Goal: Task Accomplishment & Management: Use online tool/utility

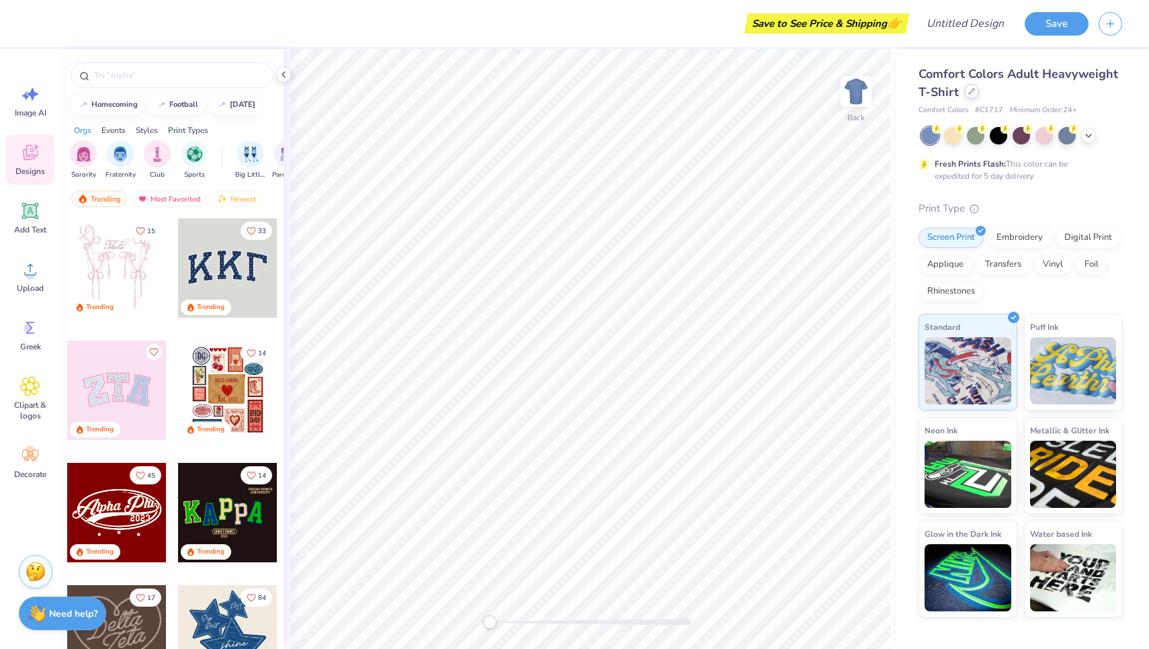
click at [968, 99] on div at bounding box center [971, 91] width 15 height 15
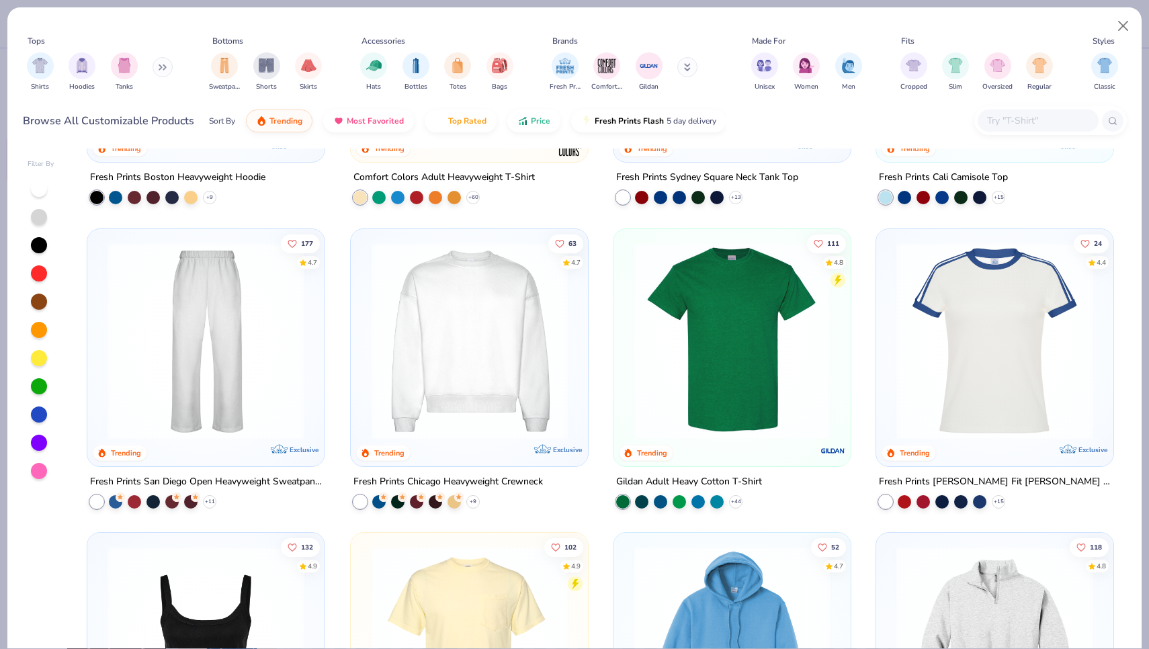
scroll to position [525, 0]
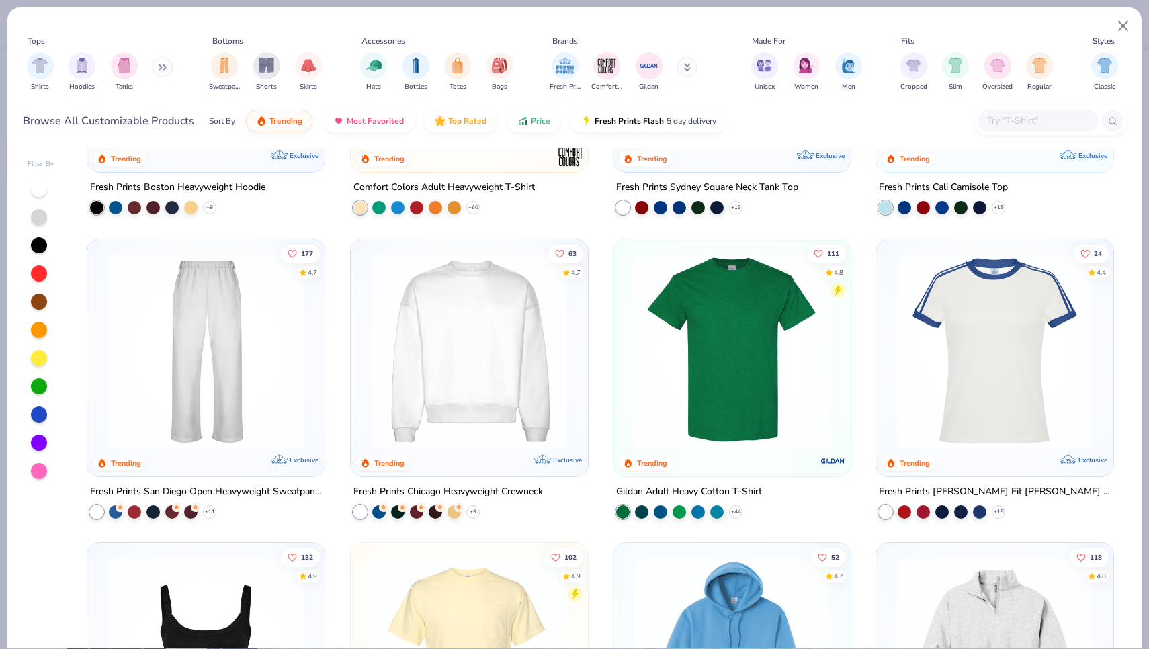
click at [1024, 128] on input "text" at bounding box center [1036, 120] width 103 height 15
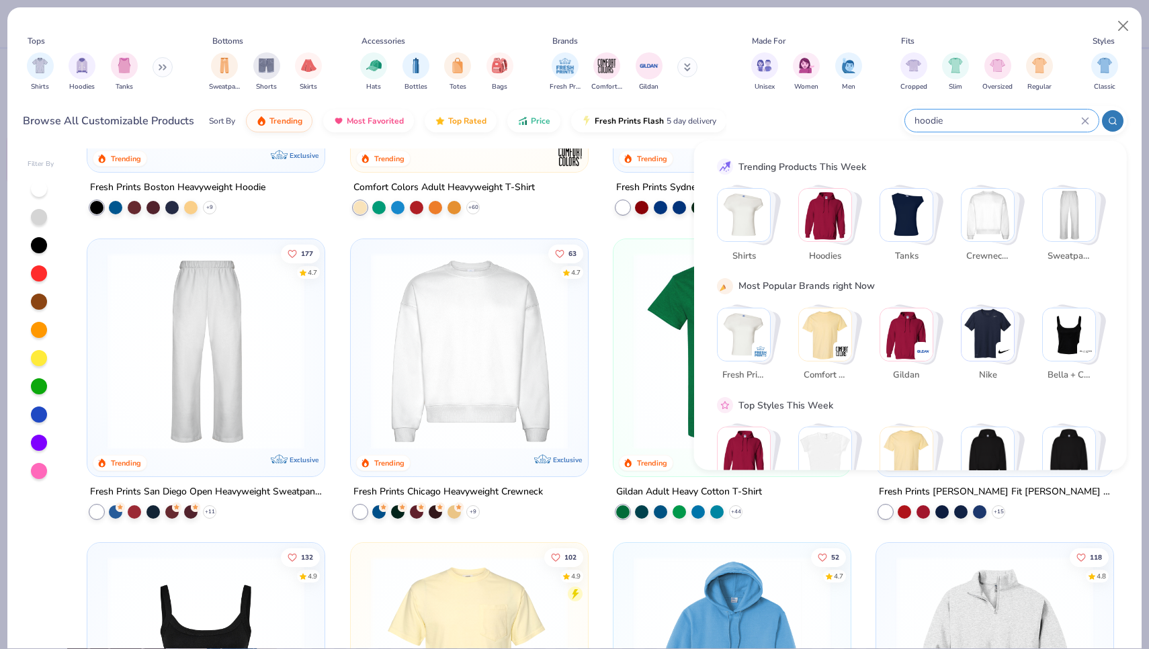
type input "hoodie"
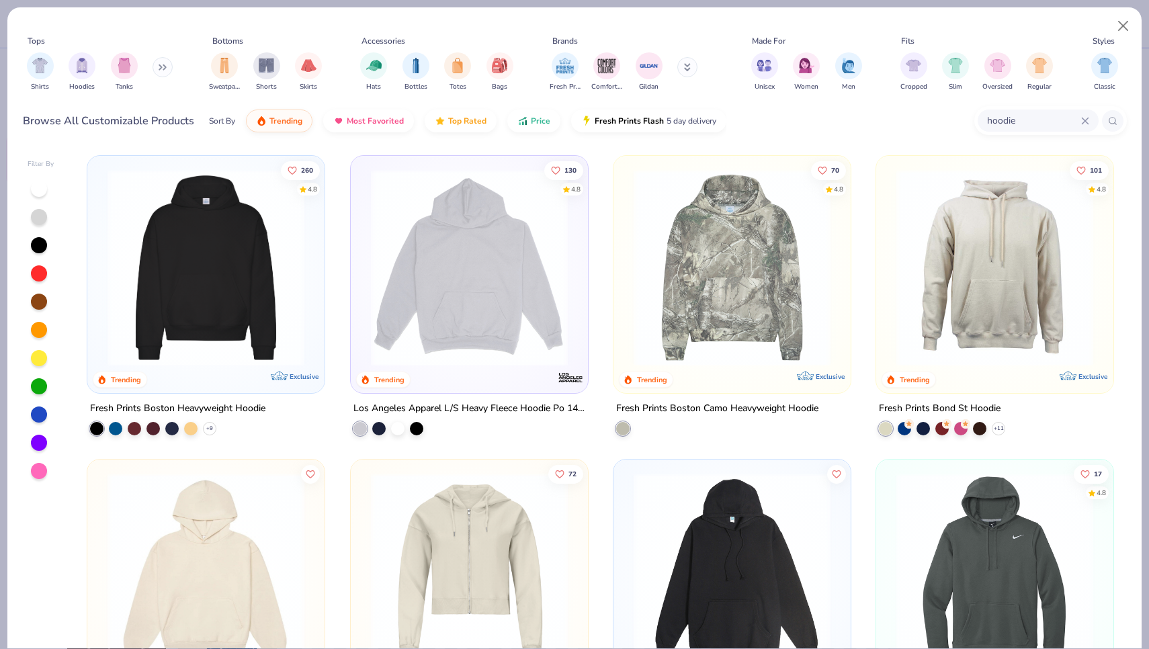
click at [247, 376] on div at bounding box center [206, 271] width 224 height 217
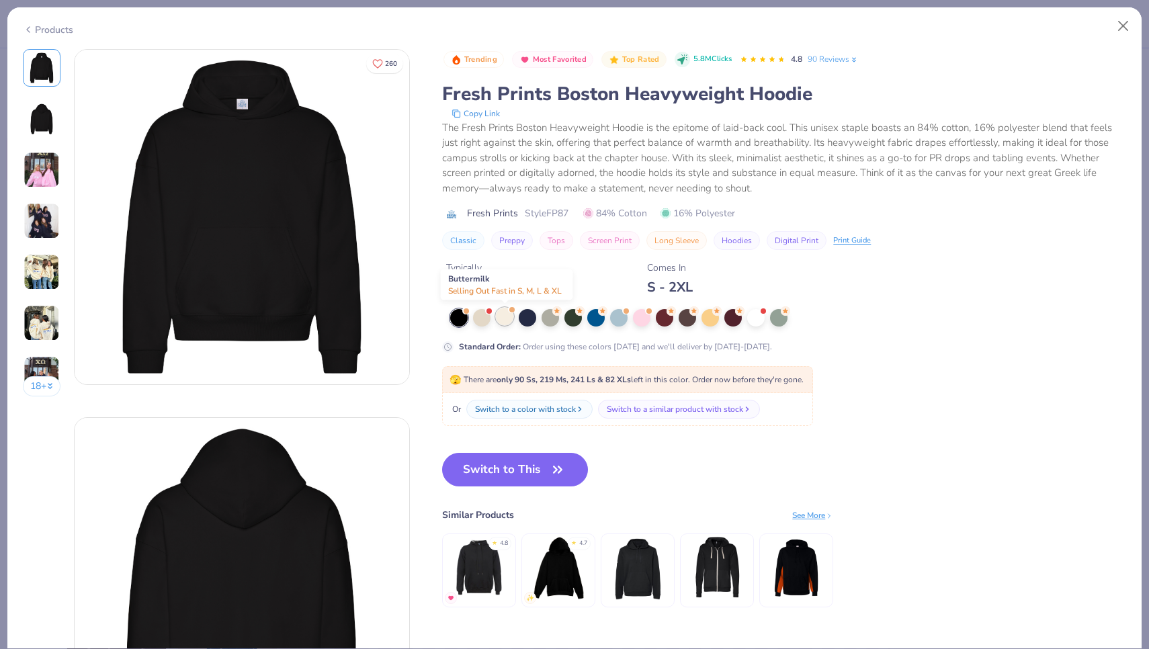
click at [504, 321] on div at bounding box center [504, 316] width 17 height 17
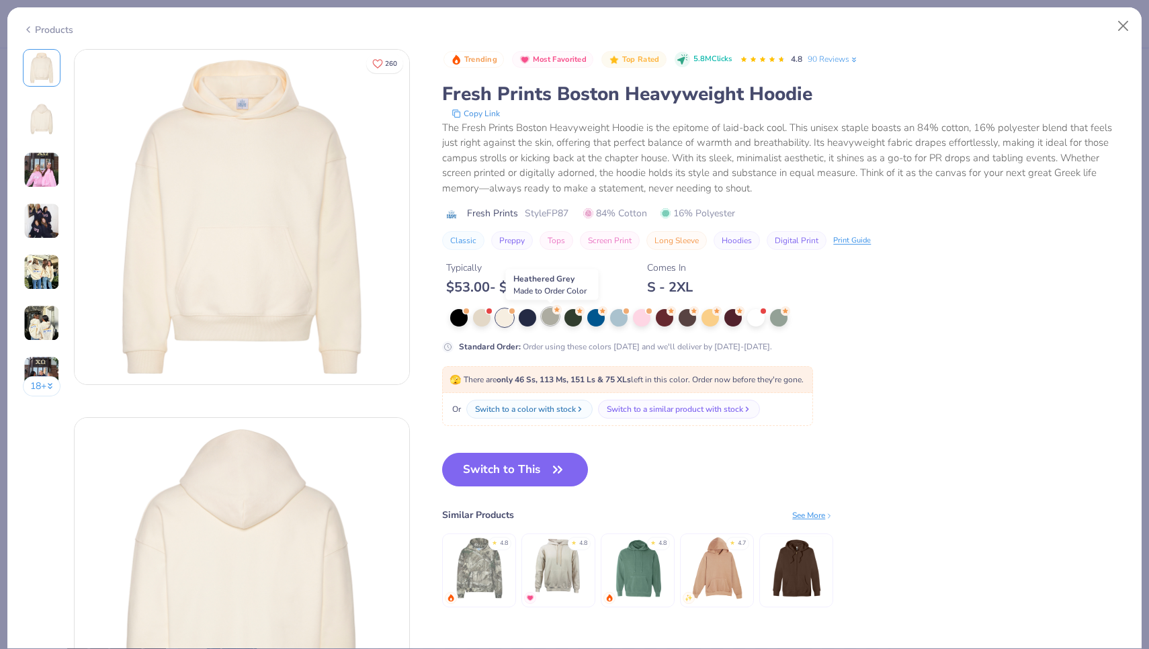
click at [550, 325] on div at bounding box center [549, 316] width 17 height 17
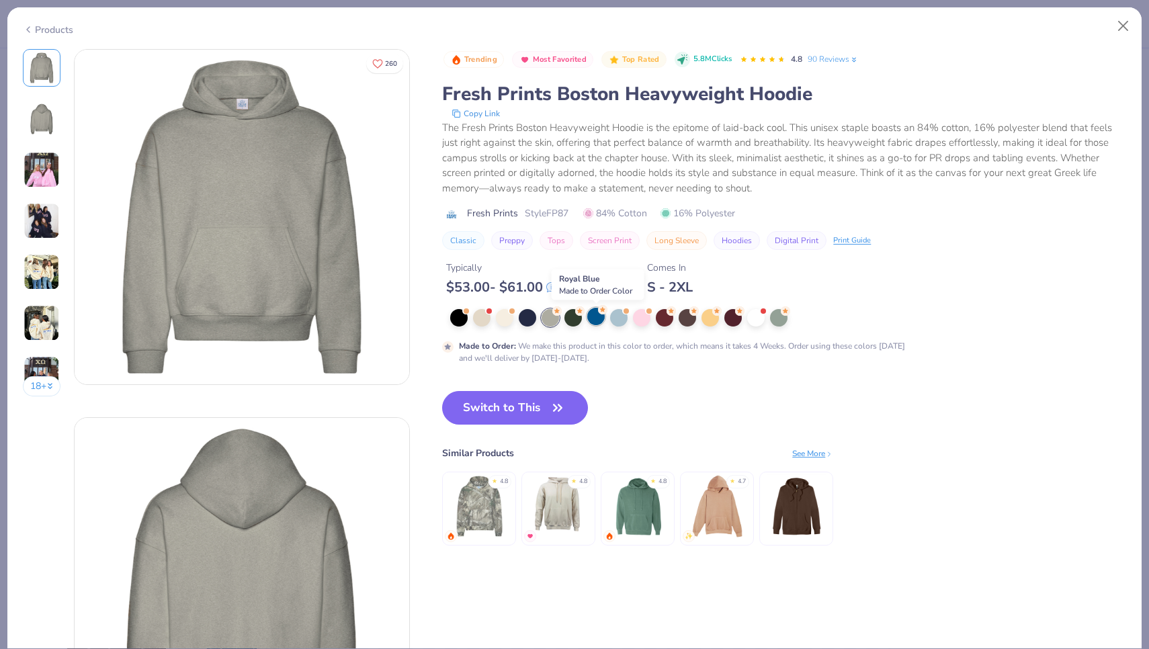
click at [587, 318] on div at bounding box center [595, 316] width 17 height 17
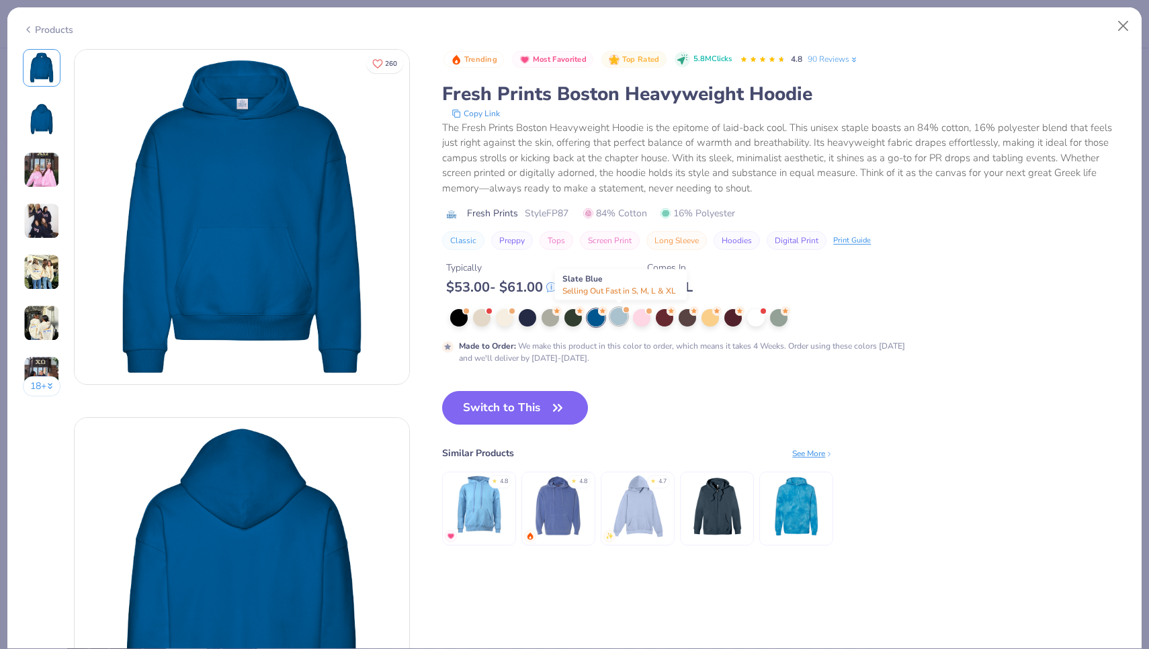
click at [617, 319] on div at bounding box center [618, 316] width 17 height 17
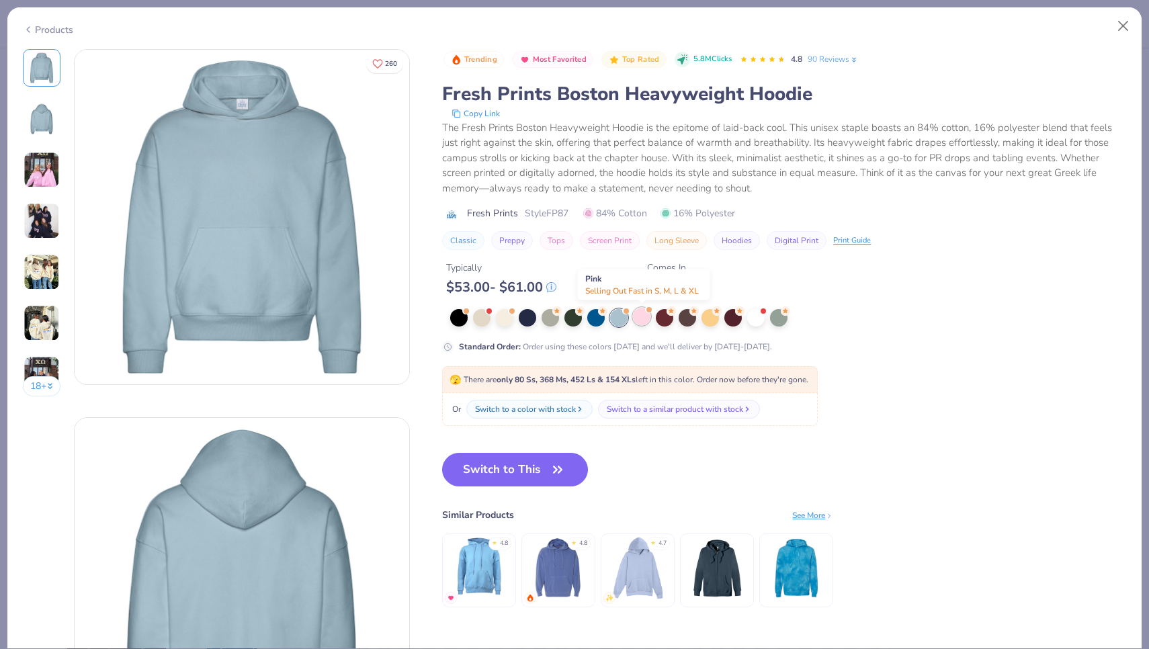
click at [647, 318] on div at bounding box center [641, 316] width 17 height 17
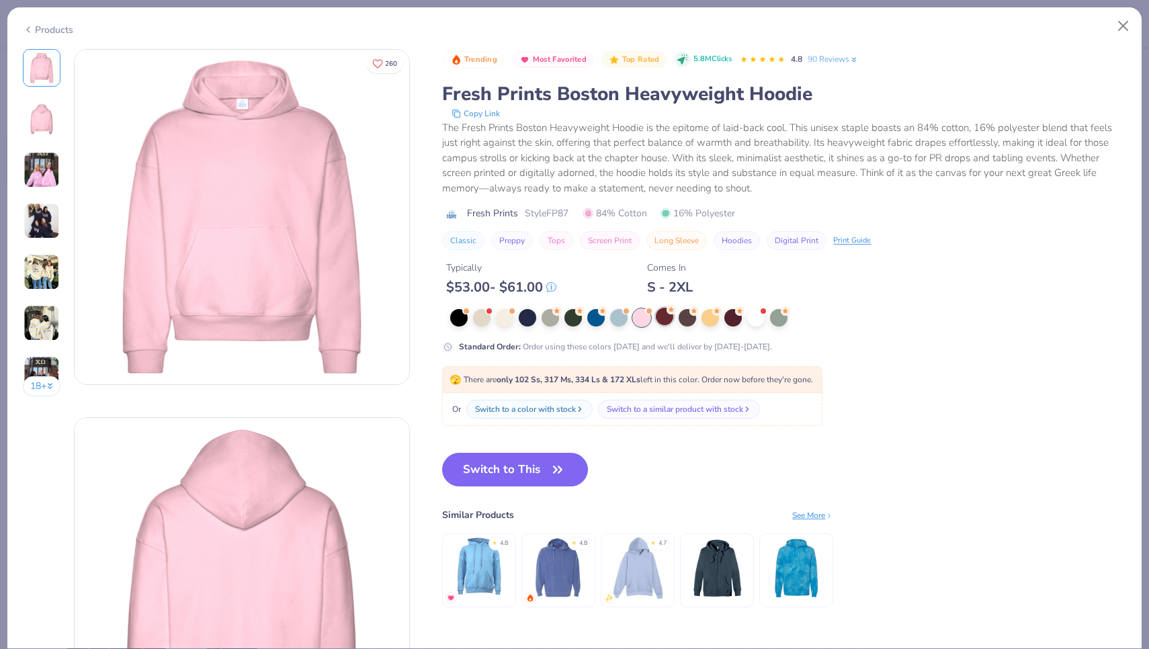
click at [666, 318] on div at bounding box center [664, 316] width 17 height 17
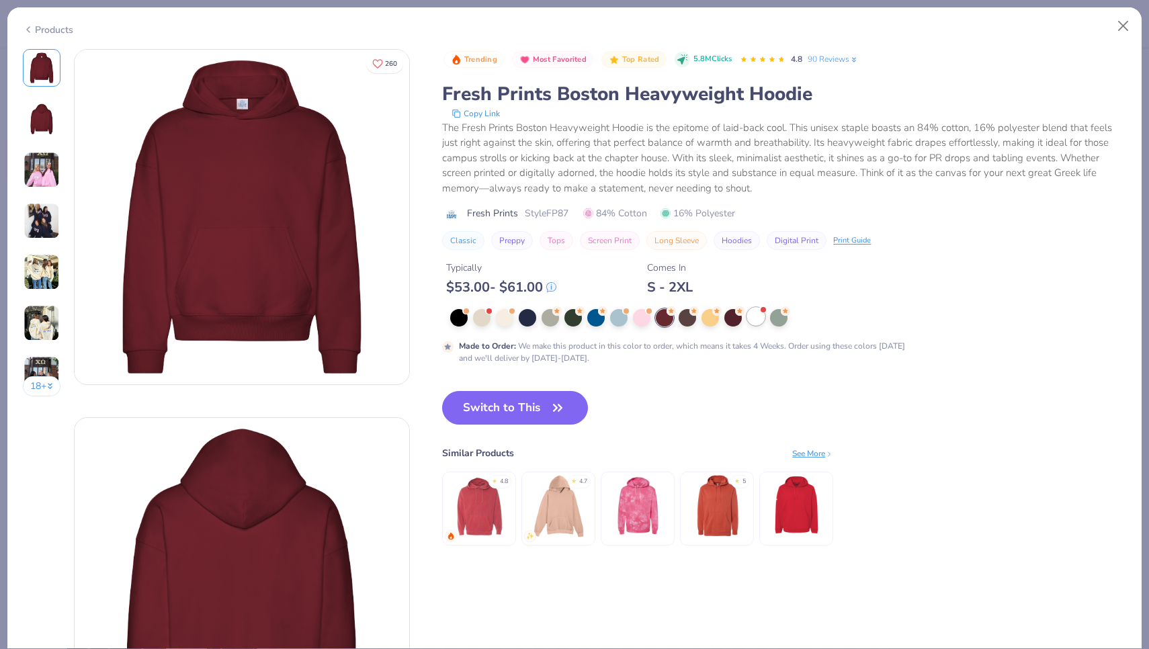
click at [750, 317] on div at bounding box center [755, 316] width 17 height 17
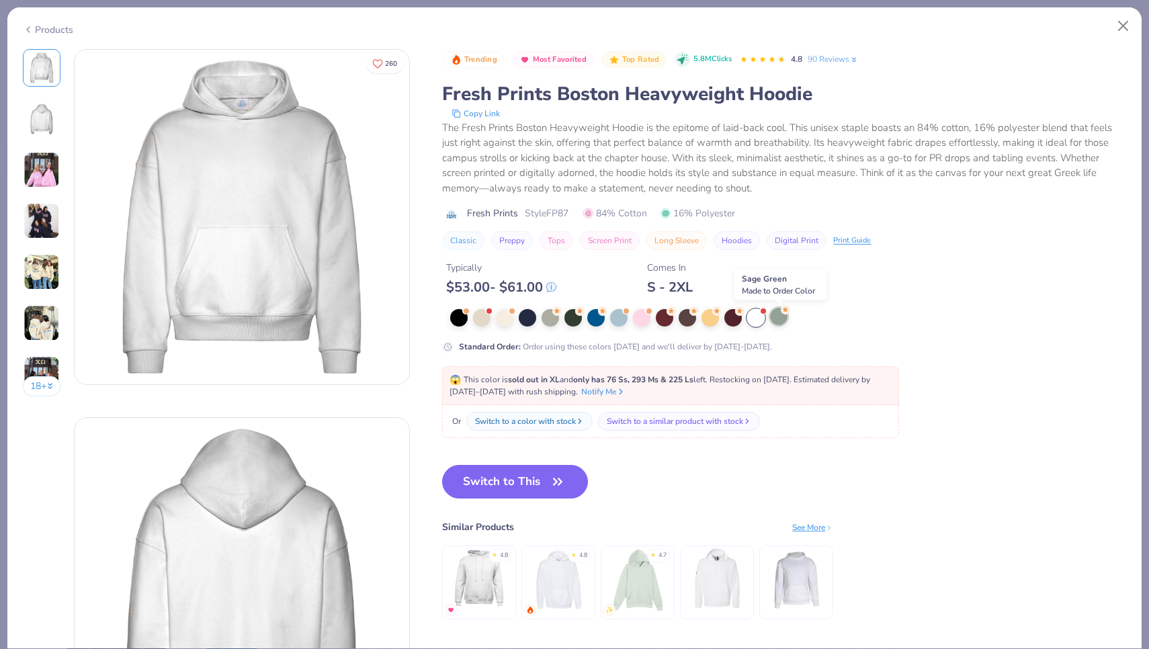
click at [774, 318] on div at bounding box center [778, 316] width 17 height 17
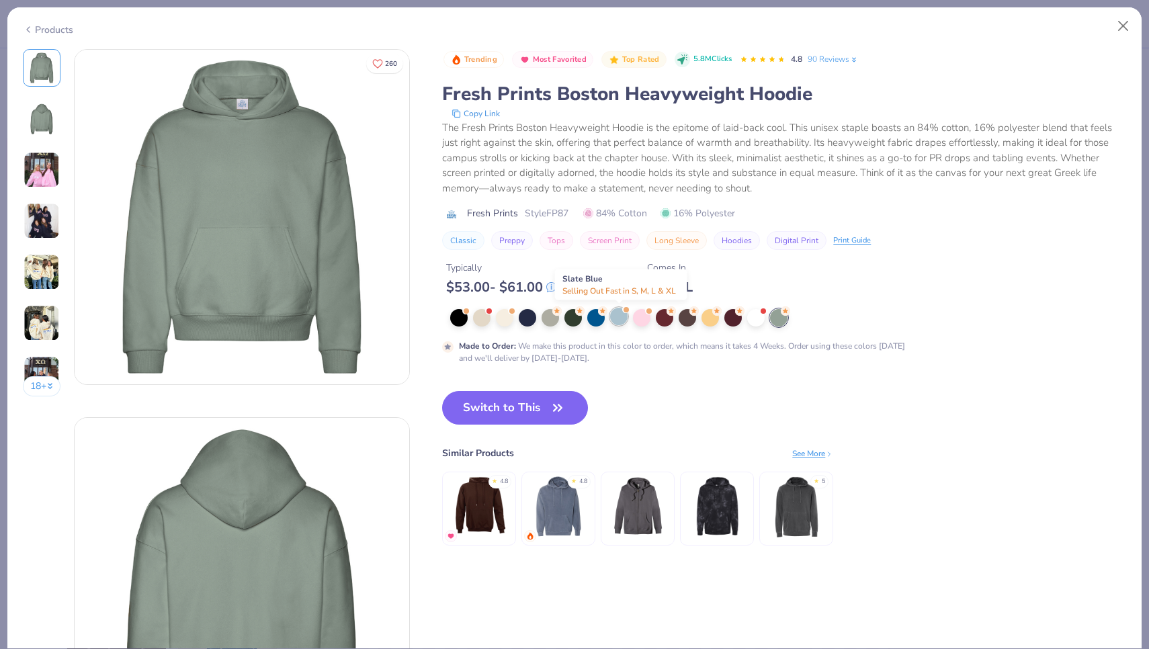
click at [621, 316] on div at bounding box center [618, 316] width 17 height 17
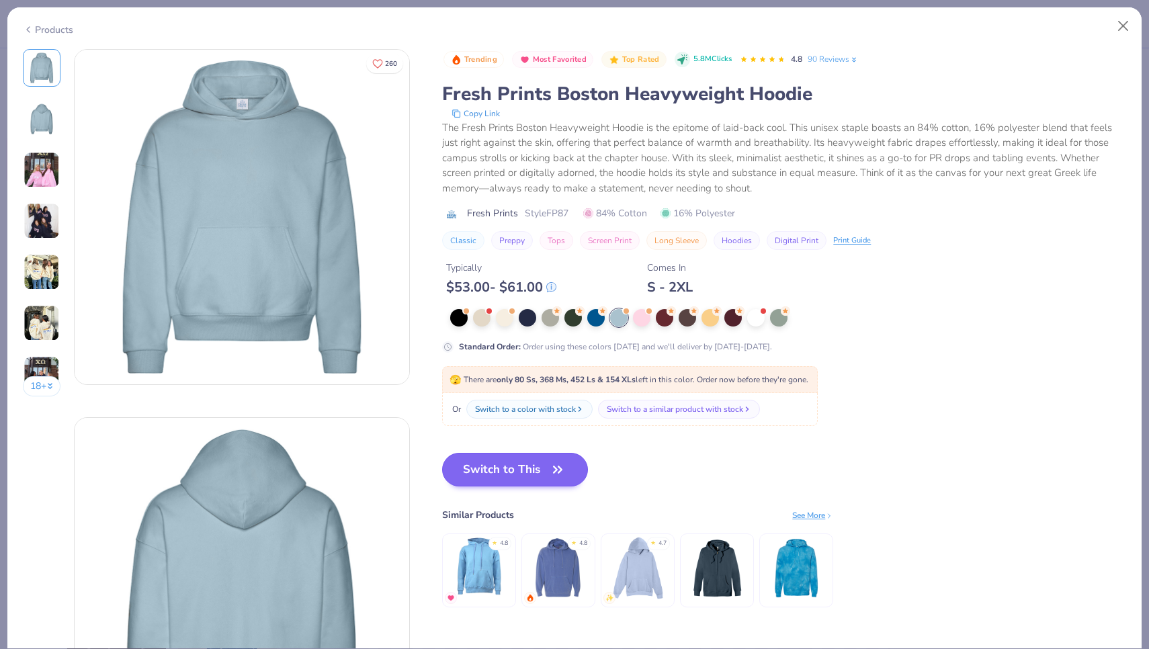
click at [527, 480] on button "Switch to This" at bounding box center [515, 470] width 146 height 34
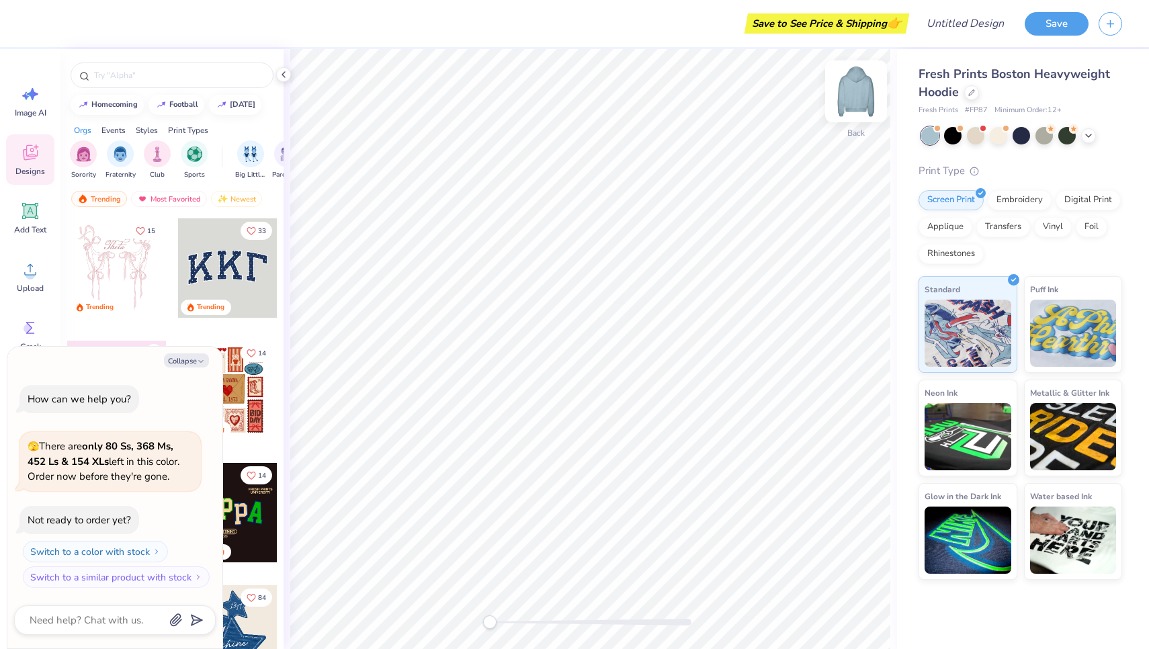
click at [862, 85] on img at bounding box center [856, 91] width 54 height 54
click at [38, 107] on div "Image AI" at bounding box center [30, 101] width 48 height 50
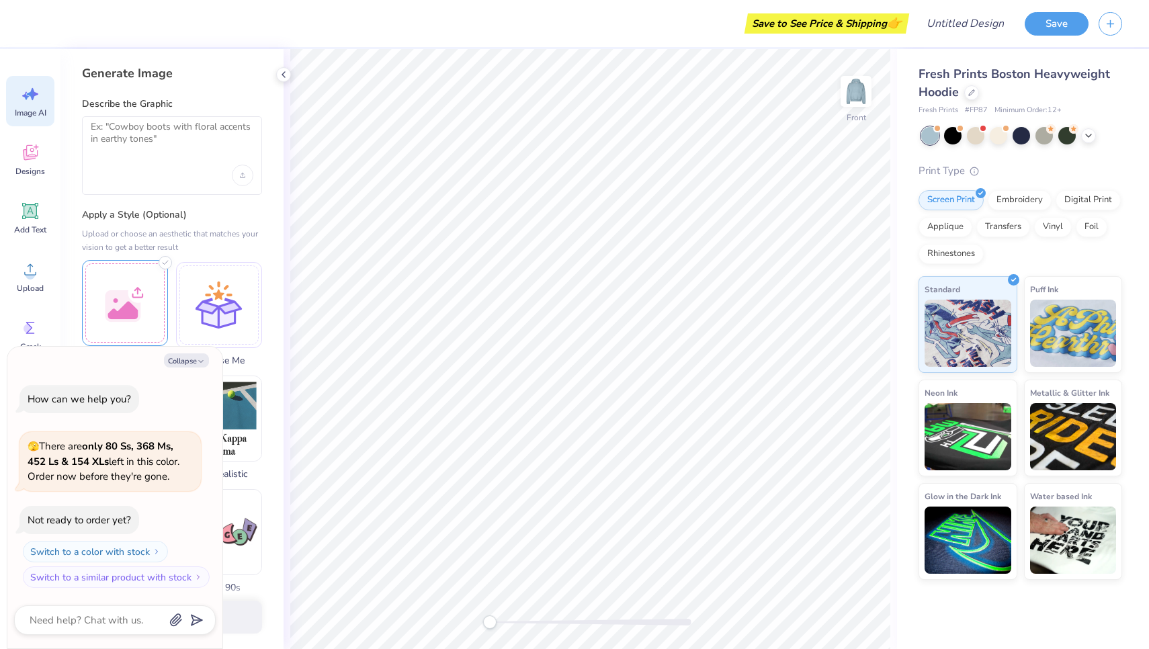
click at [125, 294] on div at bounding box center [125, 303] width 86 height 86
click at [185, 367] on button "Collapse" at bounding box center [186, 360] width 45 height 14
type textarea "x"
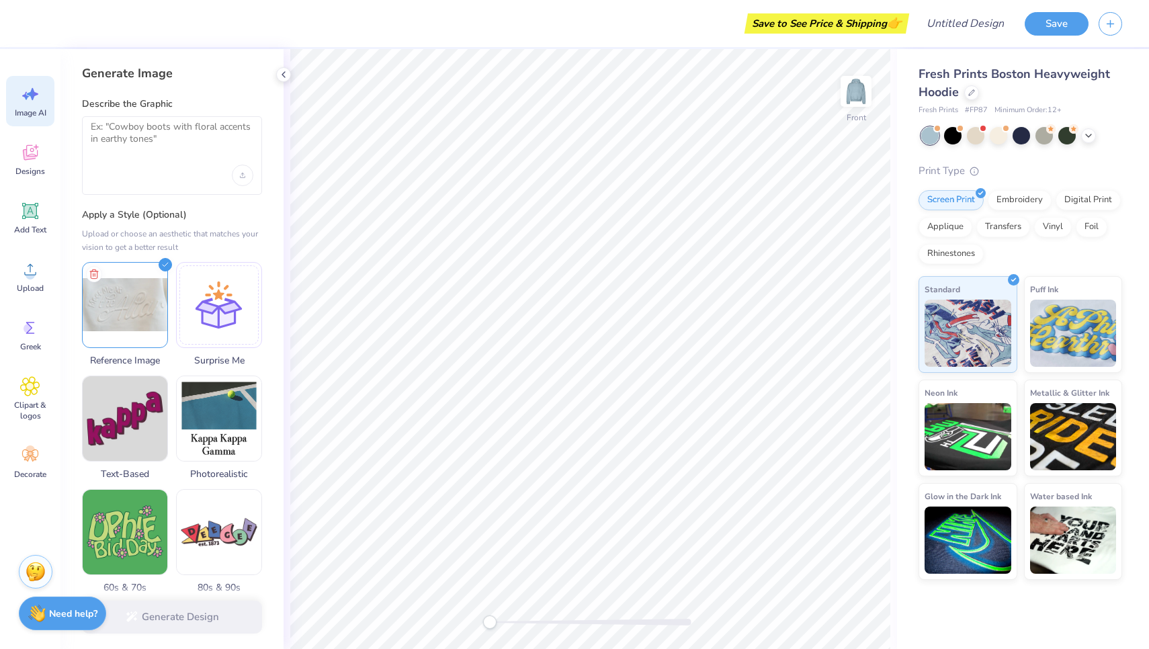
click at [177, 163] on div at bounding box center [172, 155] width 180 height 79
click at [158, 130] on textarea at bounding box center [172, 138] width 163 height 34
type textarea "create this word design"
click at [207, 624] on button "Generate Design" at bounding box center [172, 613] width 180 height 33
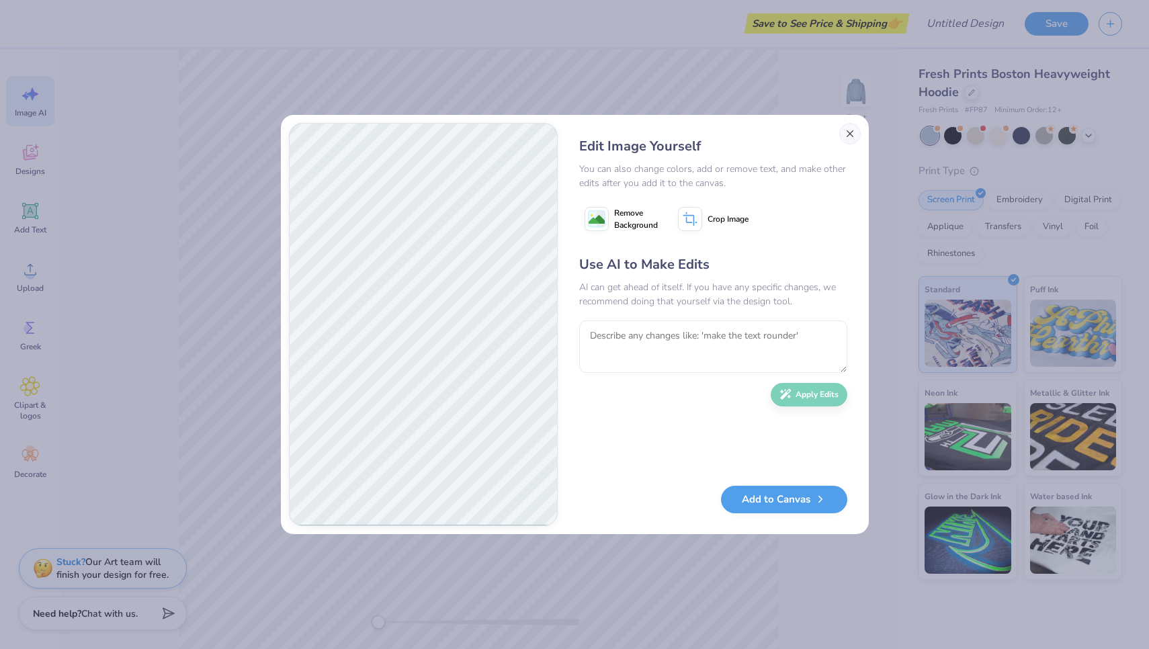
click at [842, 127] on button "Close" at bounding box center [849, 133] width 21 height 21
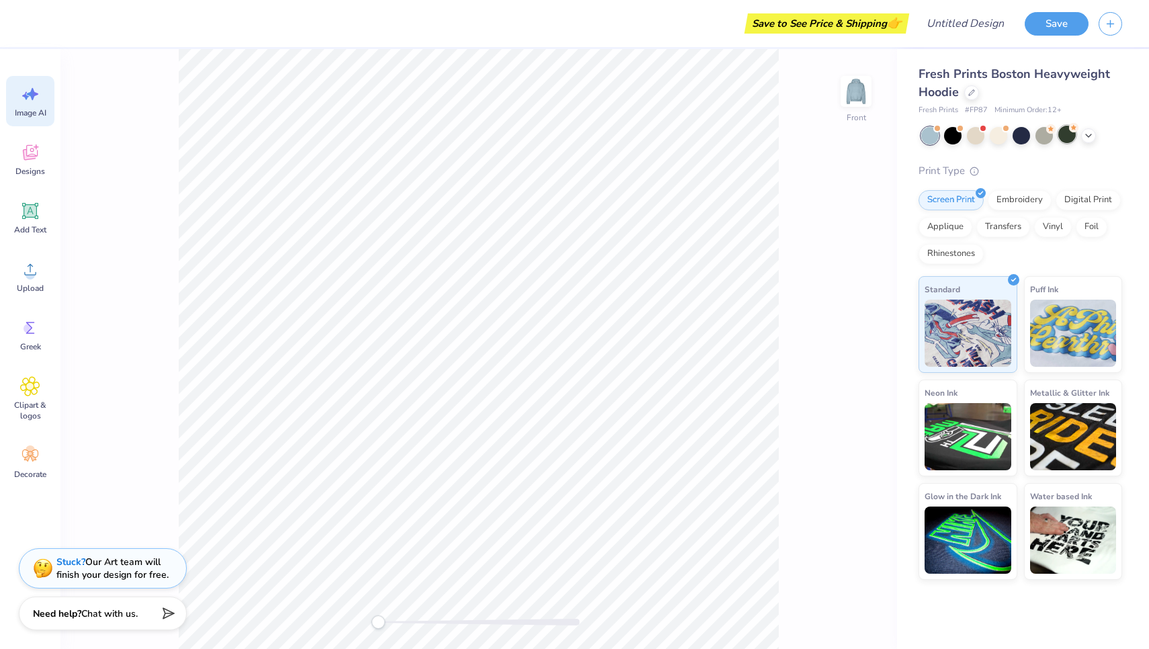
click at [1077, 131] on icon at bounding box center [1073, 127] width 9 height 9
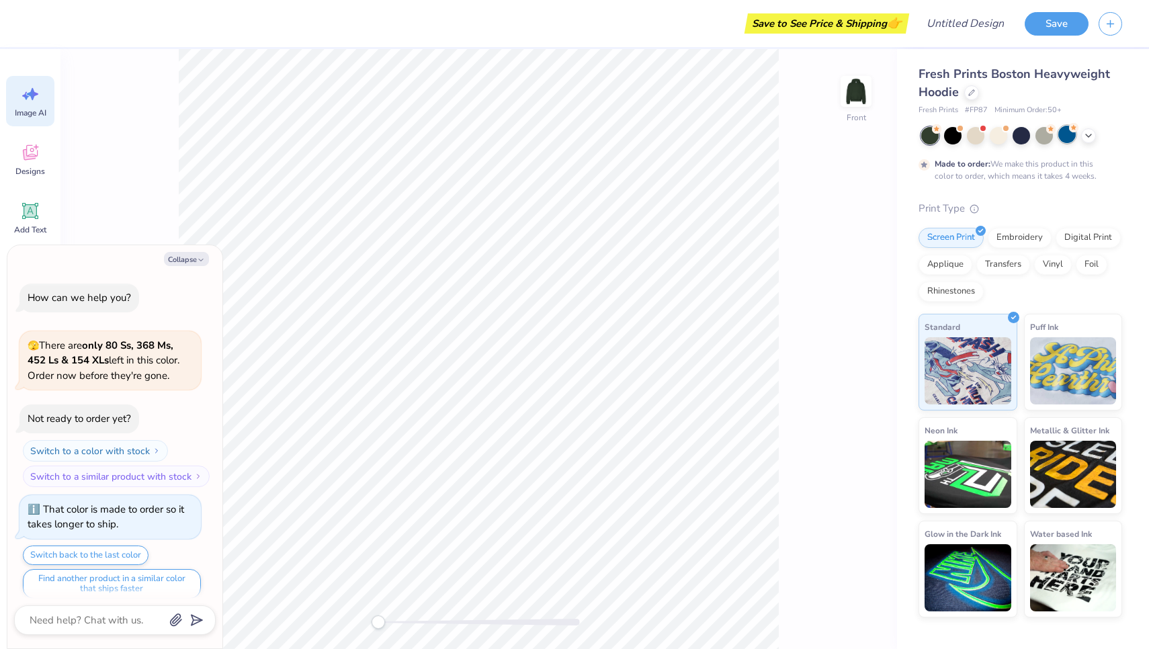
scroll to position [8, 0]
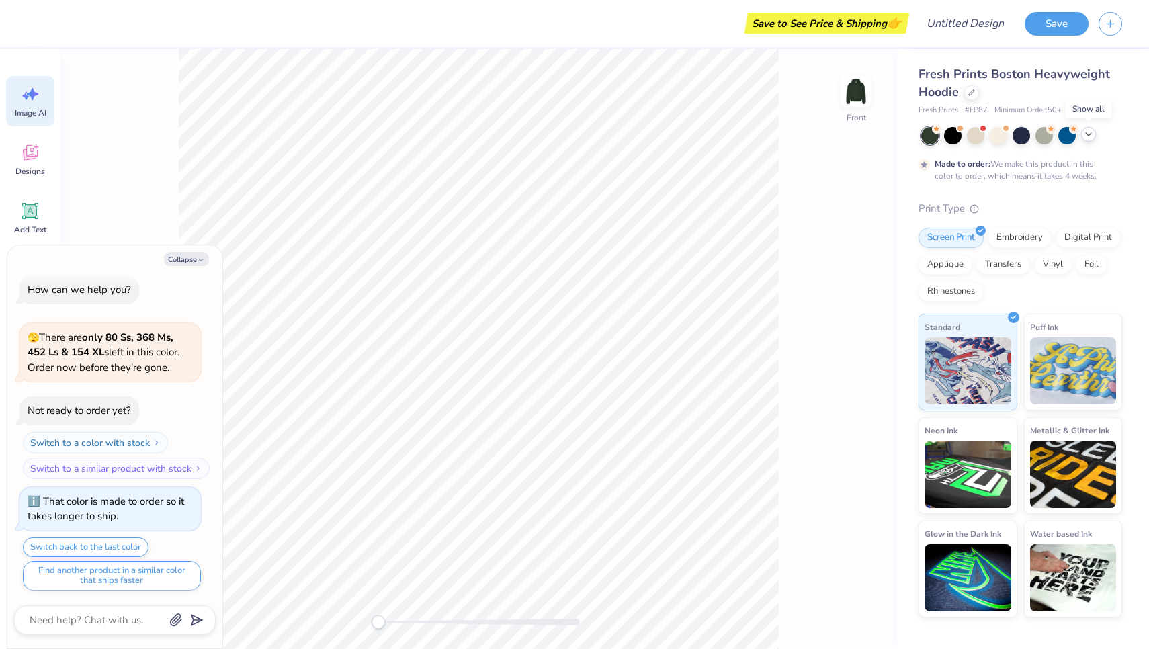
click at [1091, 138] on icon at bounding box center [1088, 134] width 11 height 11
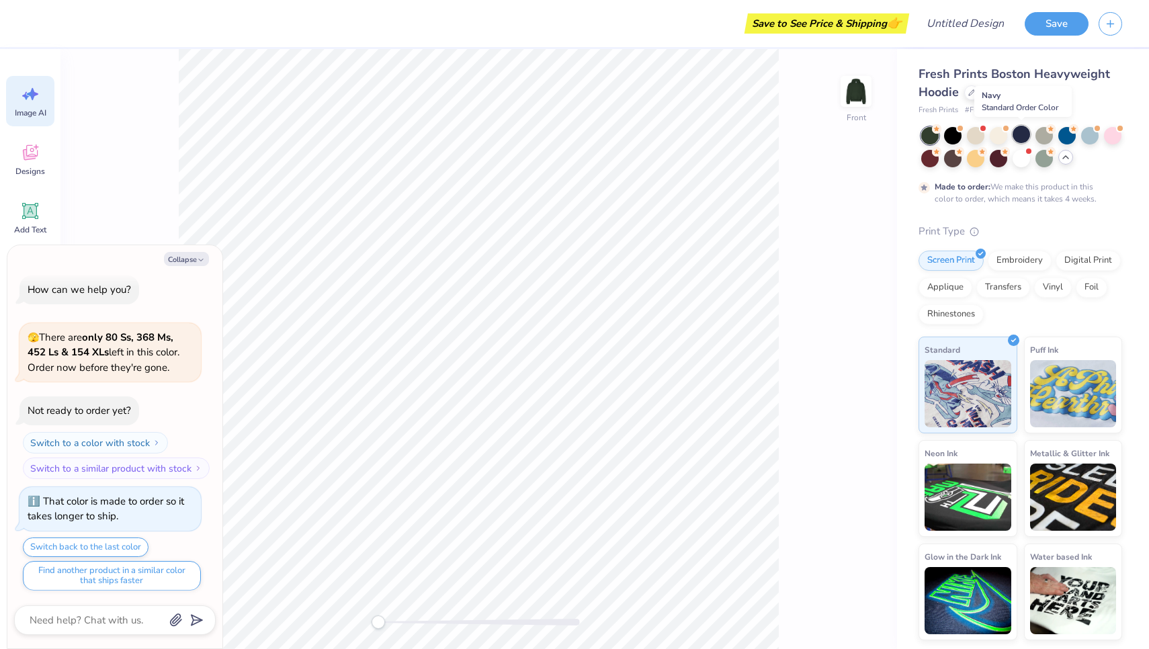
click at [1020, 138] on div at bounding box center [1020, 134] width 17 height 17
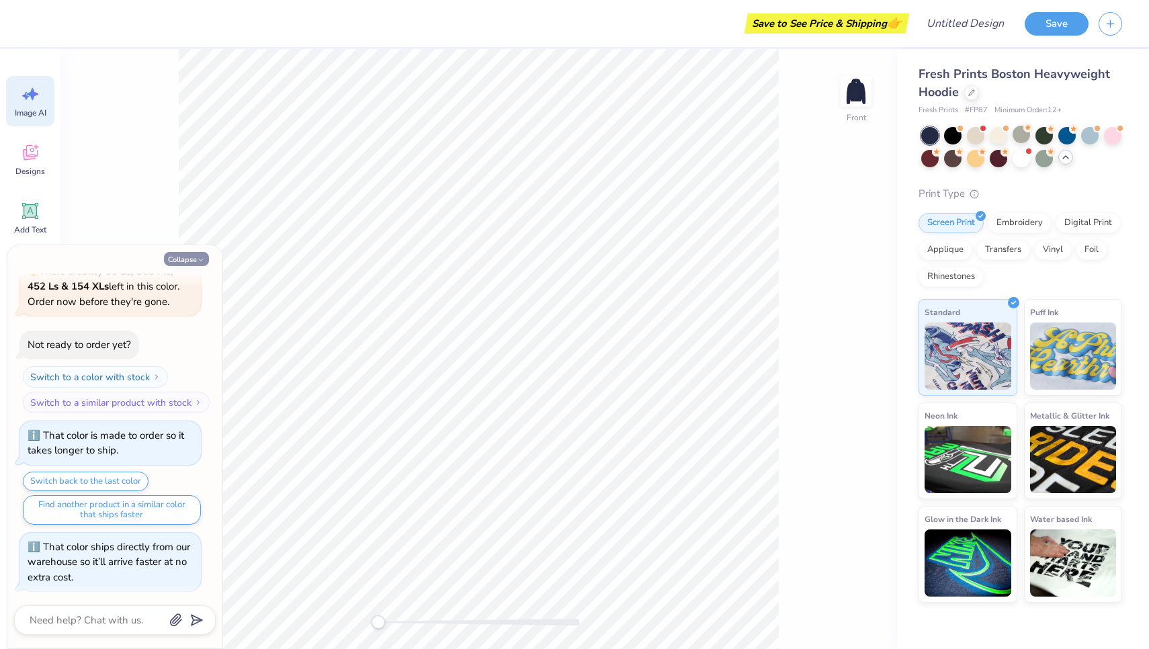
click at [171, 259] on button "Collapse" at bounding box center [186, 259] width 45 height 14
type textarea "x"
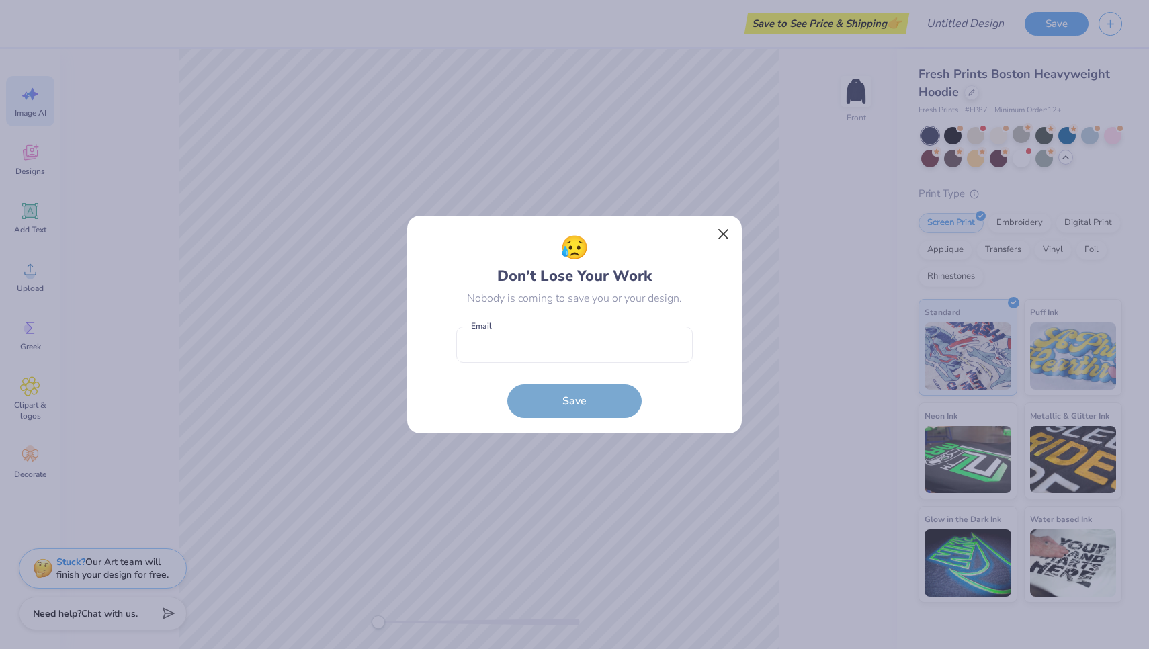
click at [725, 232] on button "Close" at bounding box center [724, 235] width 26 height 26
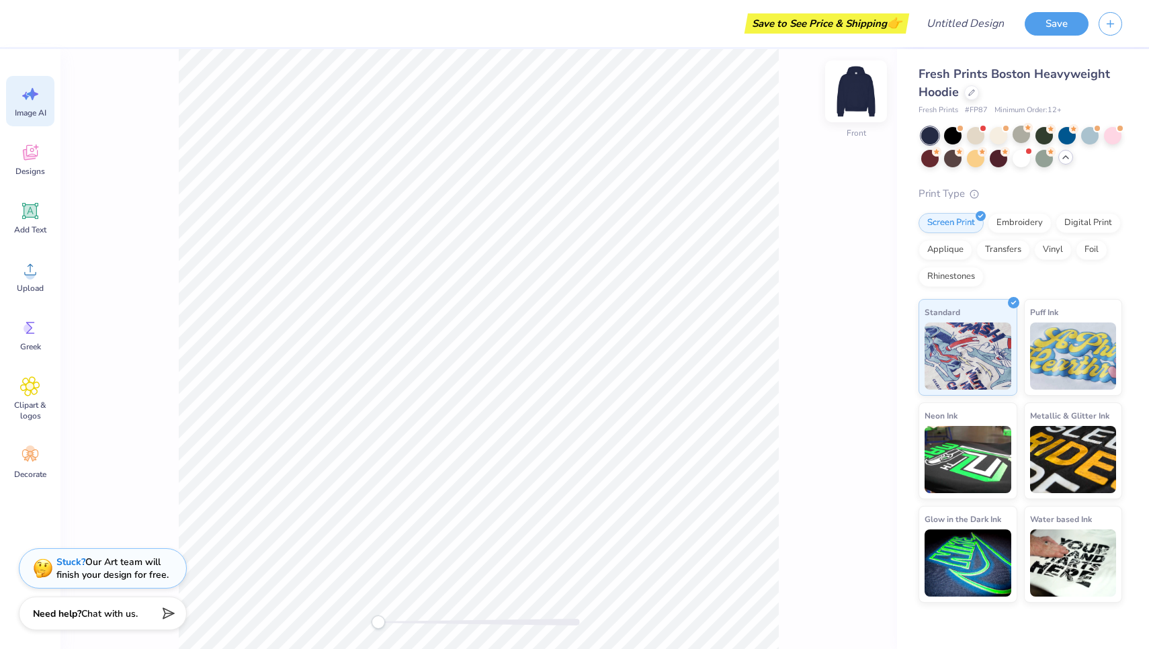
click at [854, 87] on img at bounding box center [856, 91] width 54 height 54
click at [29, 165] on div "Designs" at bounding box center [30, 159] width 48 height 50
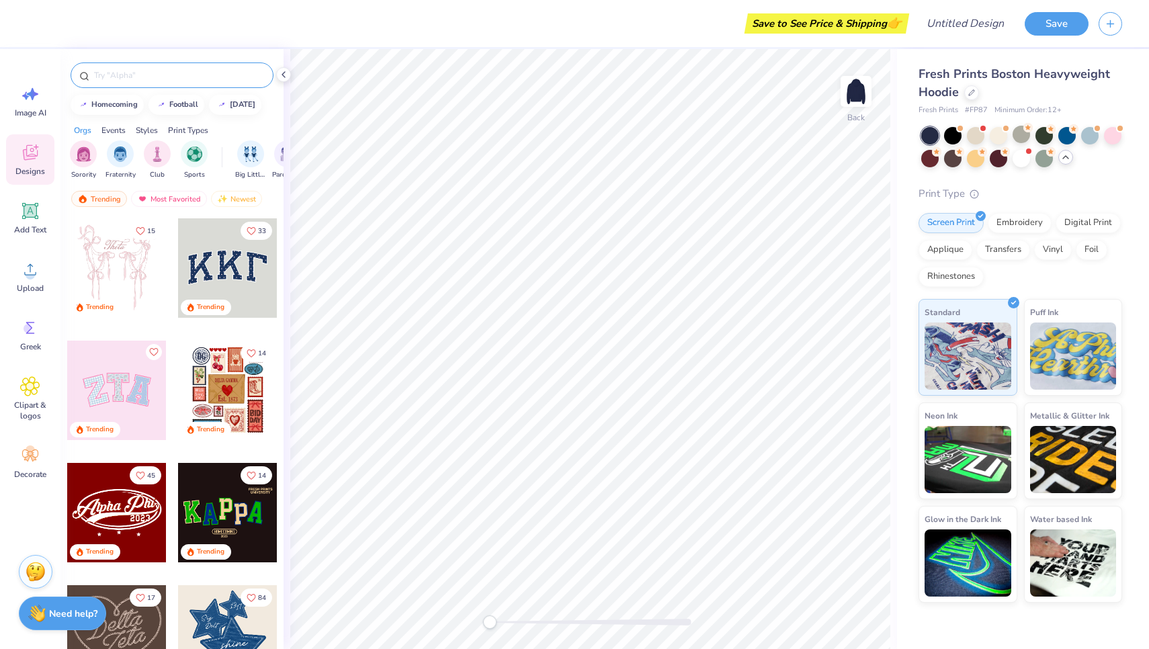
click at [149, 81] on input "text" at bounding box center [179, 75] width 172 height 13
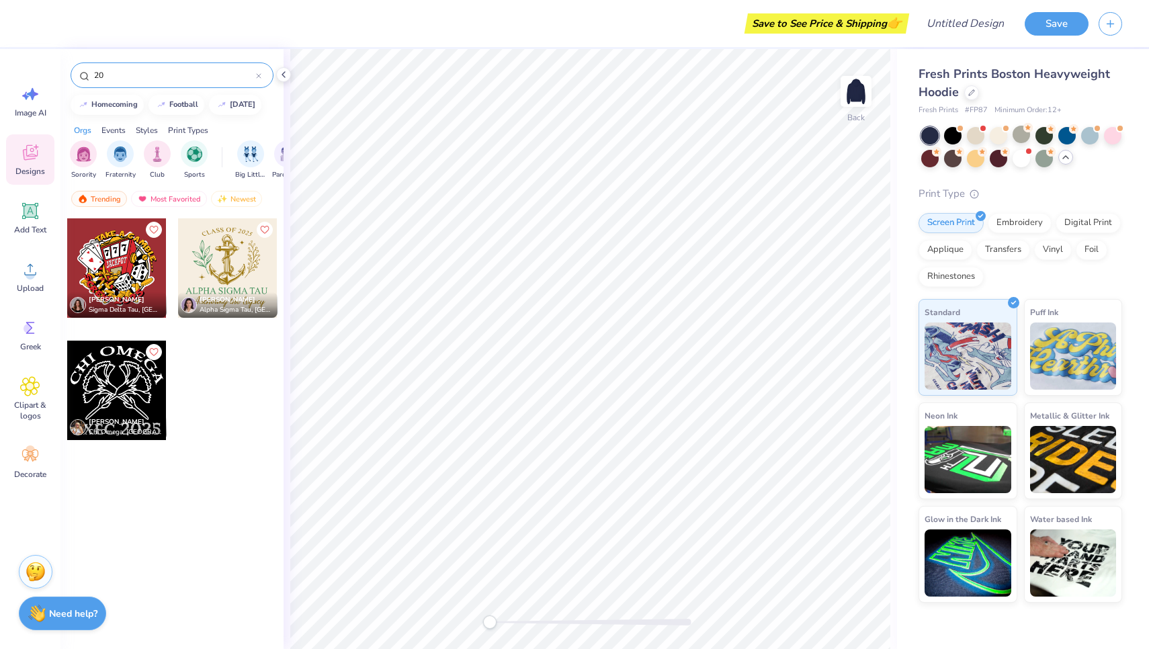
type input "2"
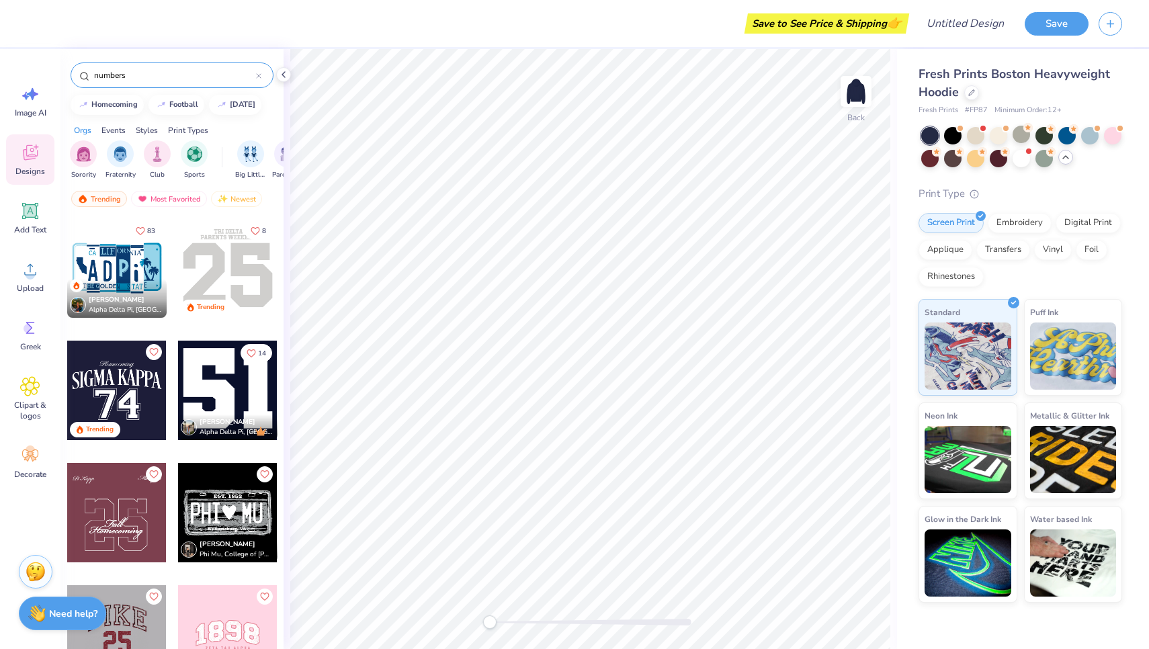
type input "numbers"
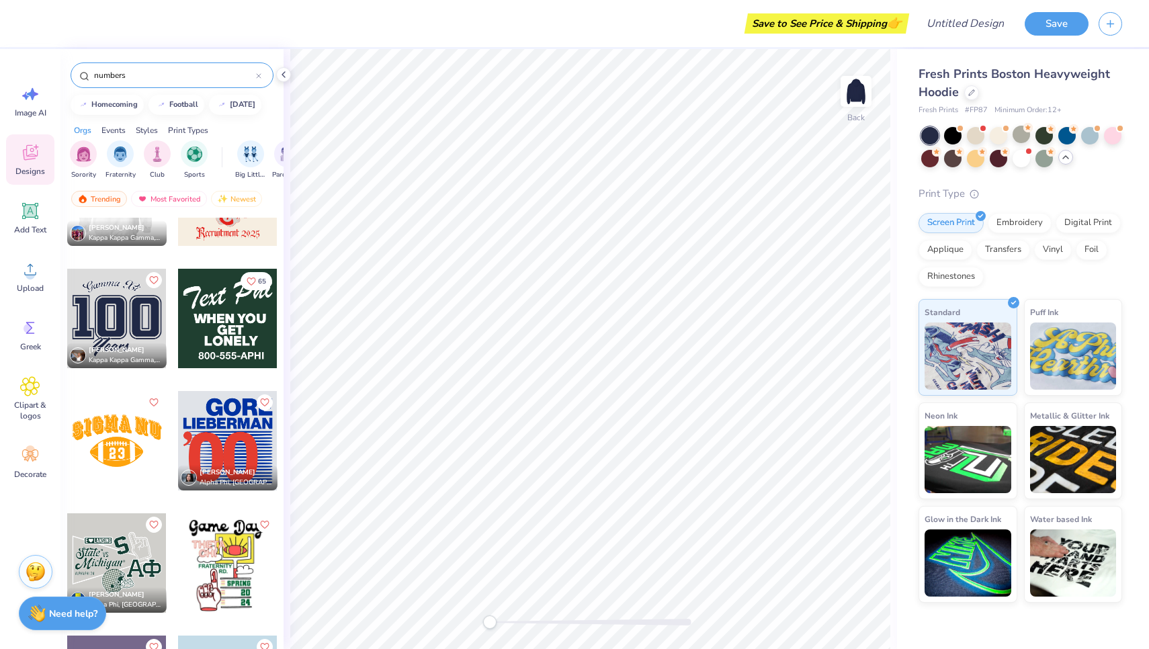
scroll to position [1173, 0]
click at [238, 431] on div at bounding box center [227, 439] width 99 height 99
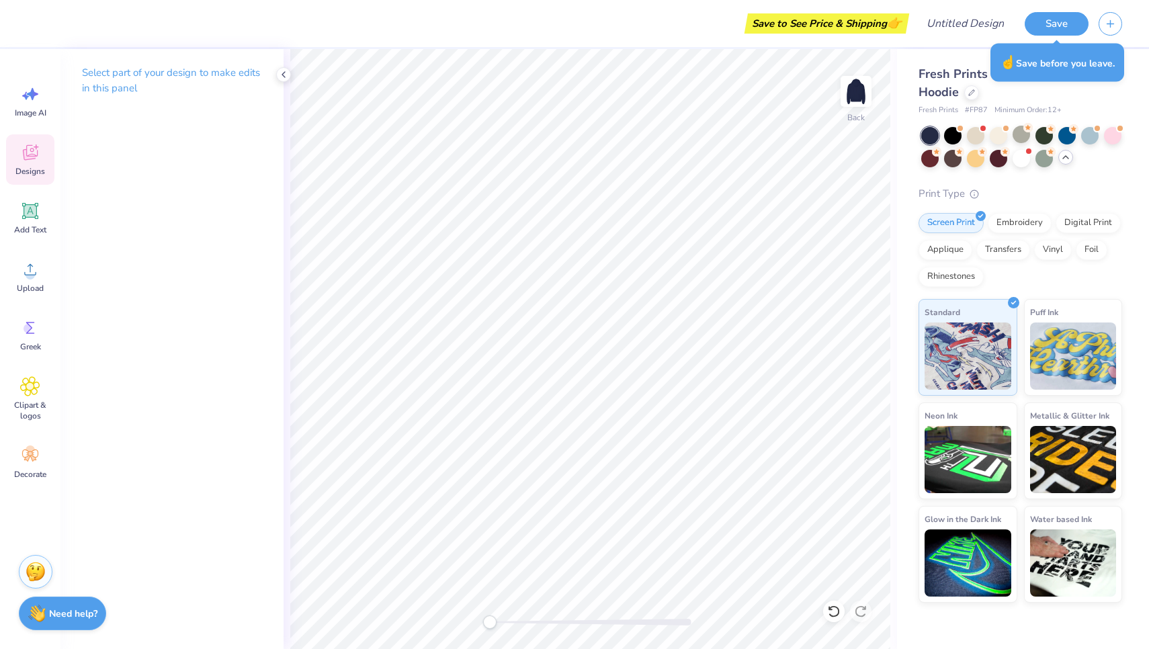
click at [20, 152] on icon at bounding box center [30, 152] width 20 height 20
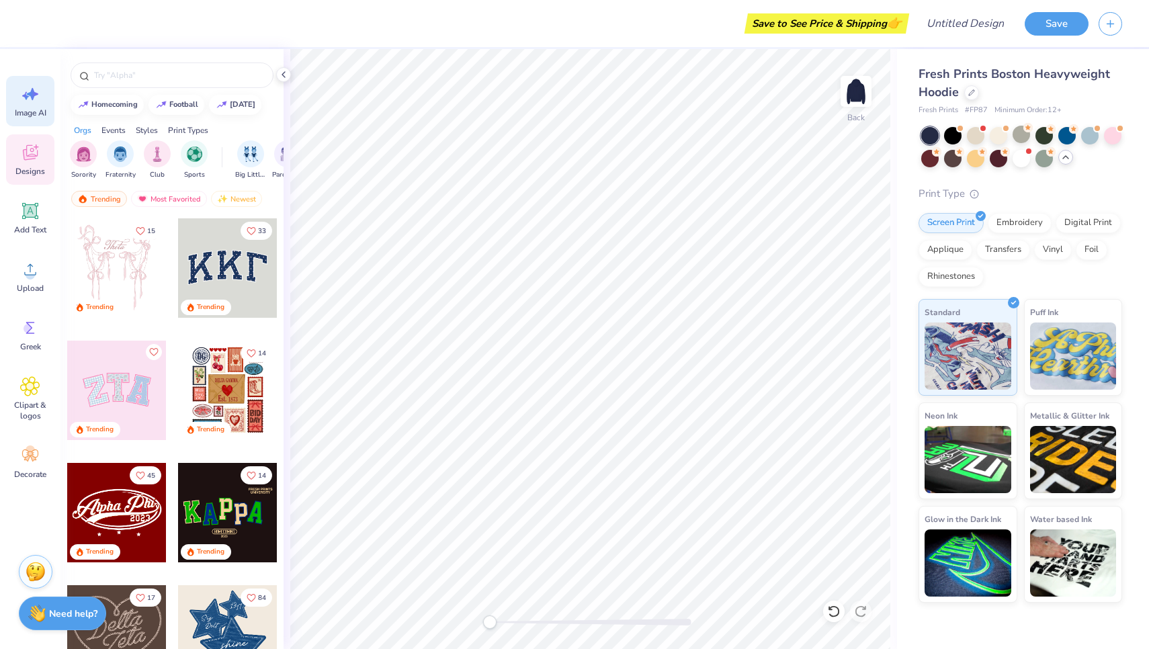
click at [37, 99] on icon at bounding box center [30, 94] width 20 height 20
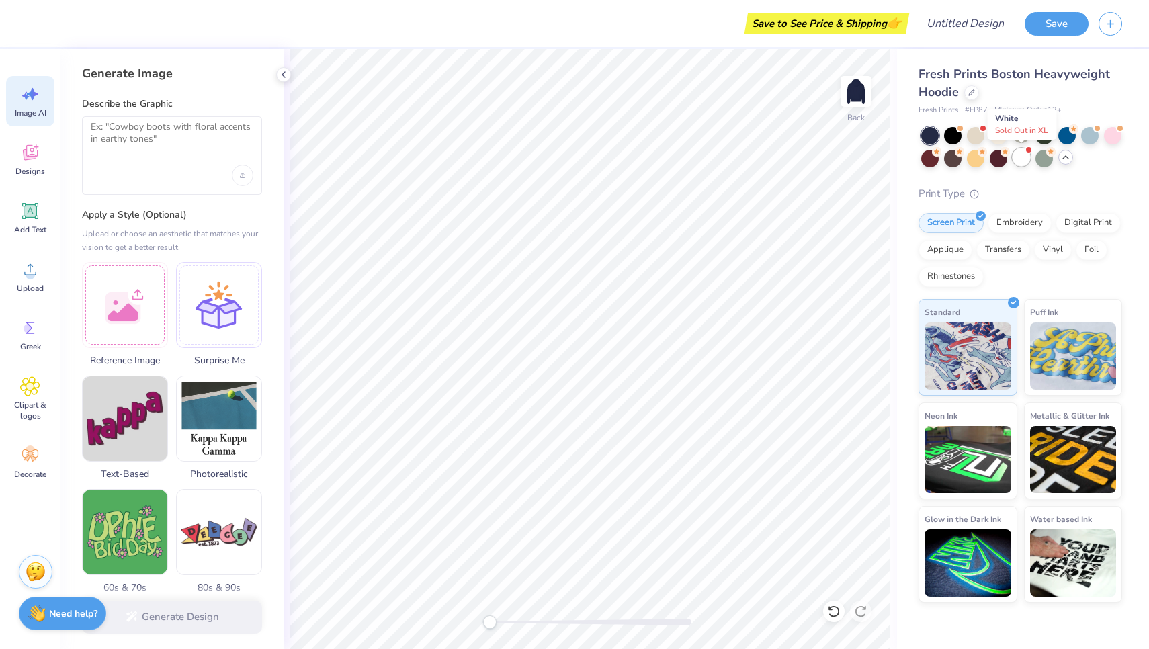
click at [1017, 159] on div at bounding box center [1020, 156] width 17 height 17
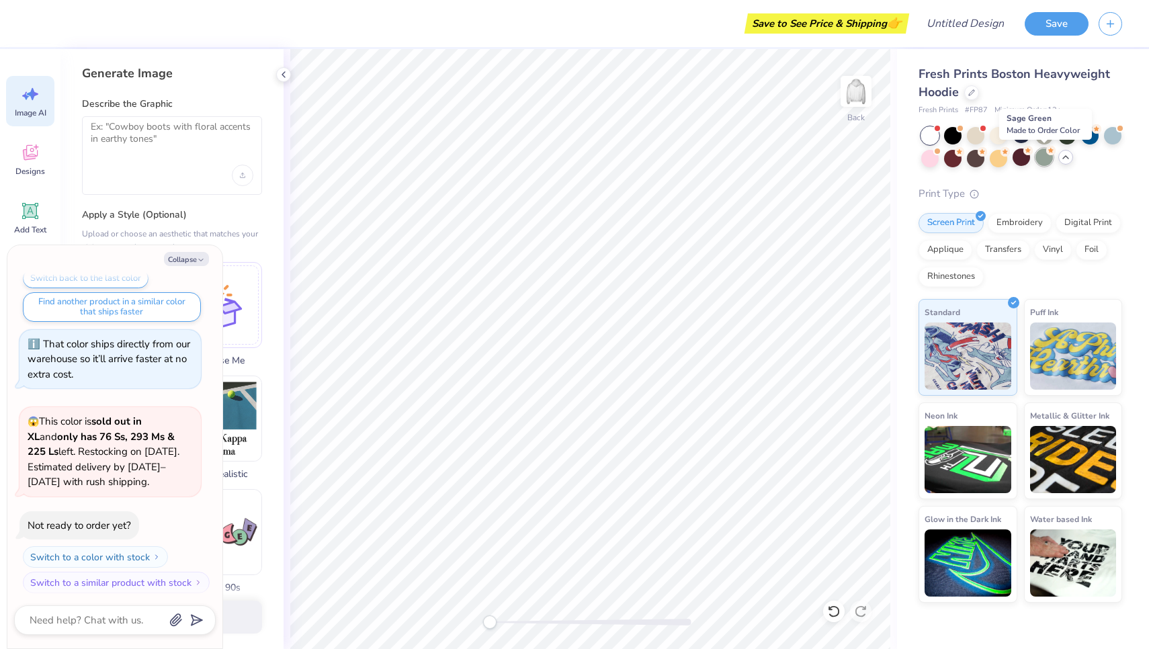
click at [1048, 160] on div at bounding box center [1043, 156] width 17 height 17
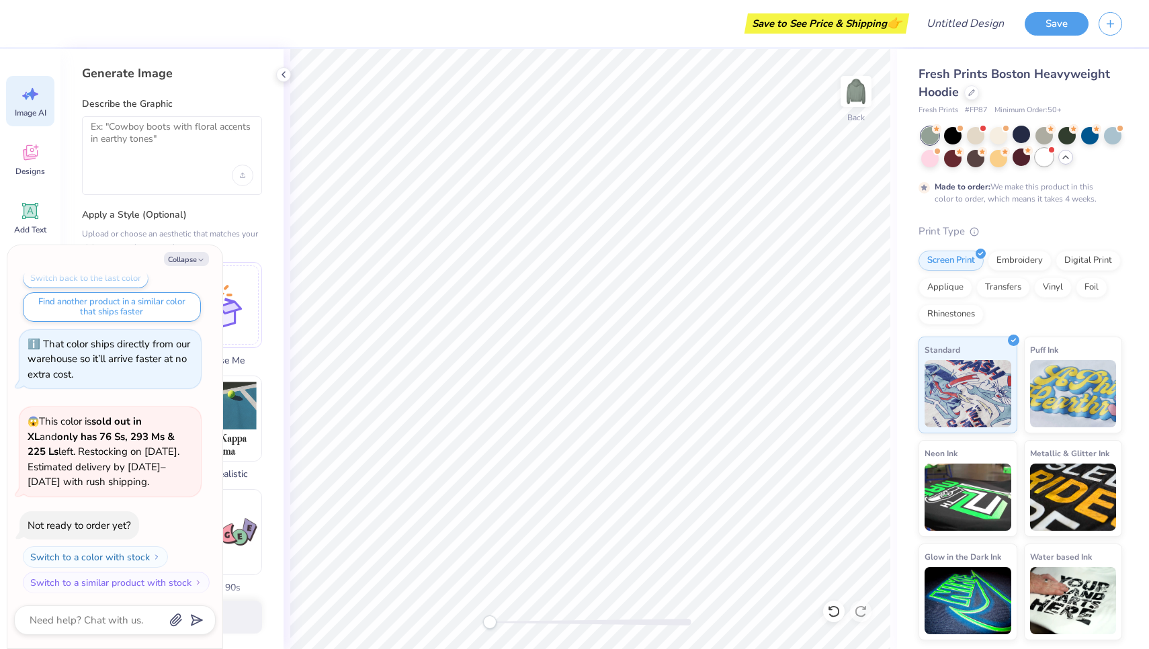
scroll to position [388, 0]
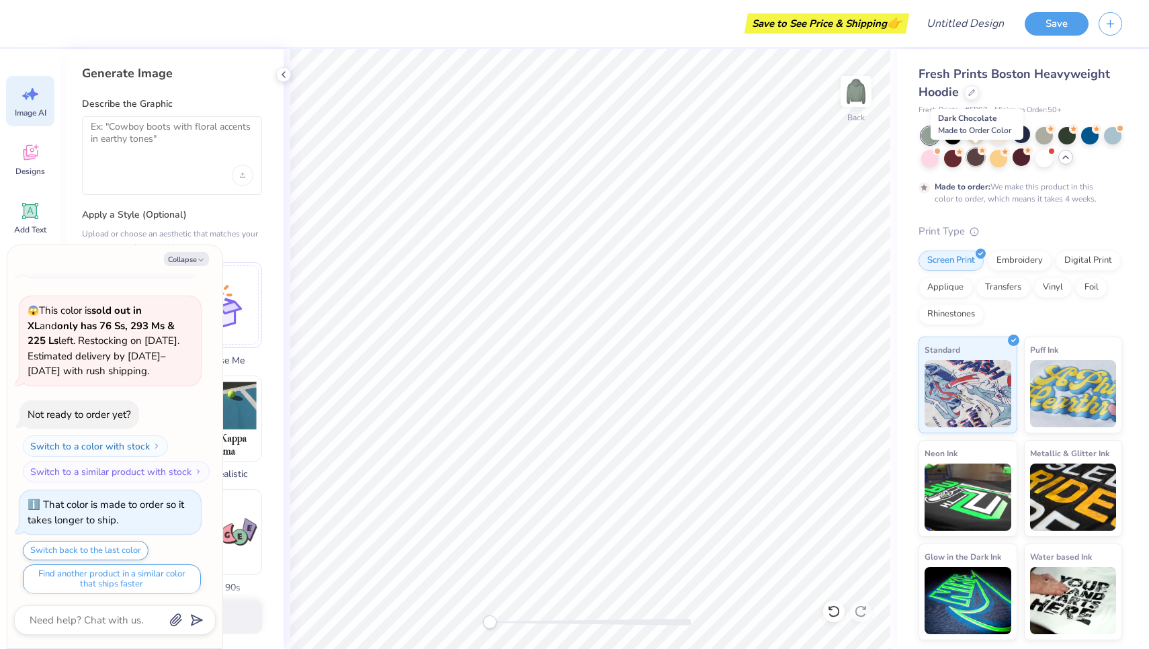
click at [980, 159] on div at bounding box center [975, 156] width 17 height 17
click at [1024, 130] on div at bounding box center [1020, 134] width 17 height 17
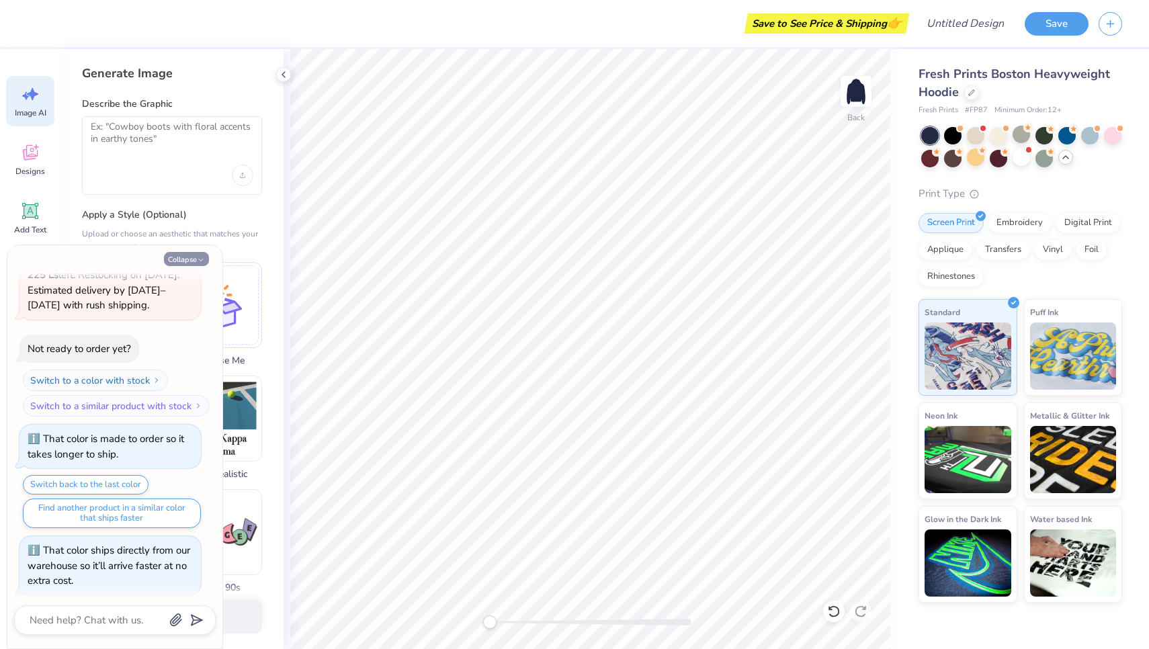
click at [187, 260] on button "Collapse" at bounding box center [186, 259] width 45 height 14
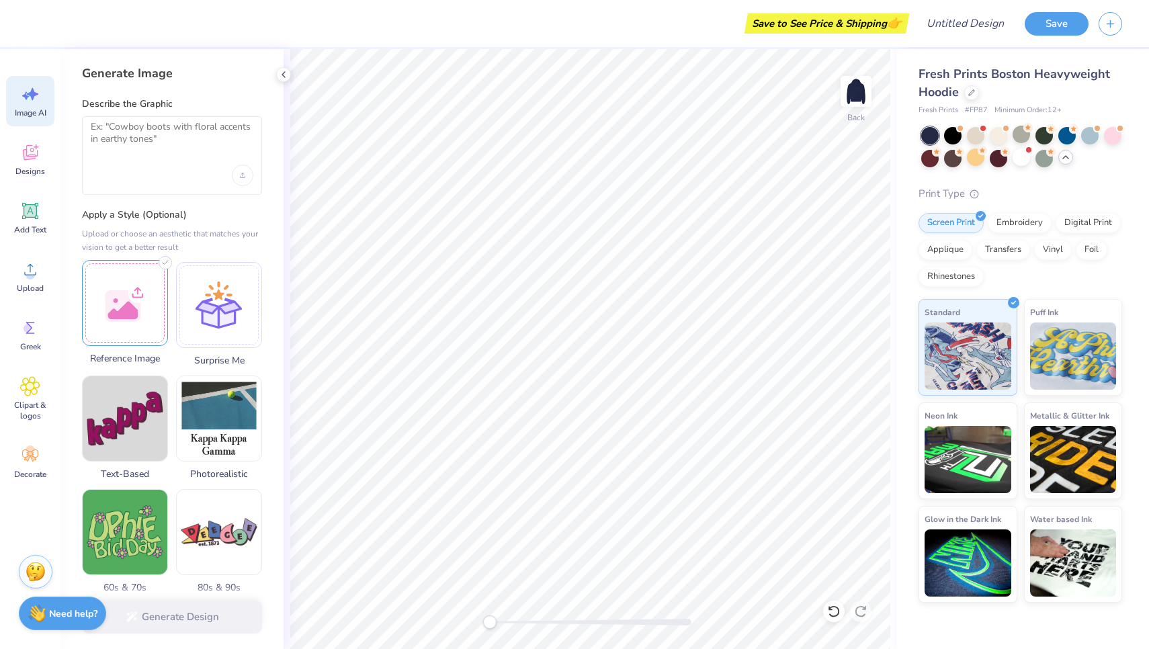
click at [121, 314] on div at bounding box center [125, 303] width 86 height 86
click at [1025, 129] on circle at bounding box center [1027, 127] width 9 height 9
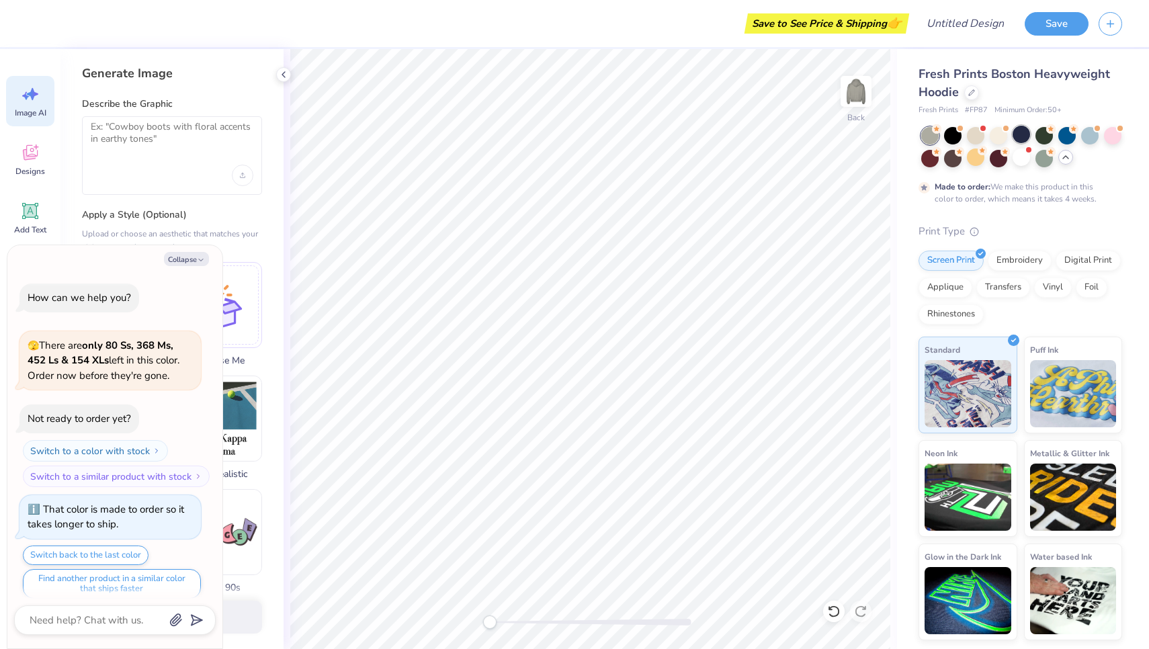
scroll to position [564, 0]
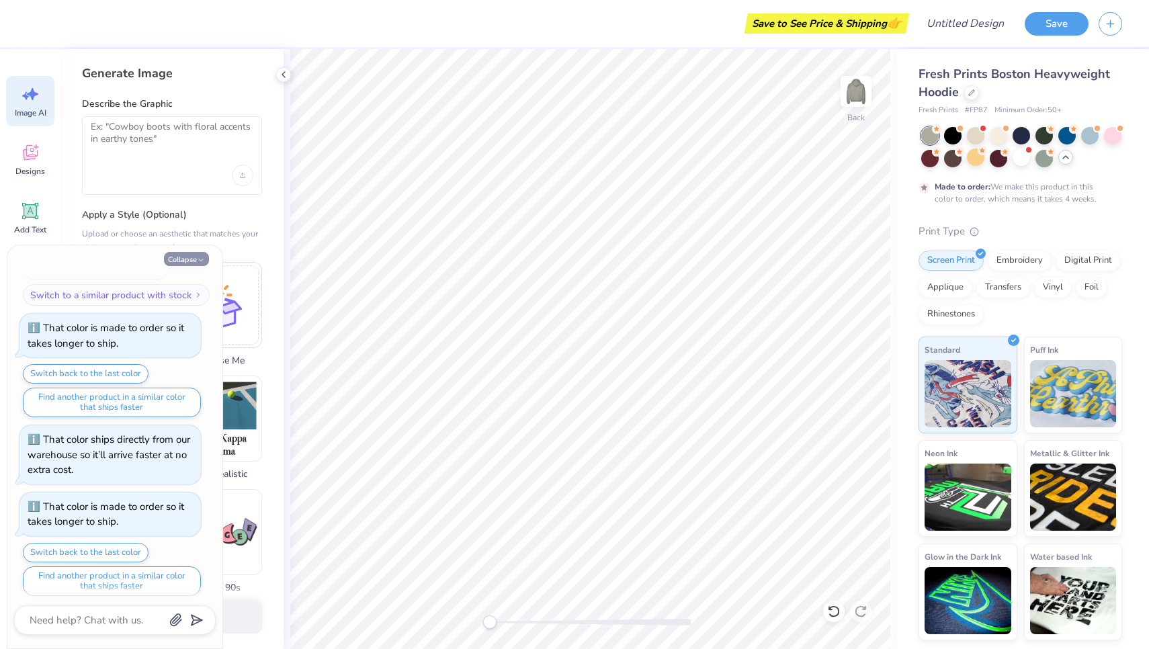
click at [204, 259] on icon "button" at bounding box center [201, 260] width 8 height 8
type textarea "x"
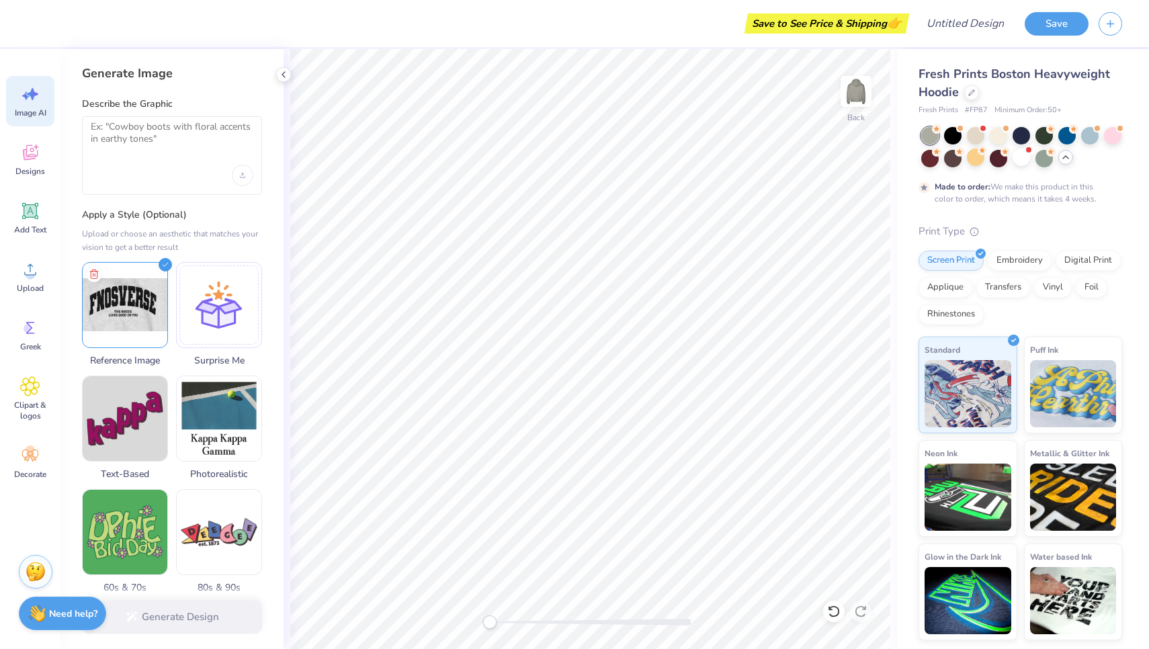
click at [199, 173] on div at bounding box center [172, 175] width 163 height 21
click at [185, 152] on textarea at bounding box center [172, 138] width 163 height 34
type textarea "create this image"
click at [193, 611] on button "Generate Design" at bounding box center [172, 613] width 180 height 33
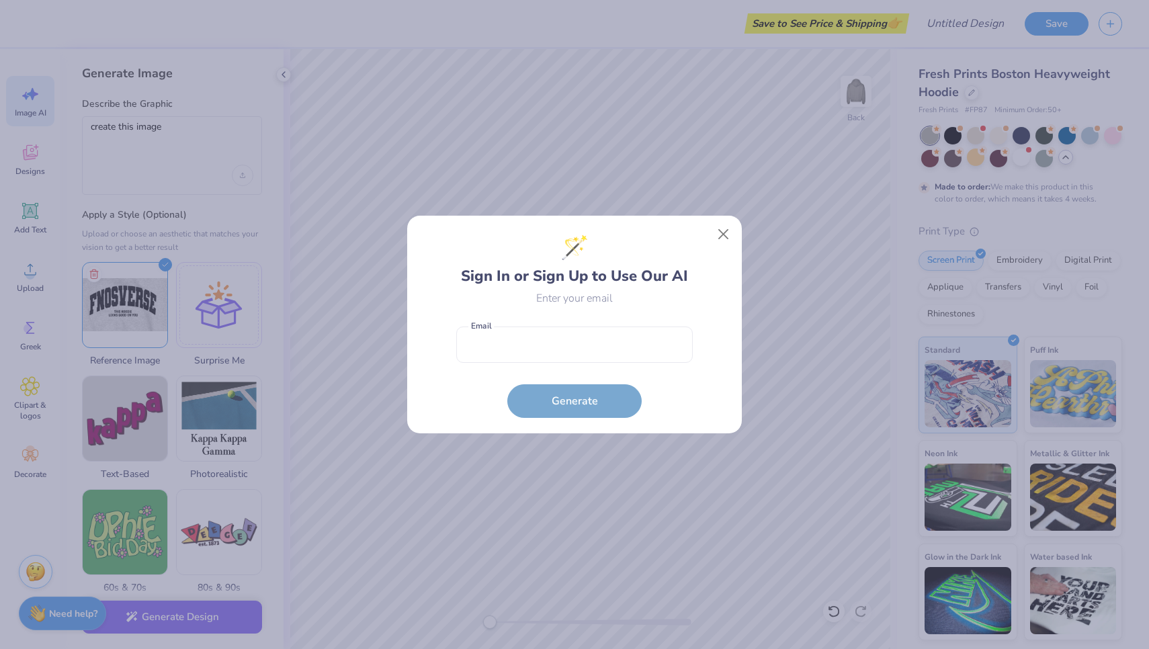
click at [569, 287] on div "🪄 Sign In or Sign Up to Use Our AI" at bounding box center [574, 259] width 227 height 56
click at [594, 334] on input "email" at bounding box center [574, 344] width 236 height 37
type input "[EMAIL_ADDRESS][DOMAIN_NAME]"
click at [574, 401] on button "Generate" at bounding box center [574, 401] width 134 height 34
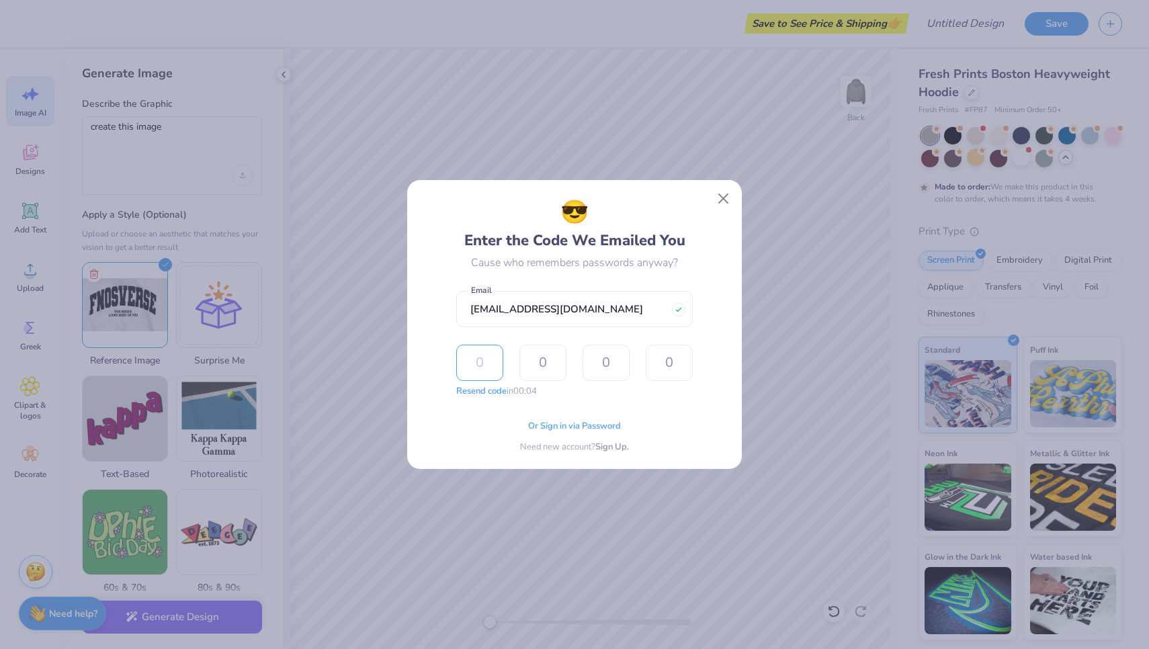
type input "3"
type input "6"
type input "3"
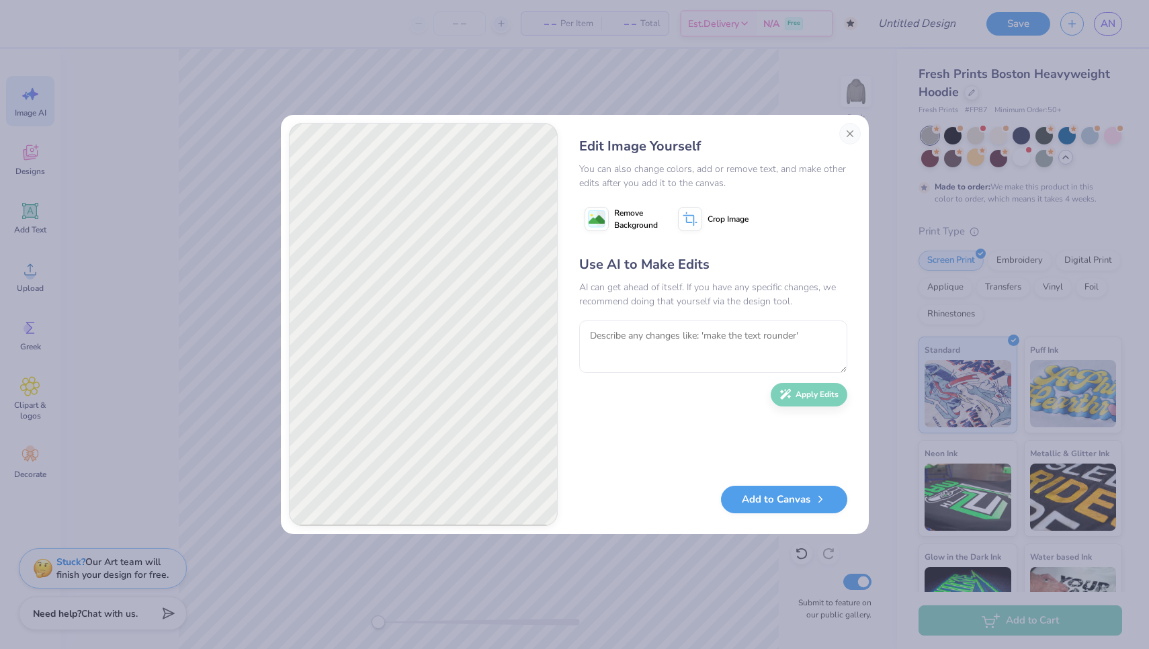
click at [612, 219] on button "Remove Background" at bounding box center [621, 219] width 84 height 34
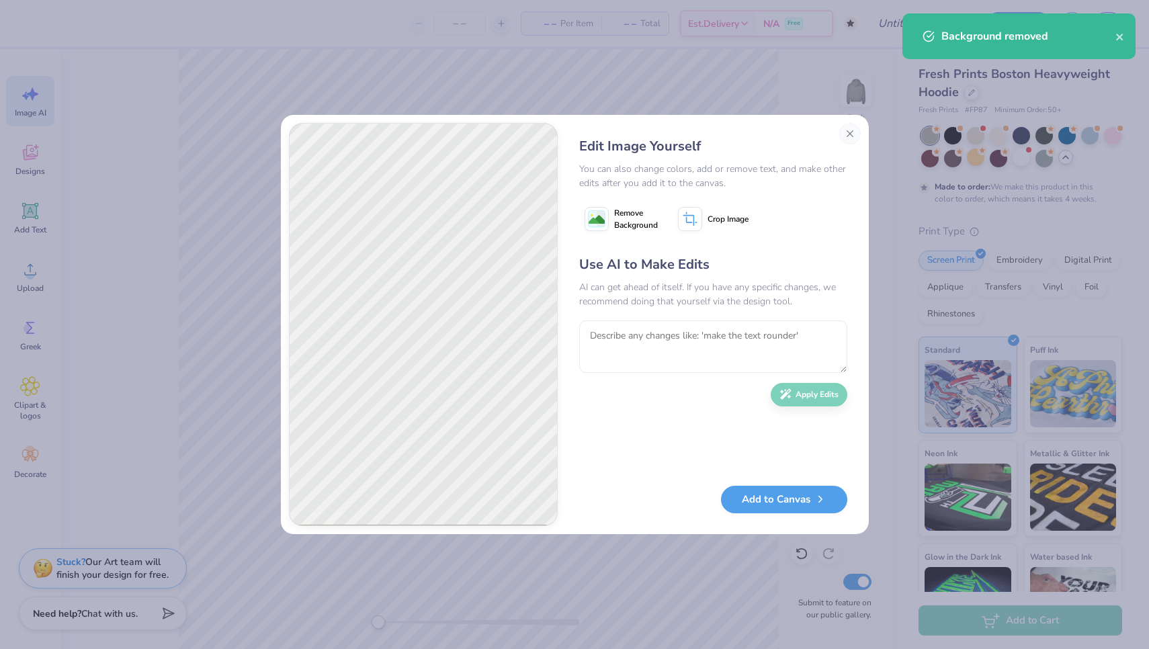
click at [836, 138] on div "Edit Image Yourself" at bounding box center [713, 146] width 268 height 20
click at [850, 138] on button "Close" at bounding box center [849, 133] width 21 height 21
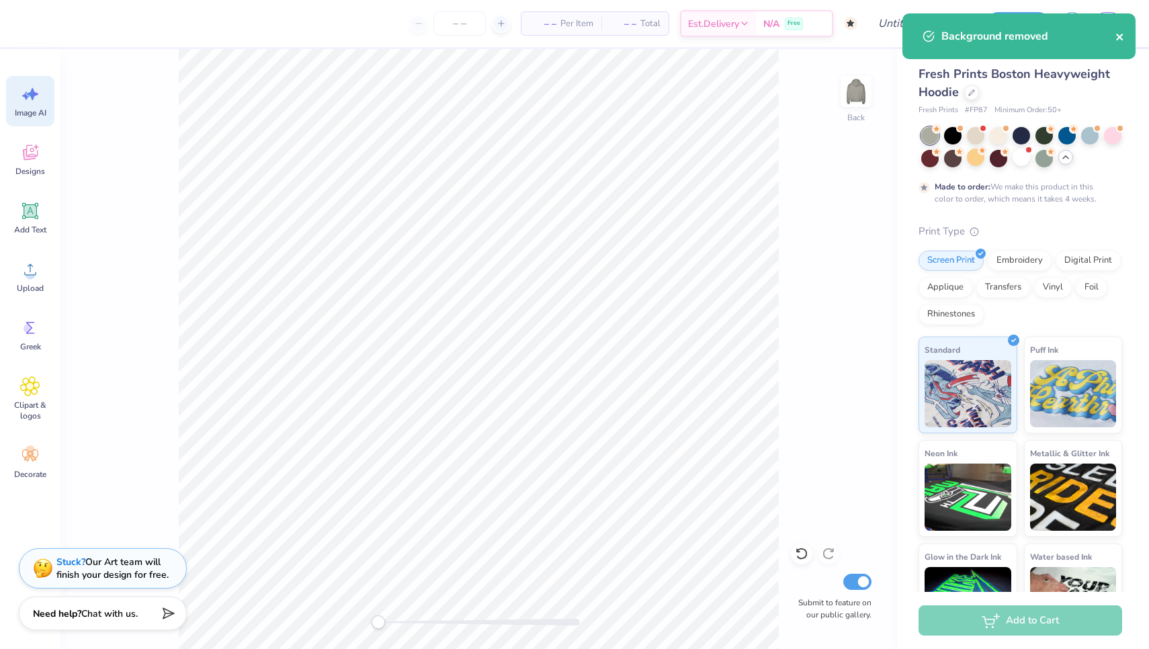
click at [1123, 36] on icon "close" at bounding box center [1119, 37] width 9 height 11
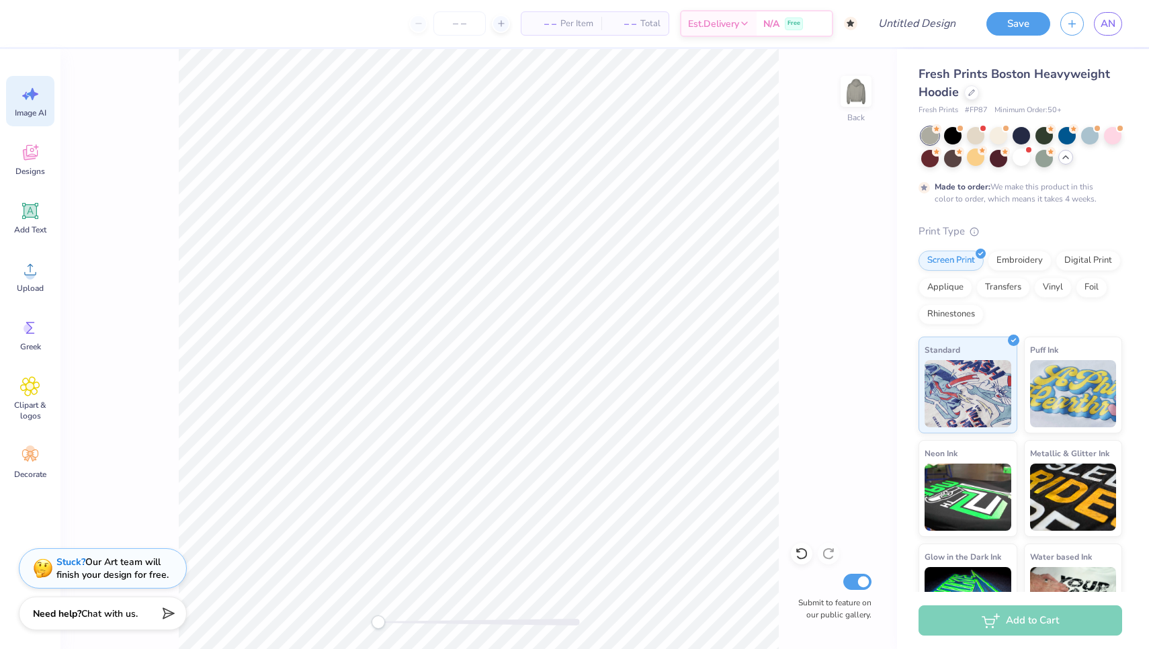
click at [1108, 26] on div "– – Per Item – – Total Est. Delivery N/A Free Design Title Save AN Image AI Des…" at bounding box center [574, 324] width 1149 height 649
click at [1118, 22] on link "AN" at bounding box center [1107, 24] width 28 height 24
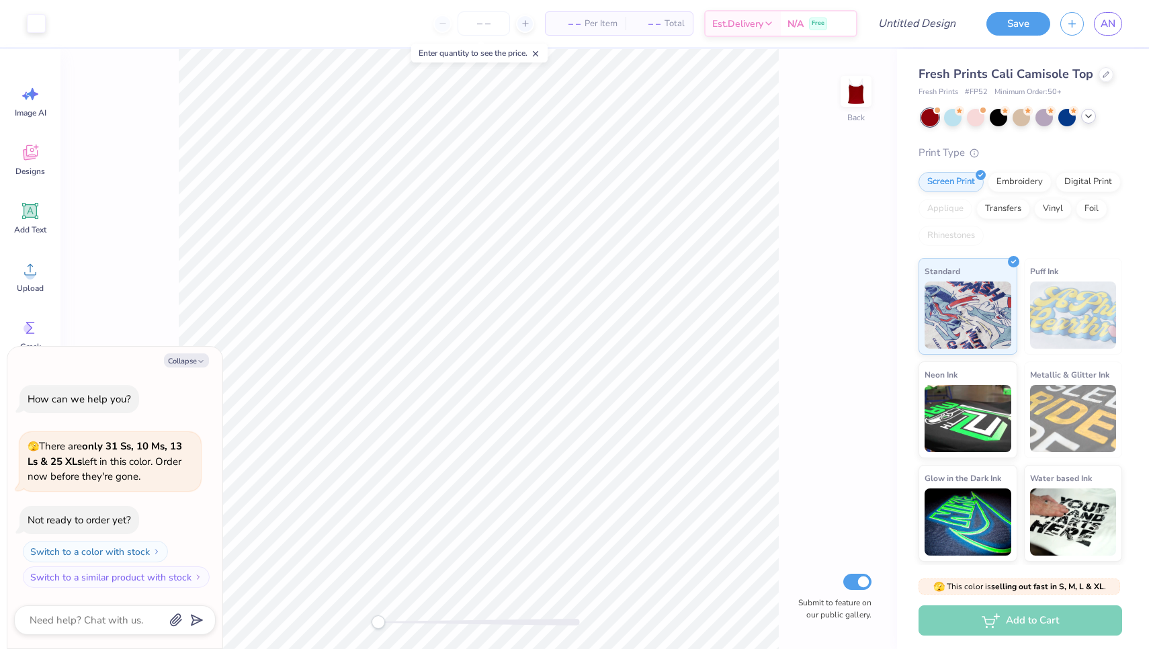
click at [1085, 121] on div at bounding box center [1088, 116] width 15 height 15
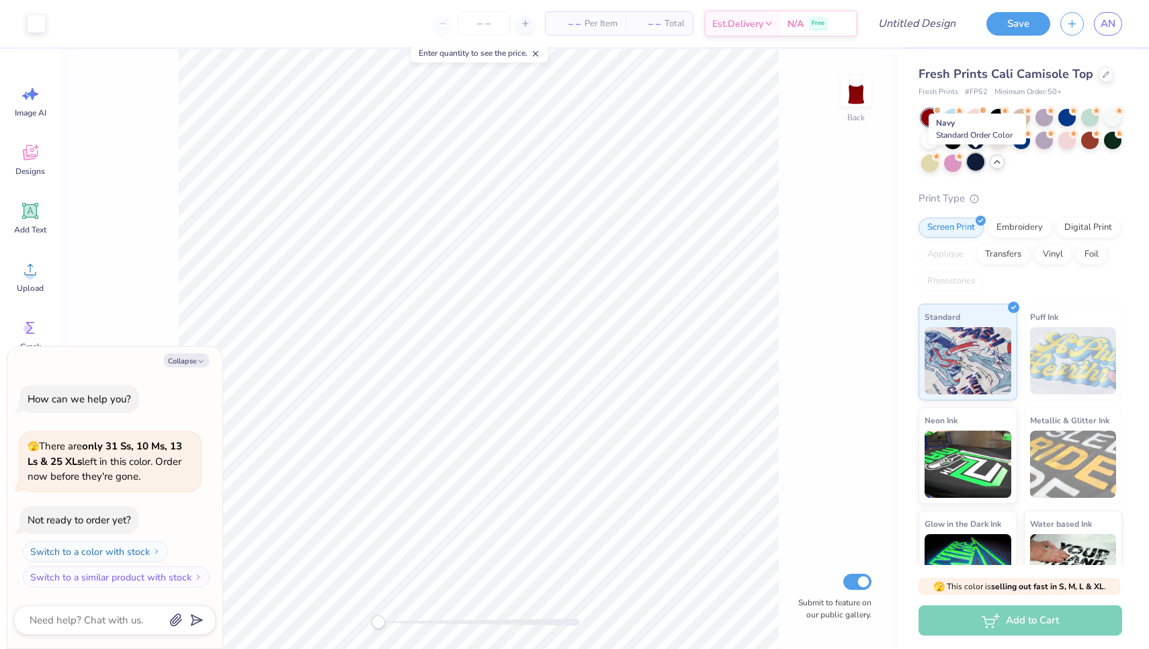
click at [975, 165] on div at bounding box center [975, 161] width 17 height 17
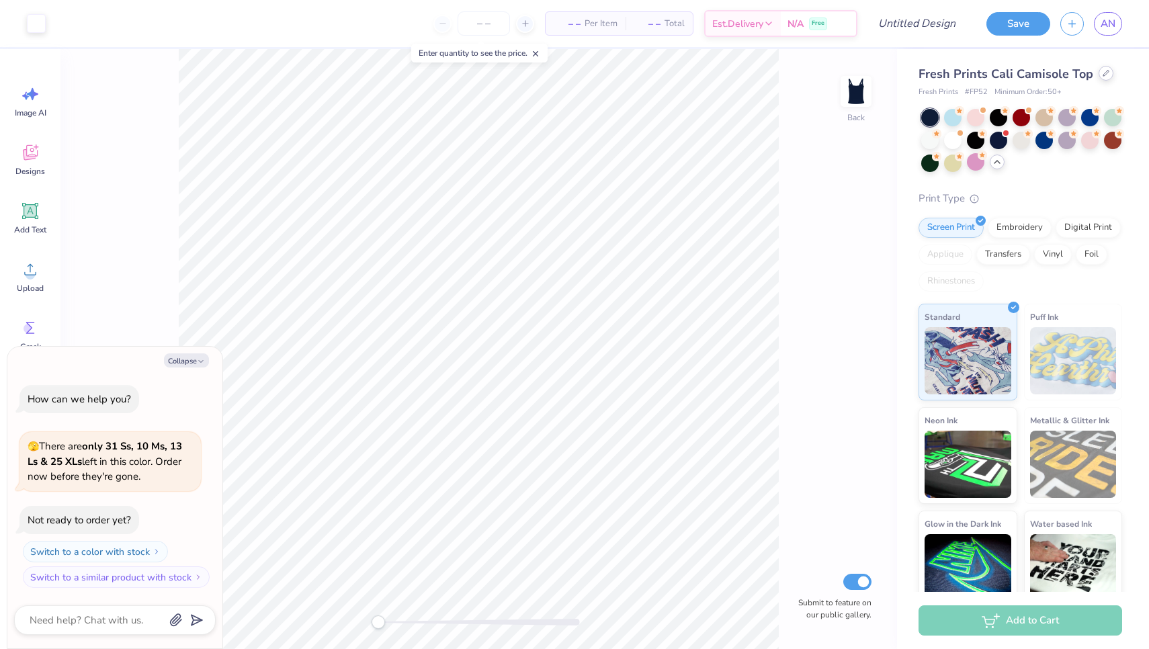
click at [1106, 75] on div at bounding box center [1105, 73] width 15 height 15
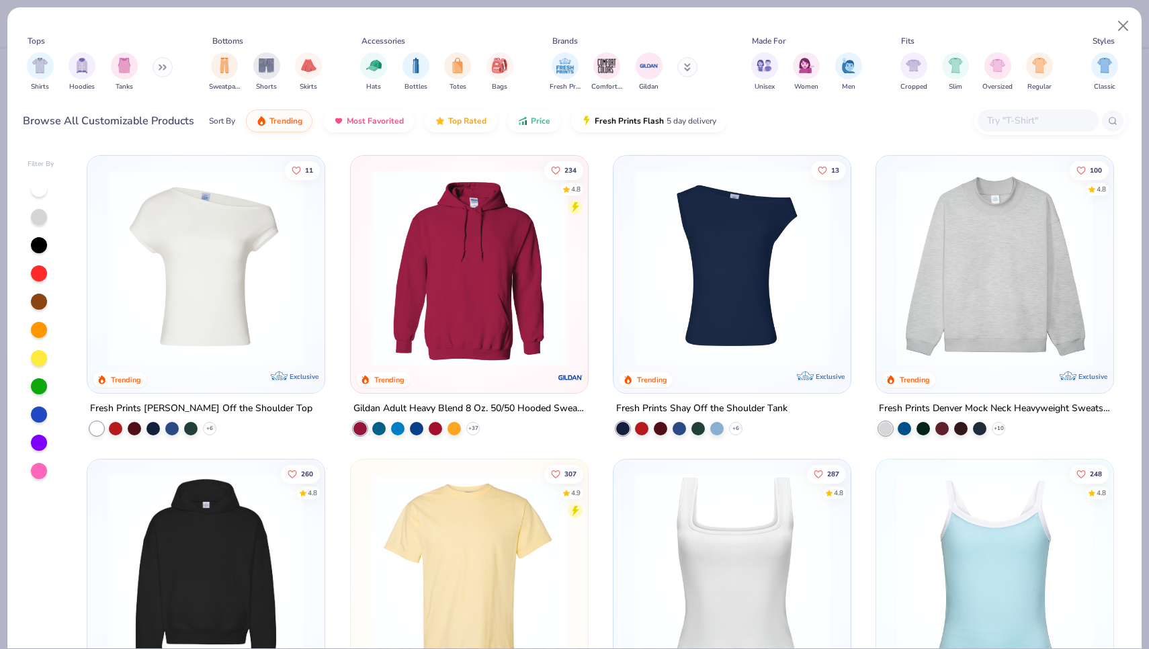
scroll to position [93, 0]
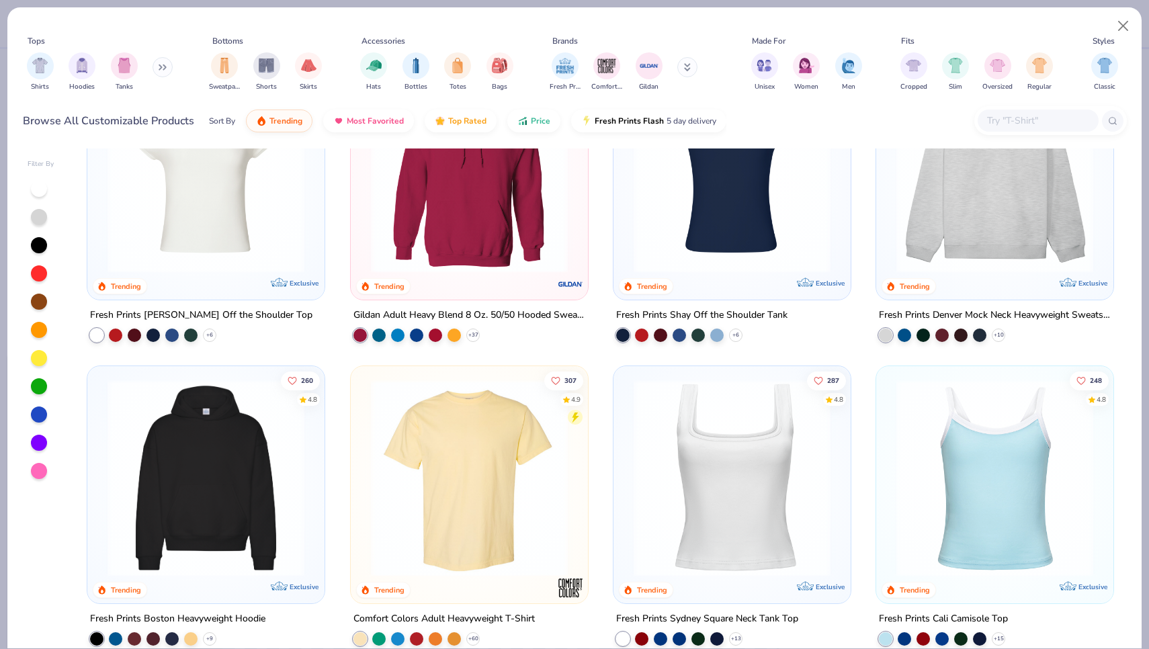
click at [119, 515] on img at bounding box center [206, 477] width 210 height 197
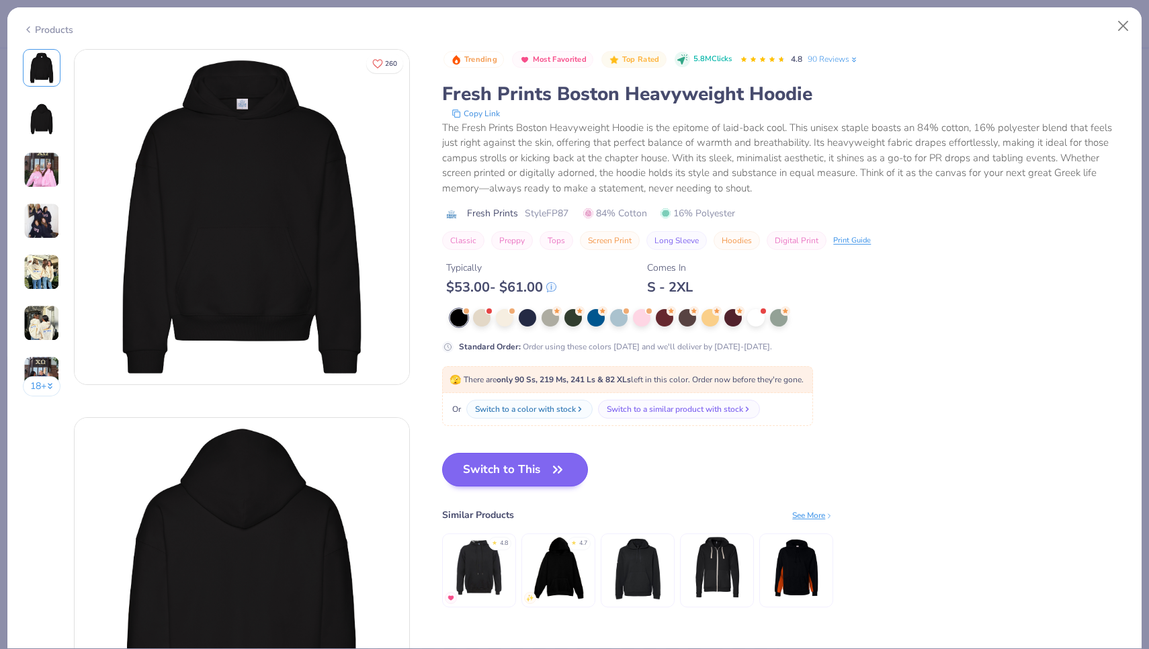
click at [530, 472] on button "Switch to This" at bounding box center [515, 470] width 146 height 34
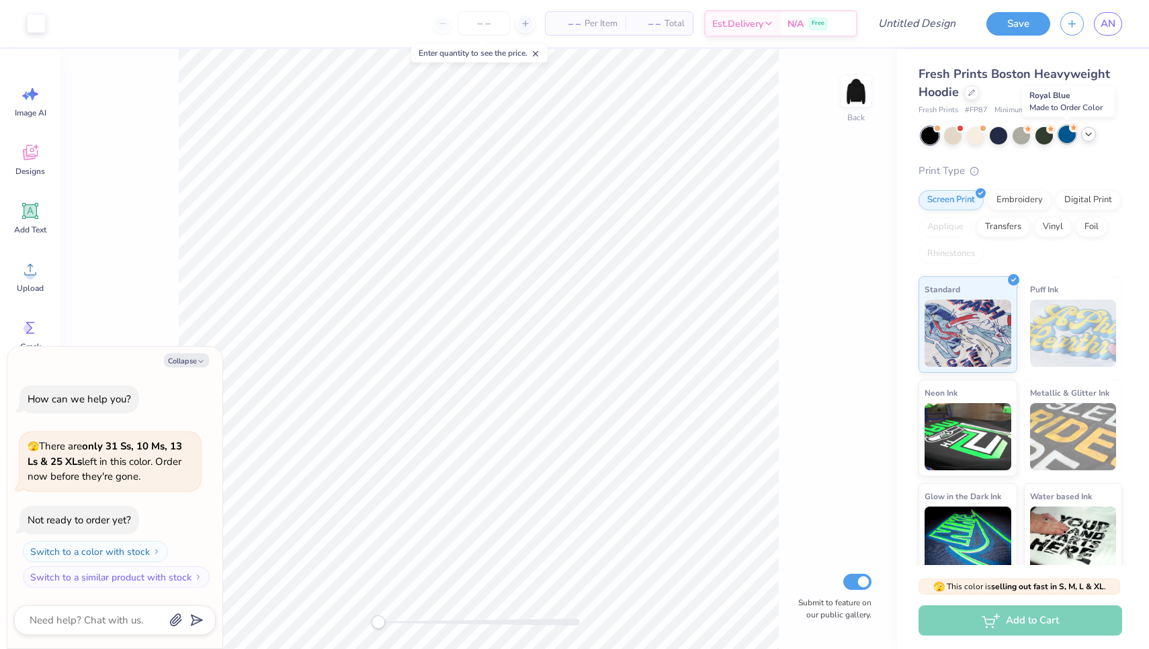
click at [1075, 135] on div at bounding box center [1066, 134] width 17 height 17
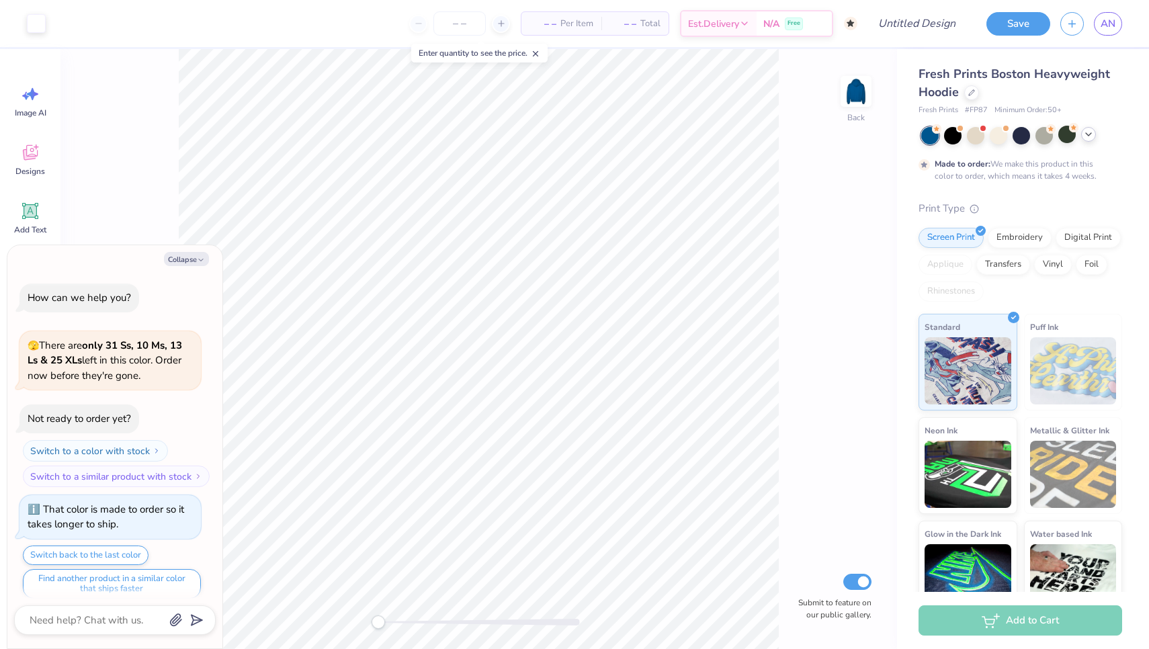
scroll to position [8, 0]
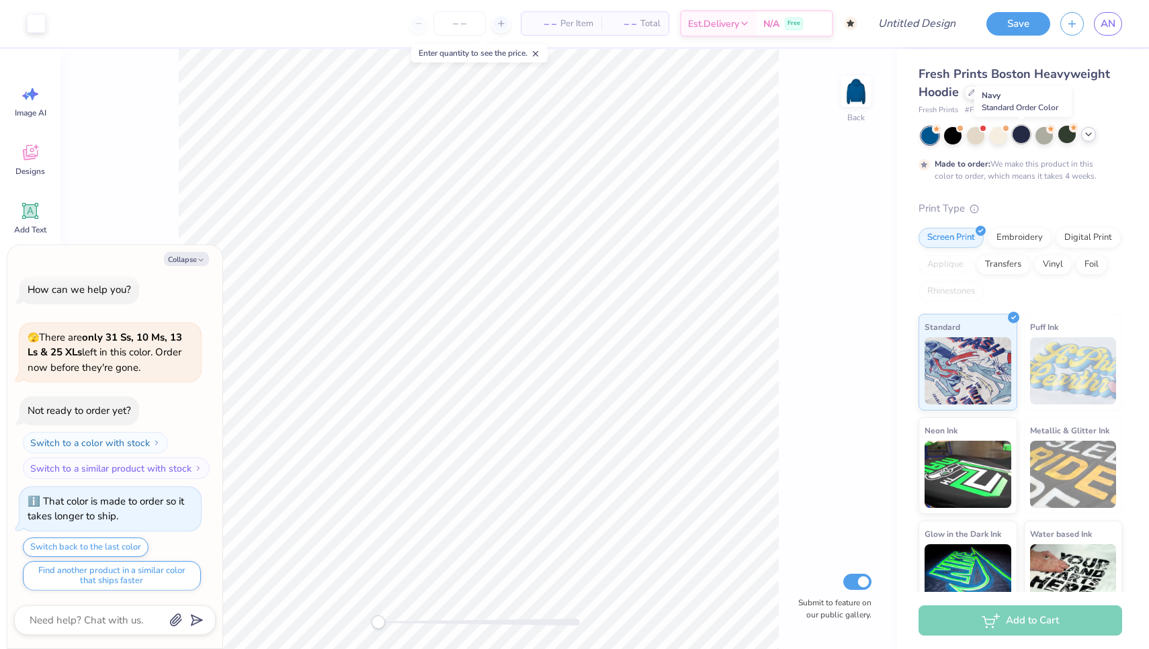
click at [1019, 141] on div at bounding box center [1020, 134] width 17 height 17
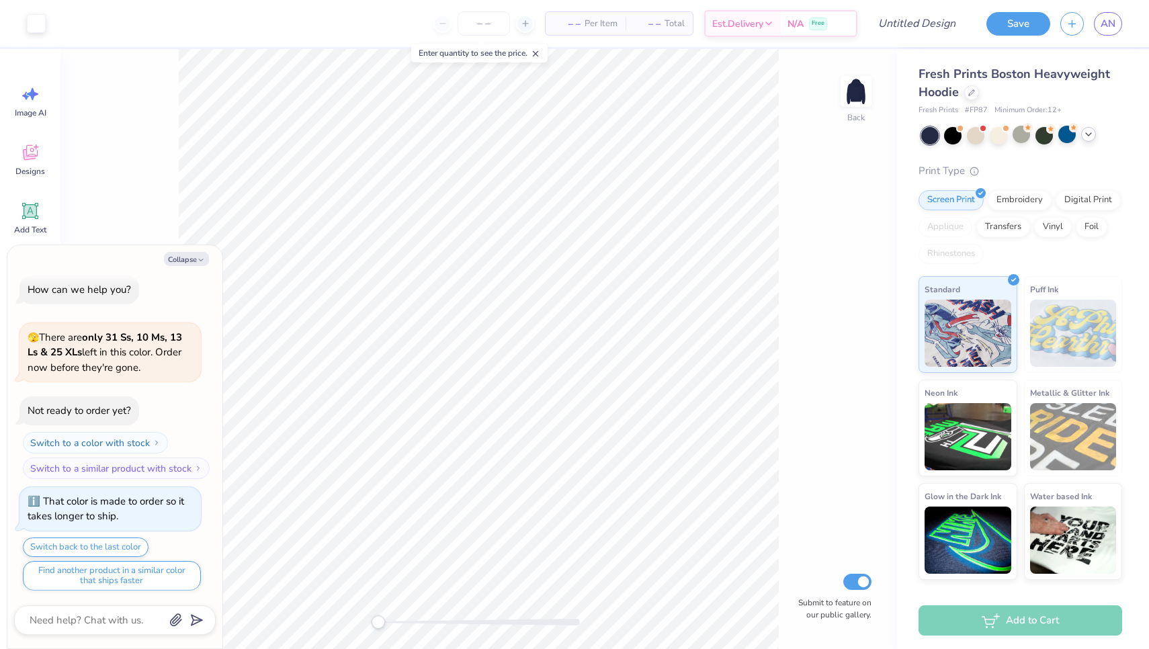
scroll to position [74, 0]
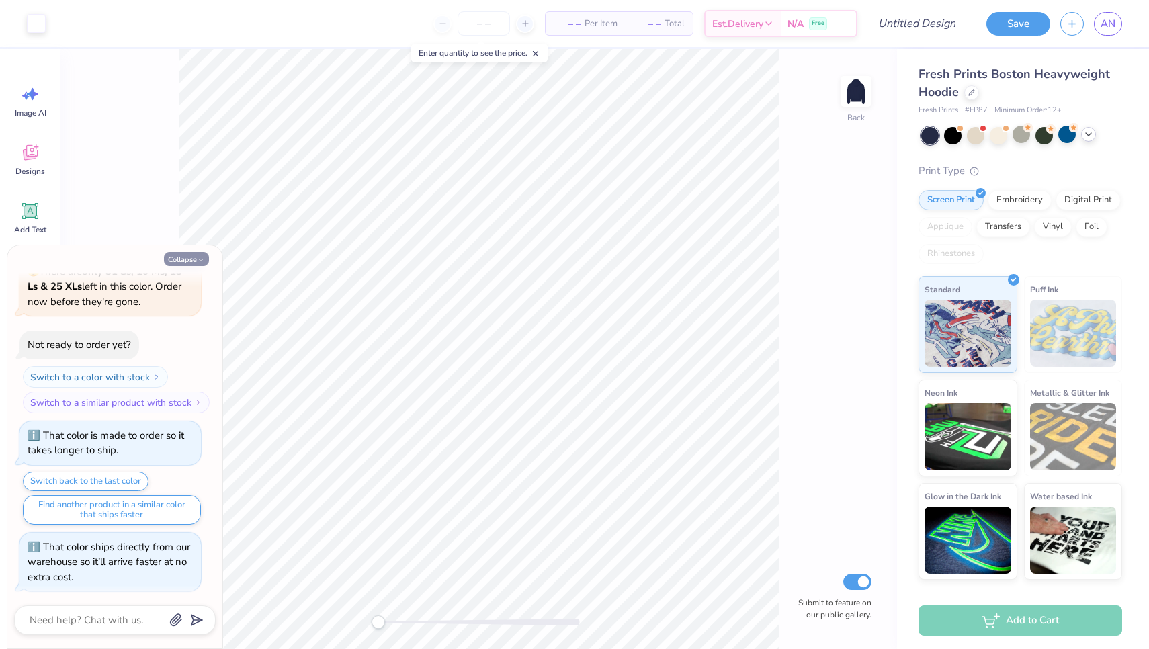
click at [173, 256] on button "Collapse" at bounding box center [186, 259] width 45 height 14
type textarea "x"
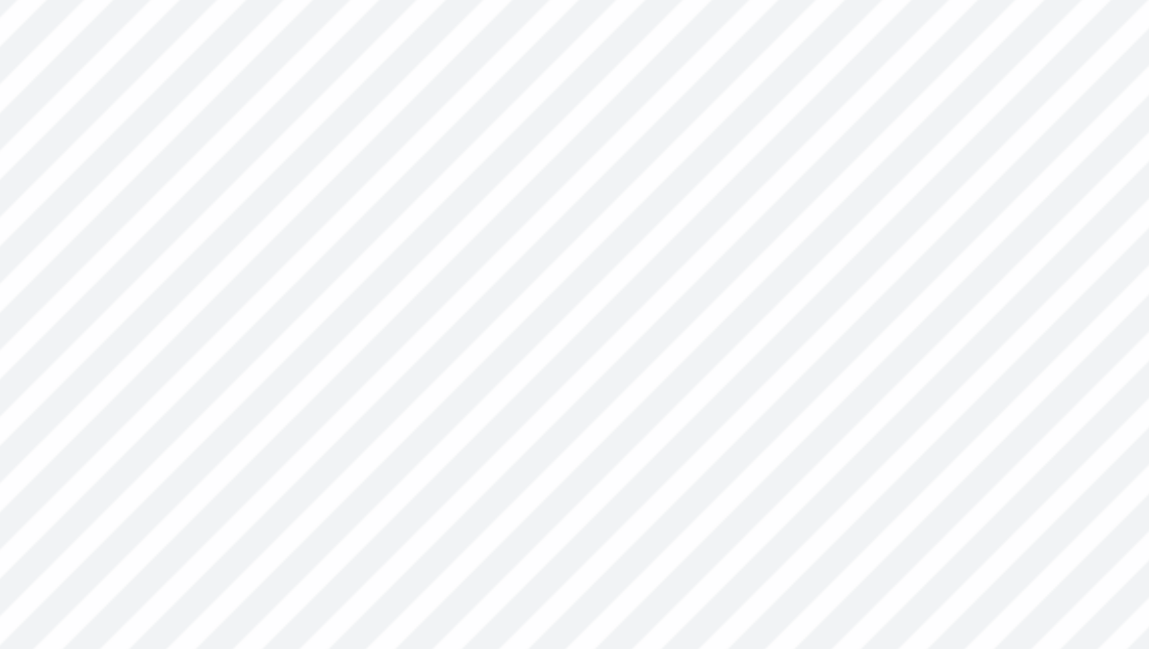
type input "0.66"
type input "0.22"
type input "5.23"
type input "0.45"
type input "0.15"
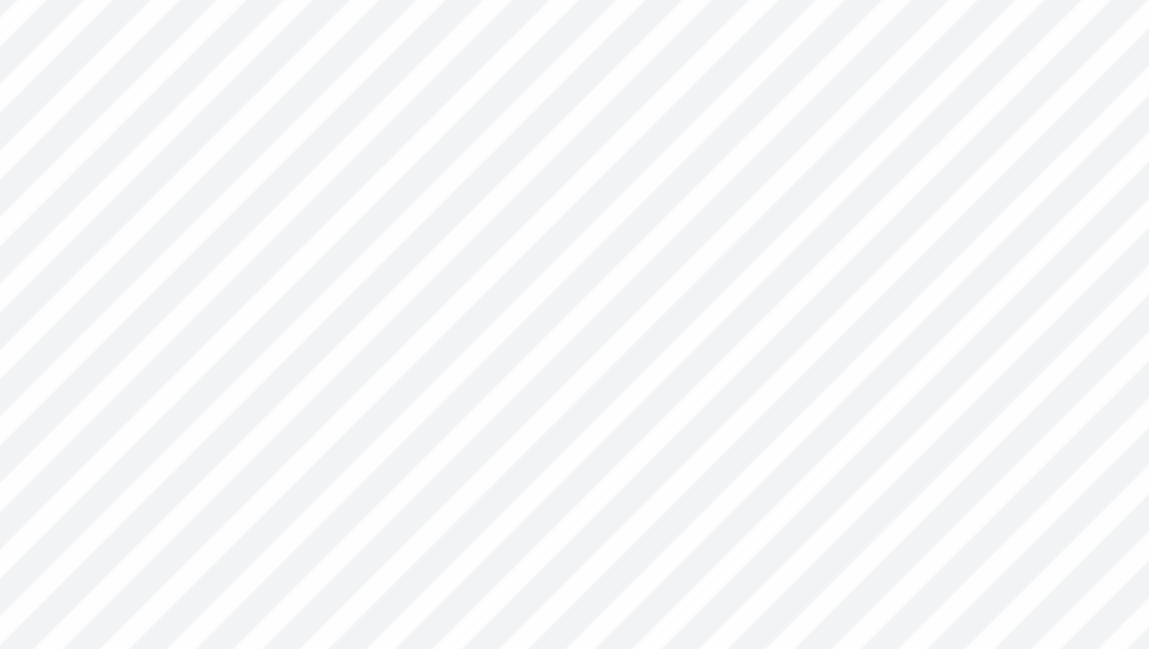
type input "0.67"
type input "0.22"
type input "1.49"
type input "1.87"
type input "4.31"
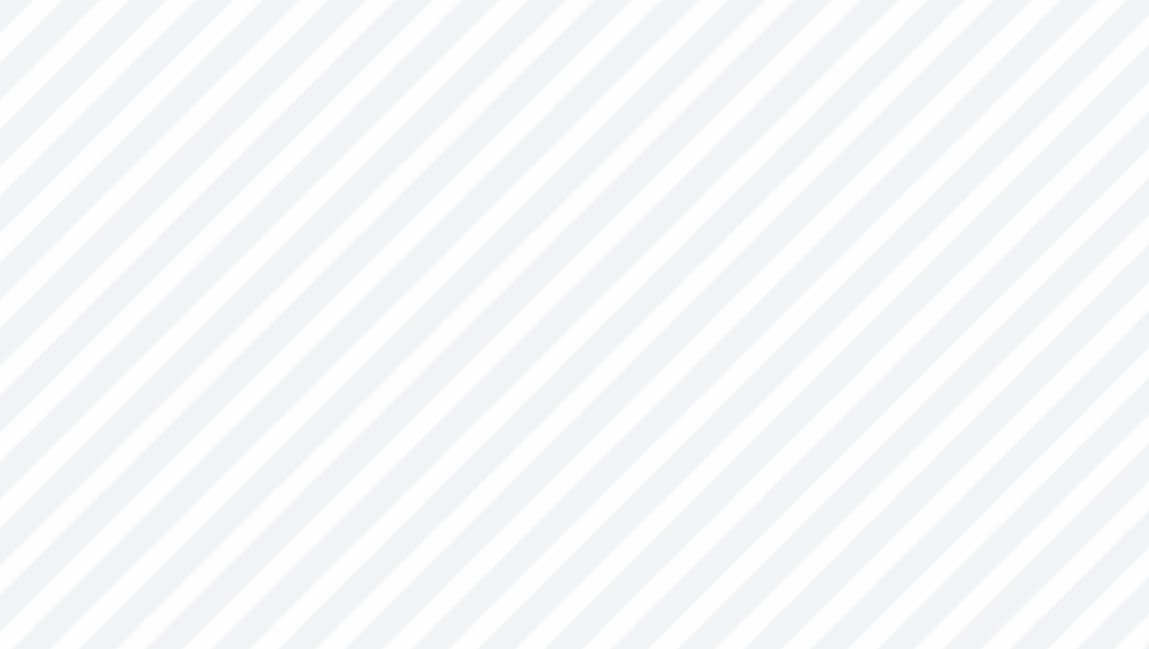
type textarea "s"
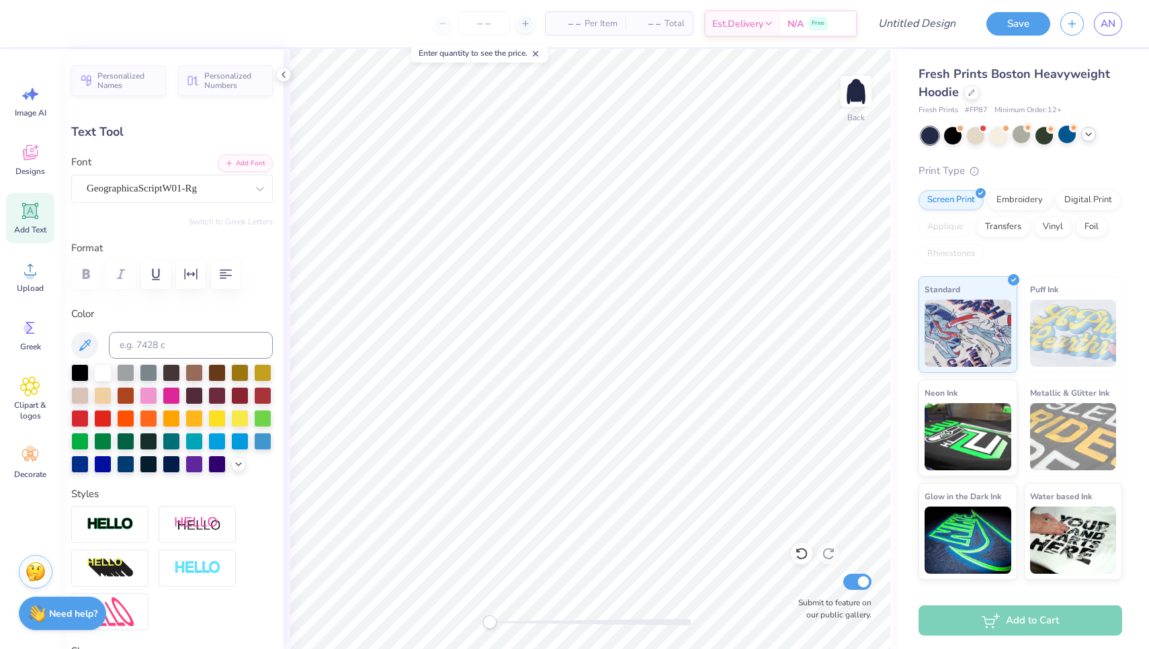
type textarea "Phi"
type input "2.09"
type input "1.75"
type input "3.73"
type textarea "i"
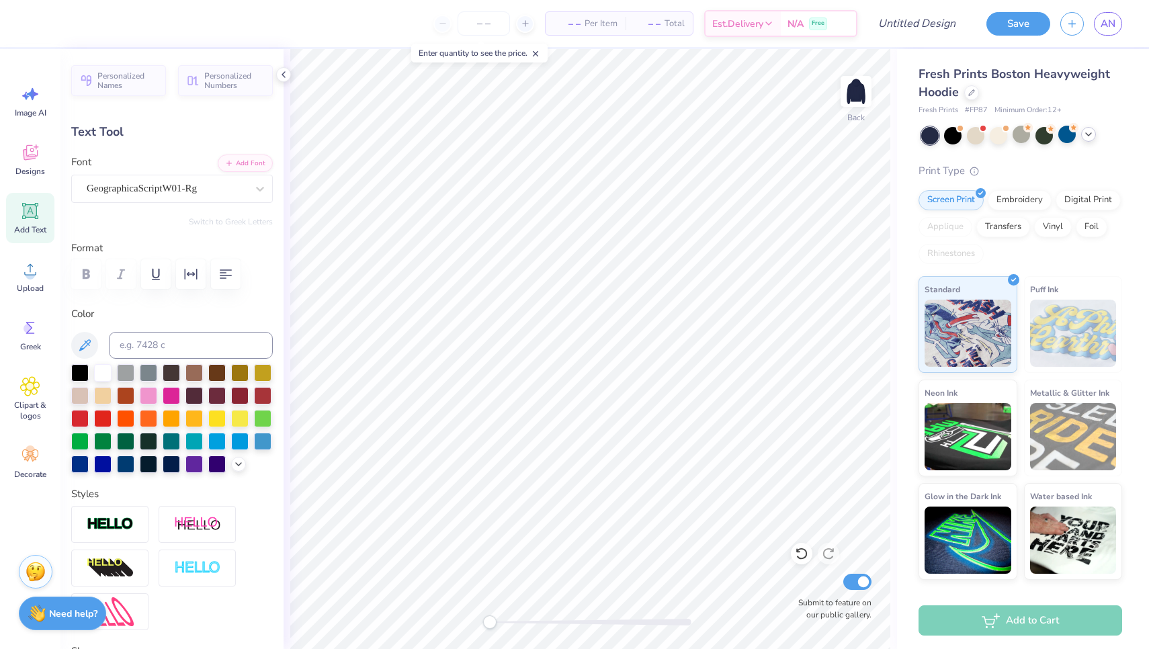
type textarea "Gamma"
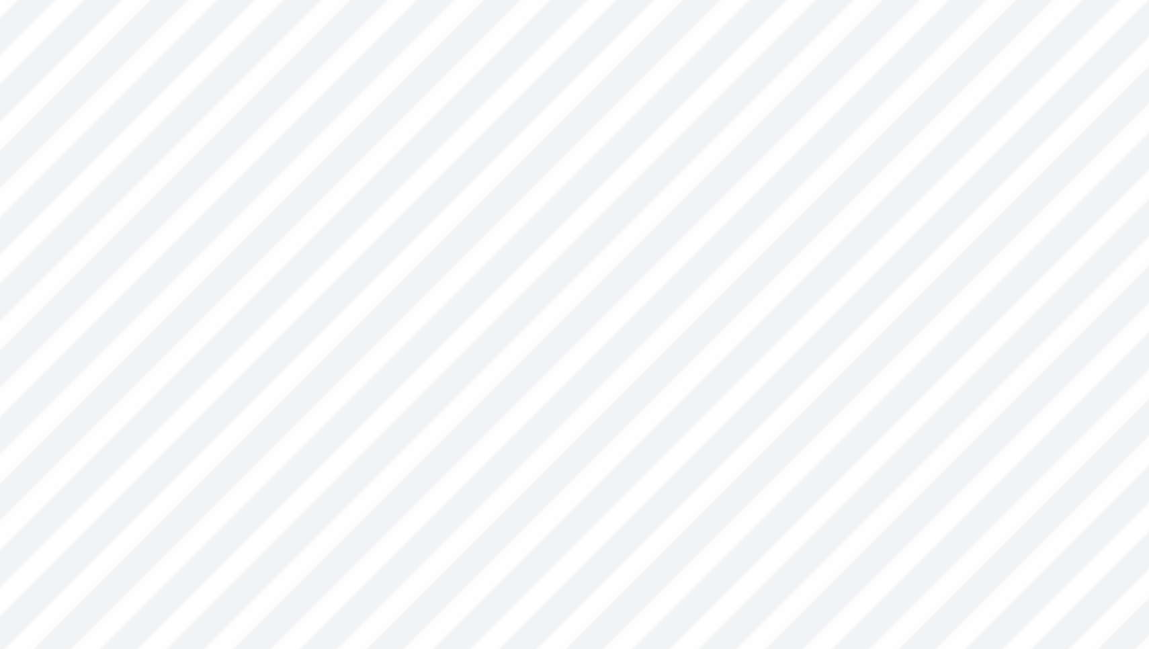
type input "2.47"
type input "1.19"
type input "4.65"
type input "1.95"
type input "0.94"
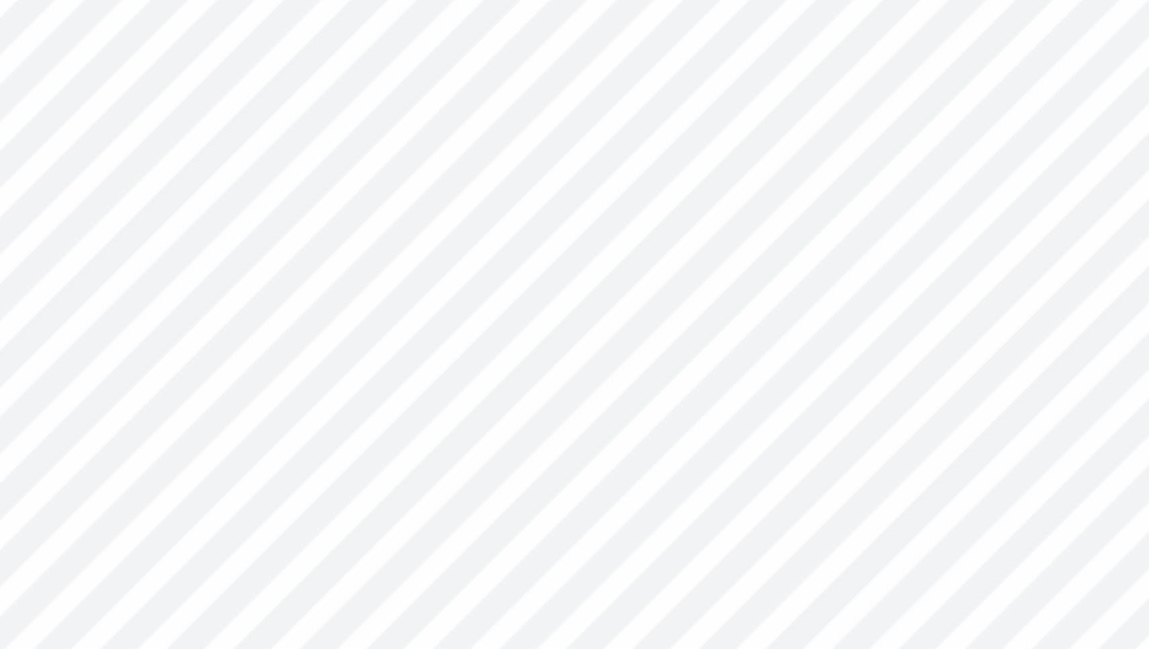
type input "0.48"
type input "0.41"
type input "0.52"
type input "0.44"
type input "4.18"
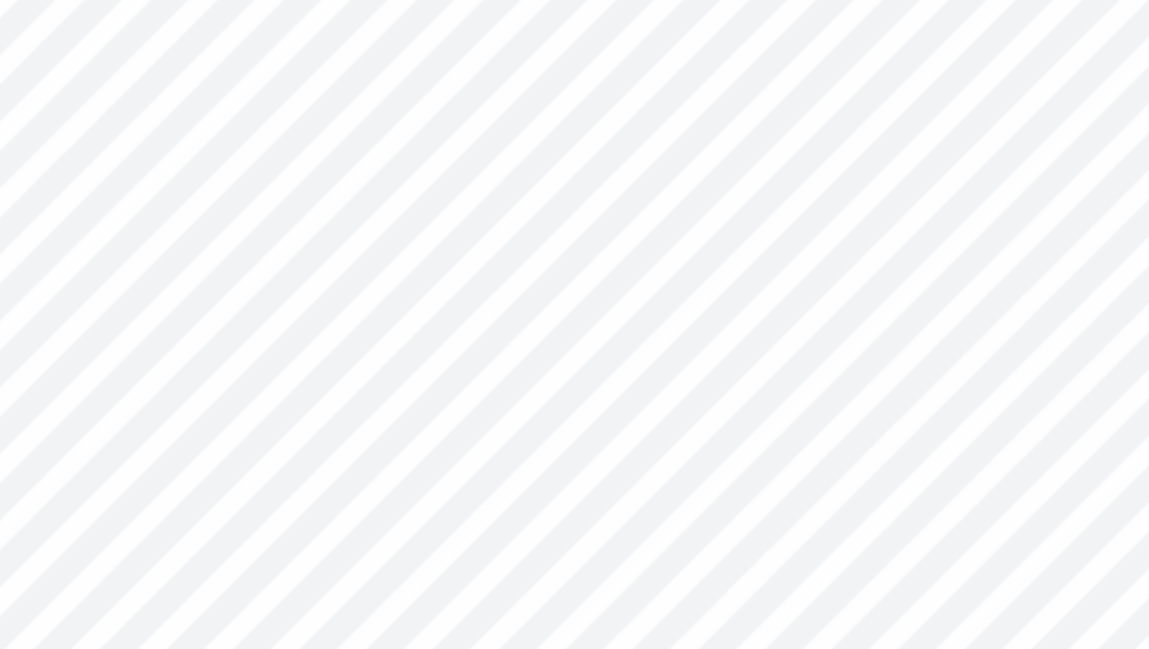
type input "1.25"
type input "0.22"
type input "4.95"
type input "4.12"
type input "2.05"
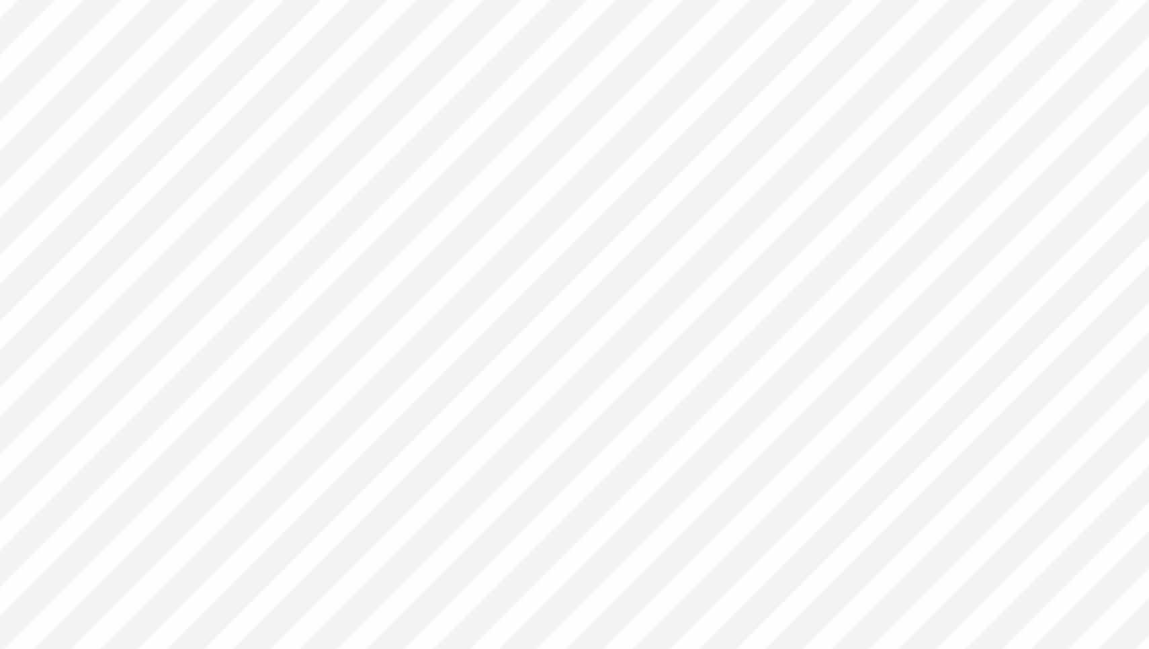
type input "3.58"
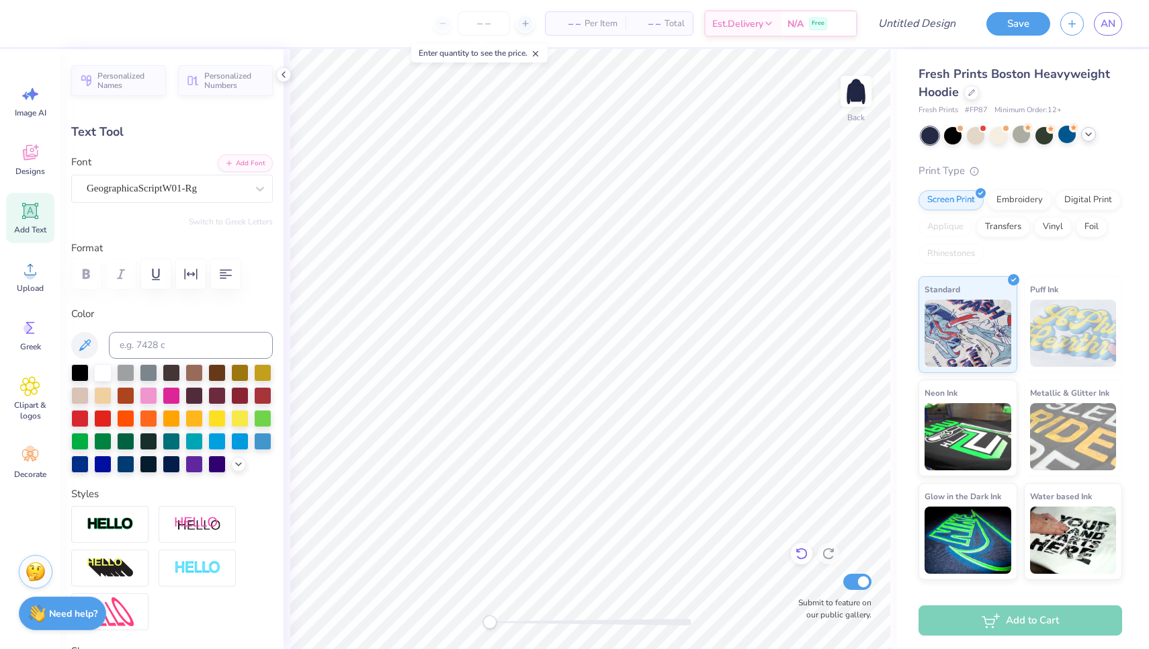
click at [797, 554] on icon at bounding box center [801, 553] width 13 height 13
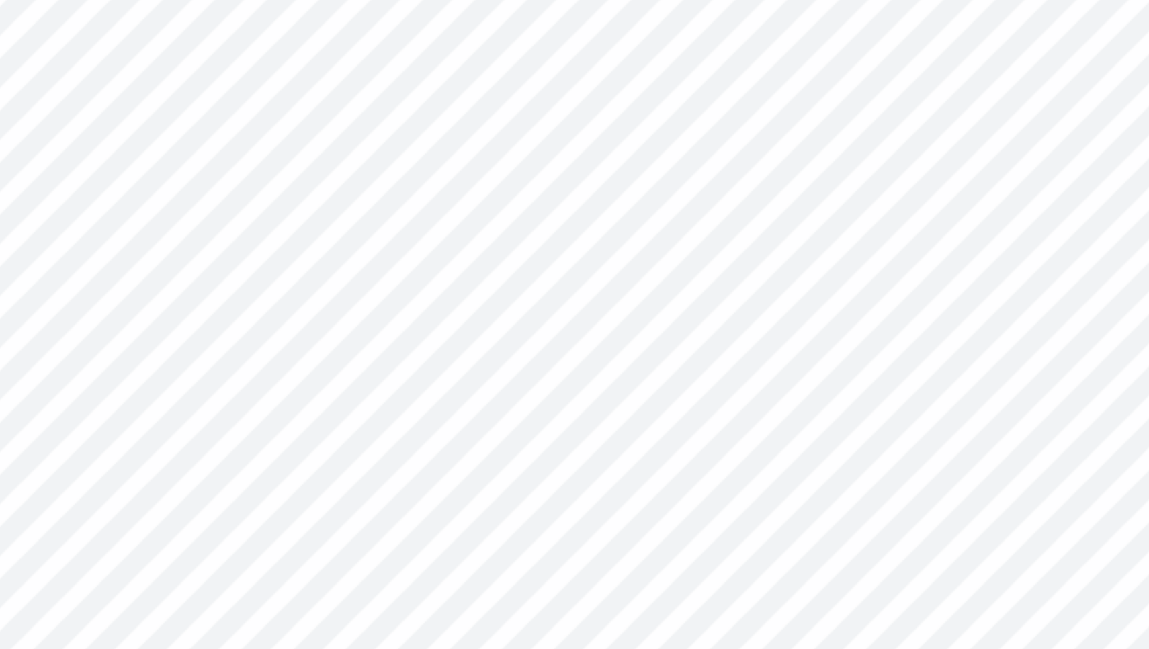
type input "1.25"
type input "0.22"
type input "4.95"
type textarea "B"
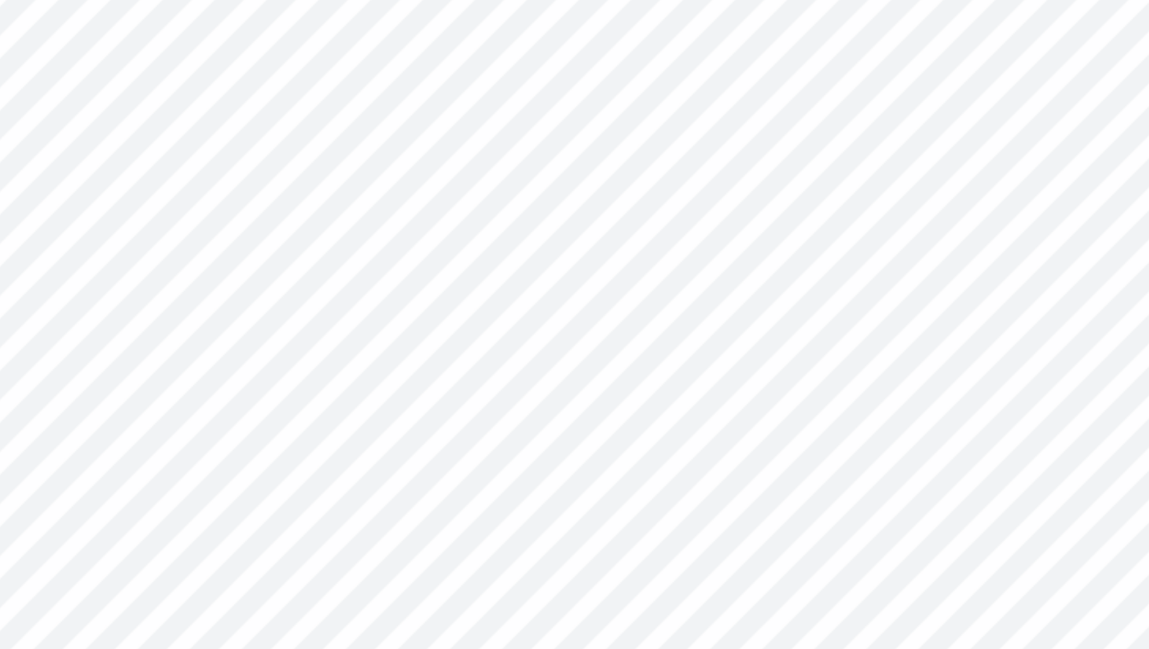
type textarea "Exec"
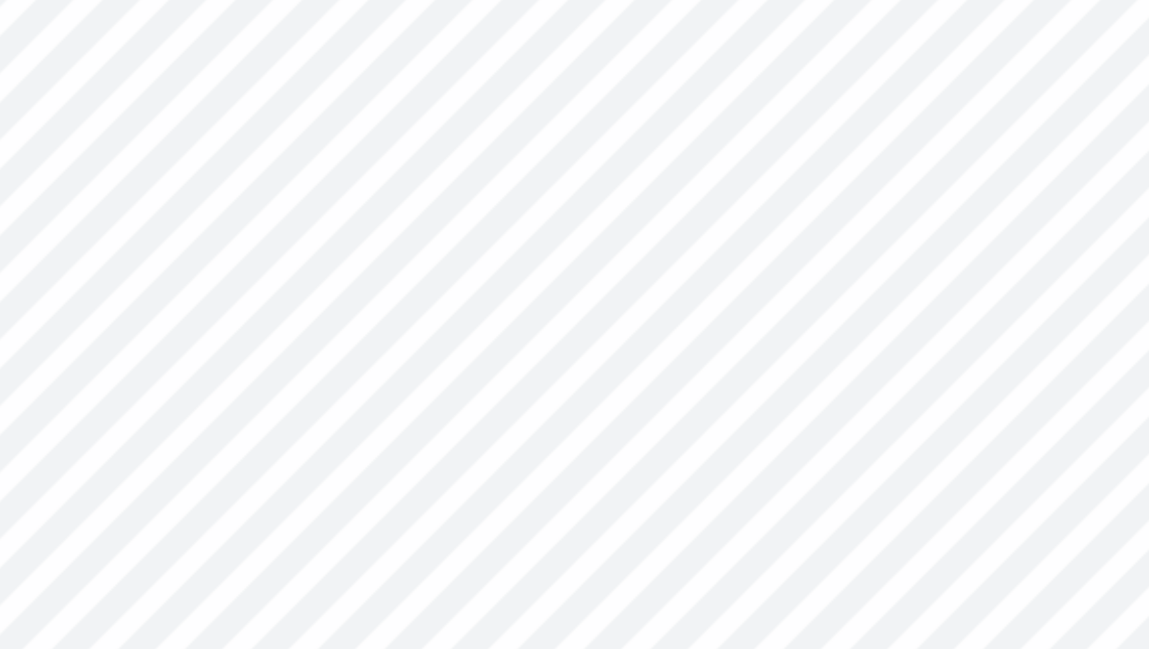
type input "1.23"
type input "0.41"
type input "5.02"
type input "0.67"
type input "0.22"
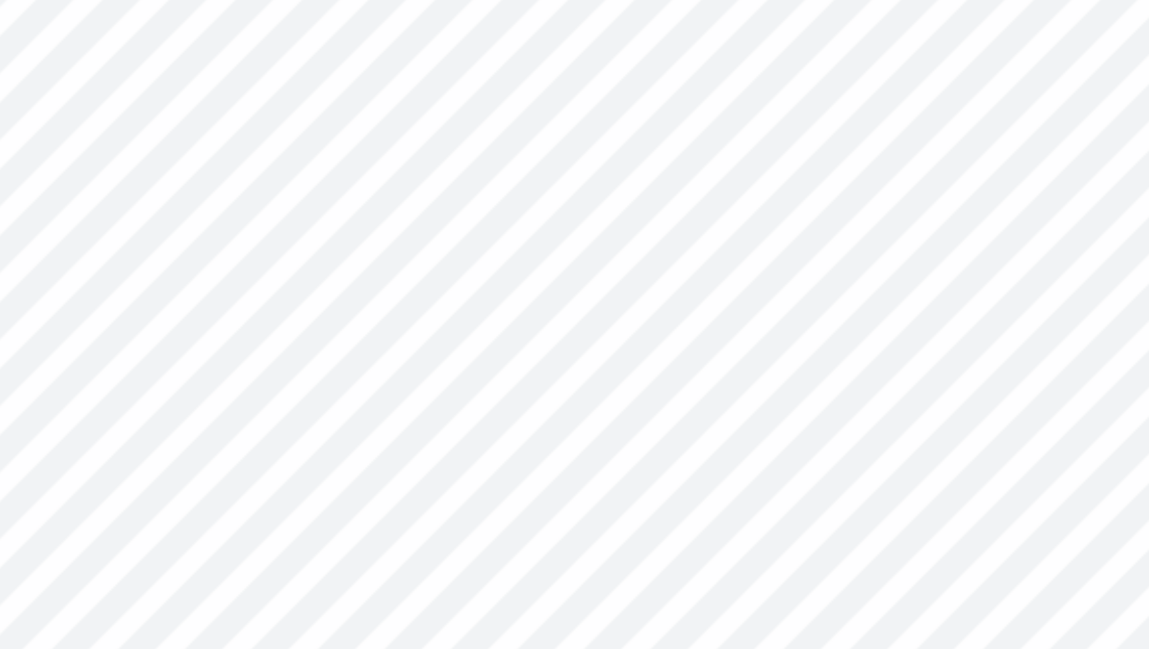
type input "5.23"
type input "1.23"
type input "0.41"
type input "5.02"
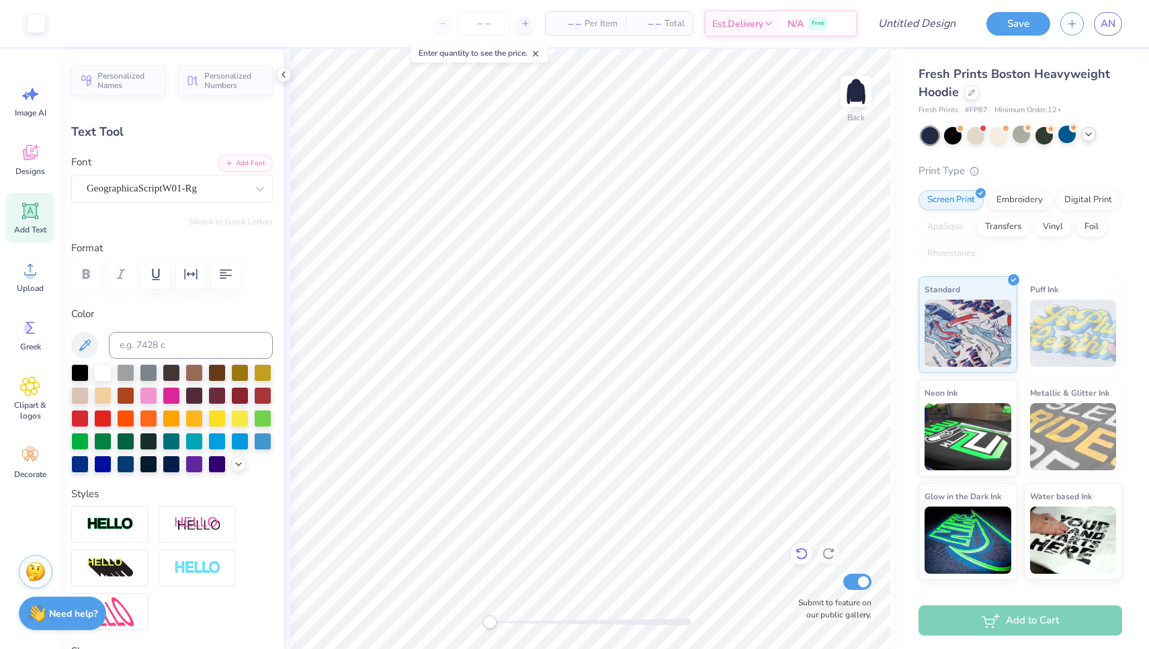
type input "4.12"
type input "2.05"
type input "3.58"
type input "1.95"
type input "0.94"
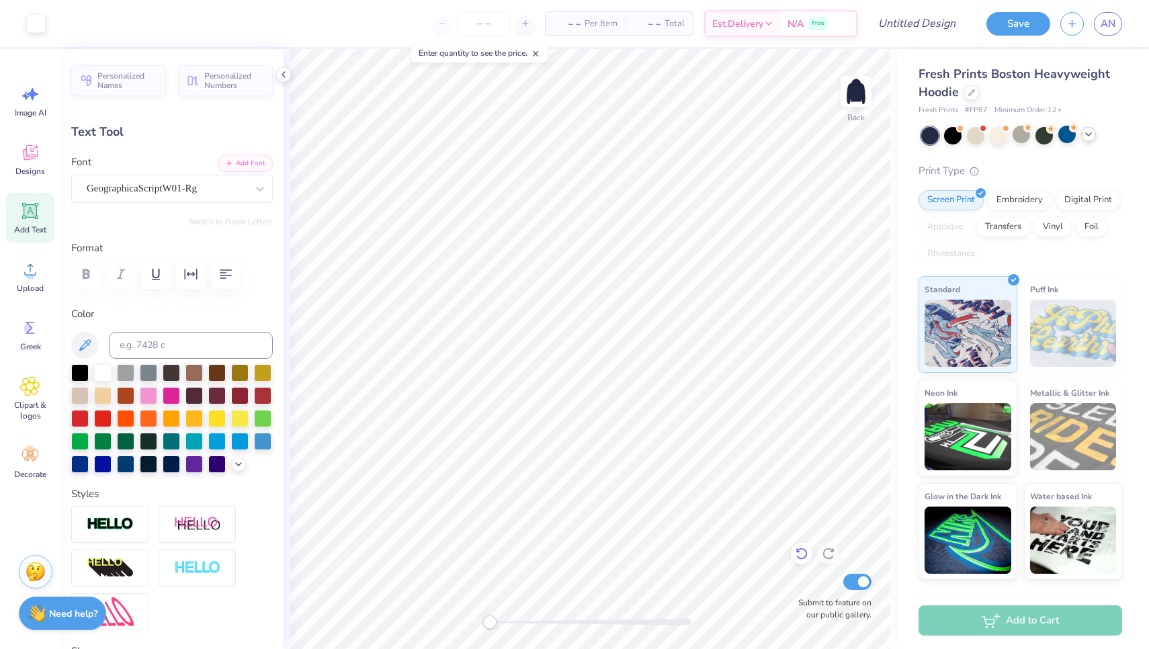
type input "3.82"
type input "1.23"
type input "0.41"
type input "4.76"
type input "0.67"
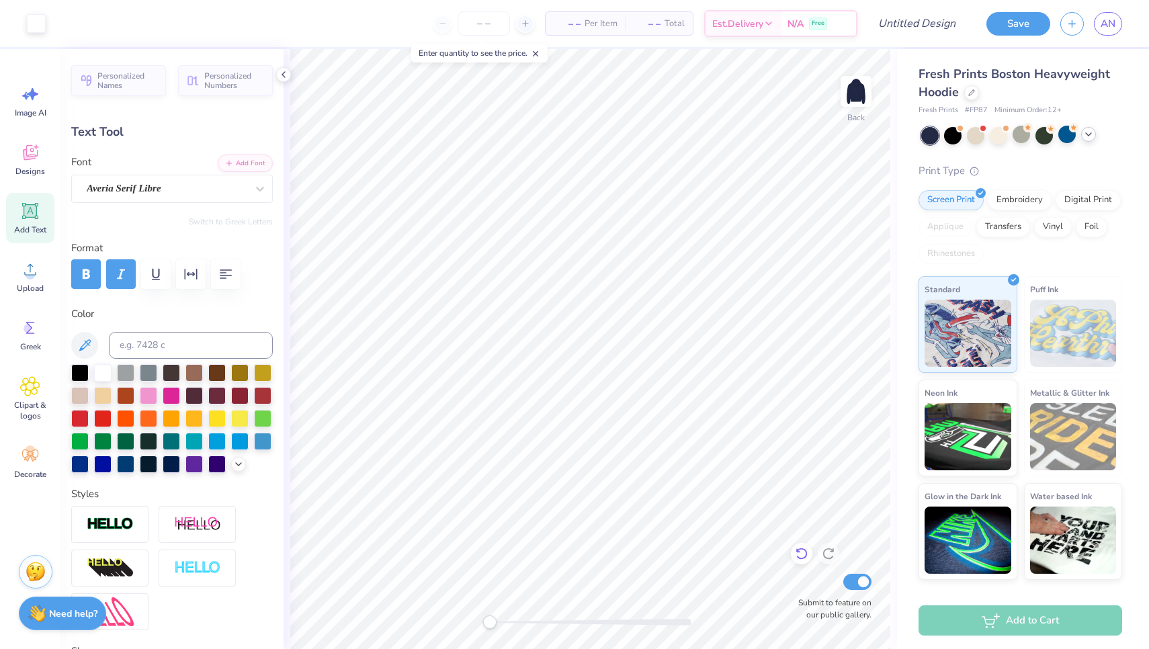
type input "0.22"
type input "5.43"
type input "4.12"
type input "2.05"
type input "3.60"
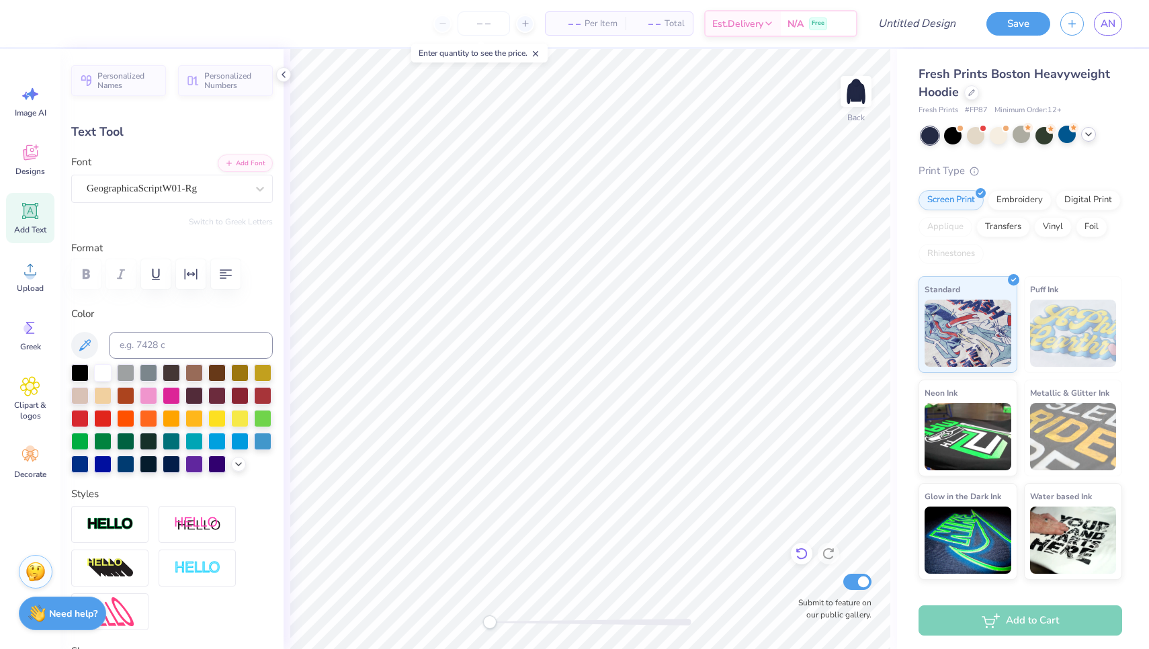
scroll to position [0, 2]
type textarea "Gamma Phi"
type input "6.95"
type input "2.16"
click at [237, 465] on icon at bounding box center [238, 462] width 11 height 11
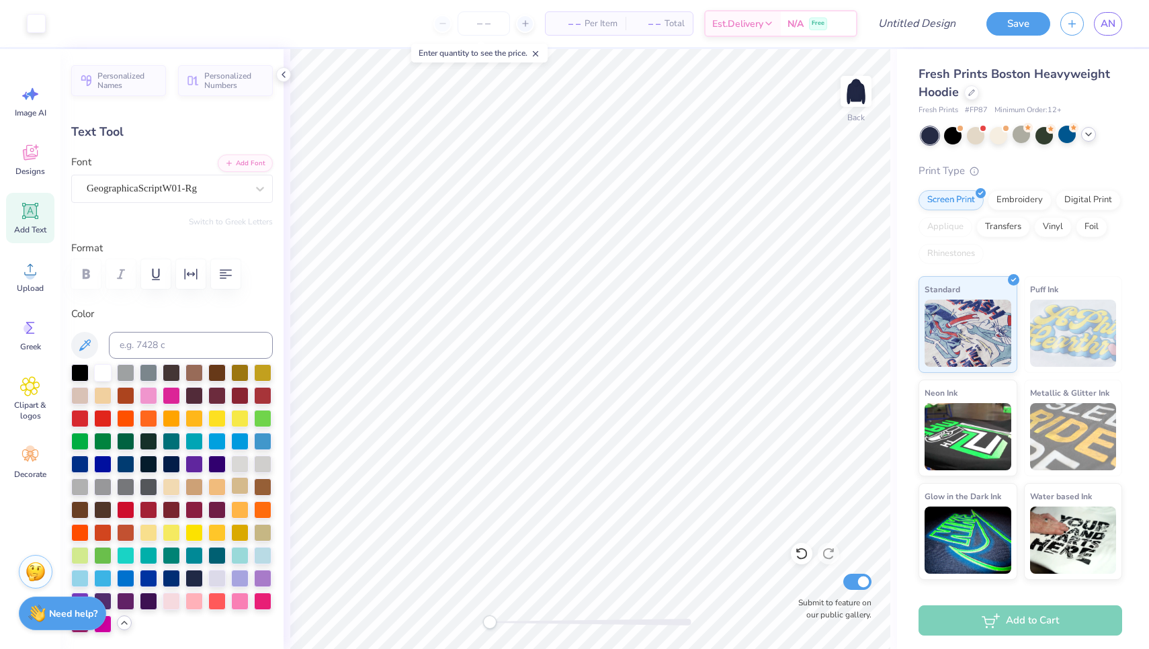
click at [244, 469] on div at bounding box center [239, 463] width 17 height 17
click at [171, 600] on div at bounding box center [171, 599] width 17 height 17
type input "3.00"
click at [862, 96] on img at bounding box center [856, 91] width 54 height 54
click at [21, 110] on span "Image AI" at bounding box center [31, 112] width 32 height 11
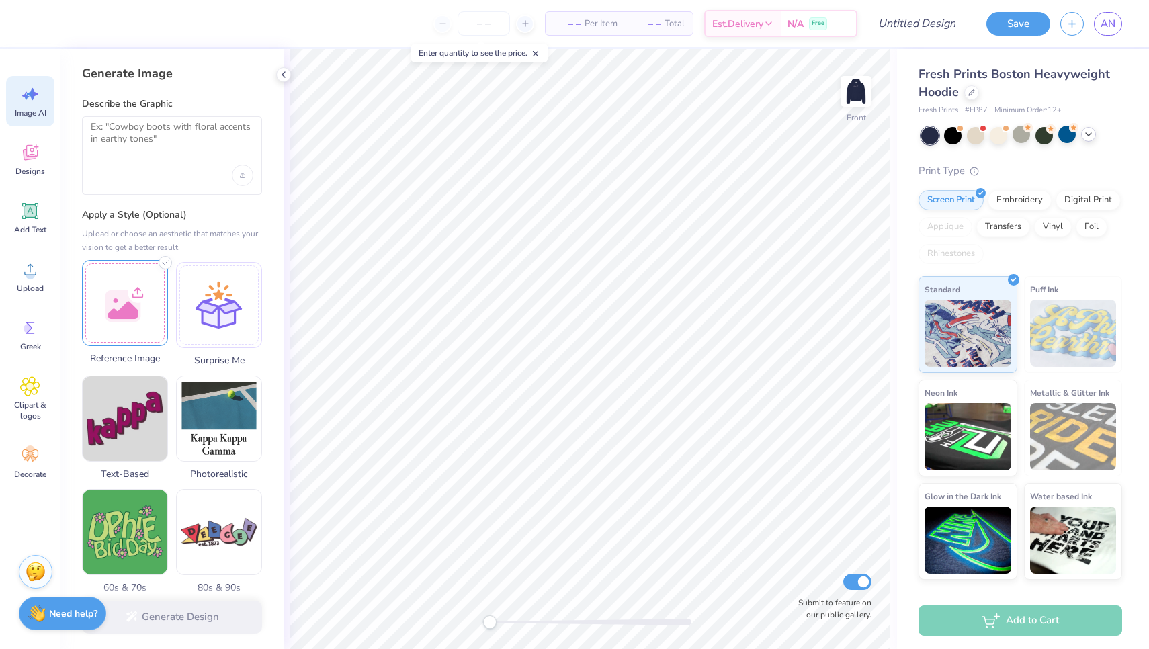
click at [134, 308] on div at bounding box center [125, 303] width 86 height 86
click at [210, 134] on textarea at bounding box center [172, 138] width 163 height 34
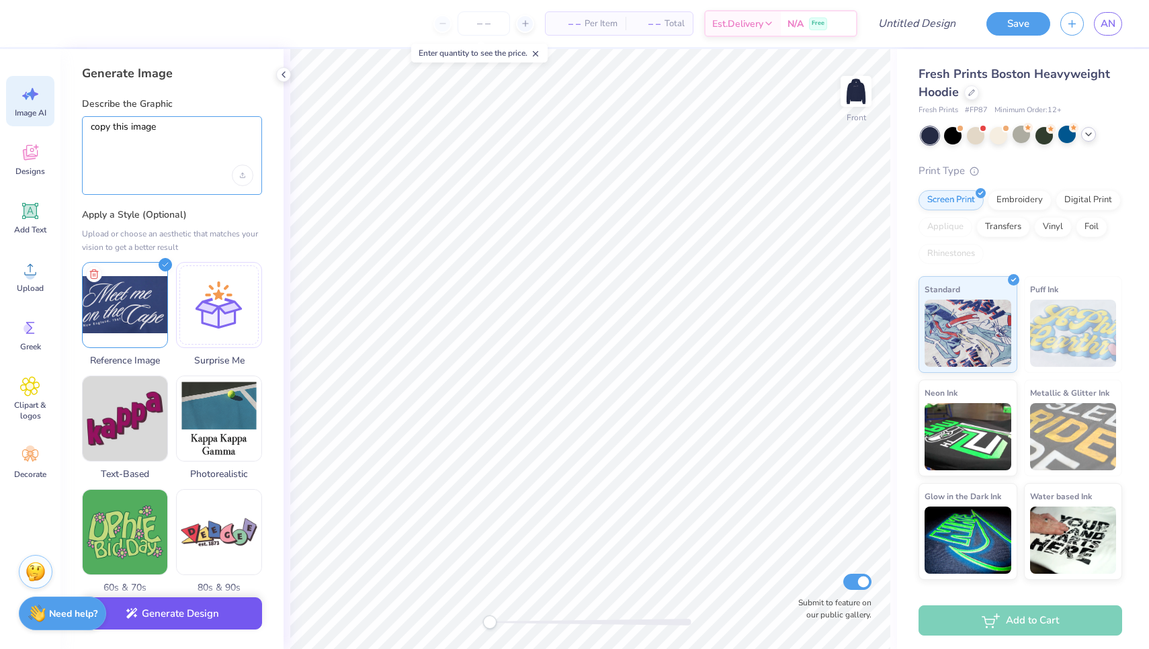
type textarea "copy this image"
click at [155, 623] on button "Generate Design" at bounding box center [172, 613] width 180 height 33
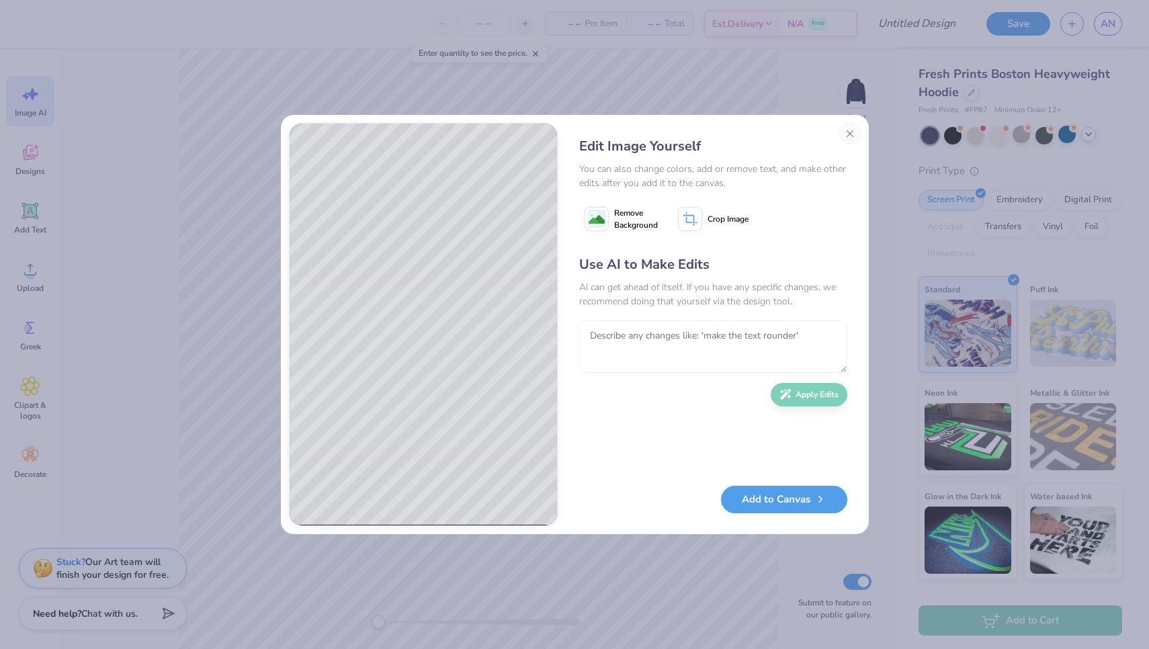
click at [629, 345] on textarea at bounding box center [713, 346] width 268 height 52
drag, startPoint x: 624, startPoint y: 334, endPoint x: 684, endPoint y: 337, distance: 59.8
click at [624, 334] on textarea at bounding box center [713, 346] width 268 height 52
click at [666, 359] on textarea at bounding box center [713, 346] width 268 height 52
drag, startPoint x: 684, startPoint y: 337, endPoint x: 803, endPoint y: 400, distance: 135.5
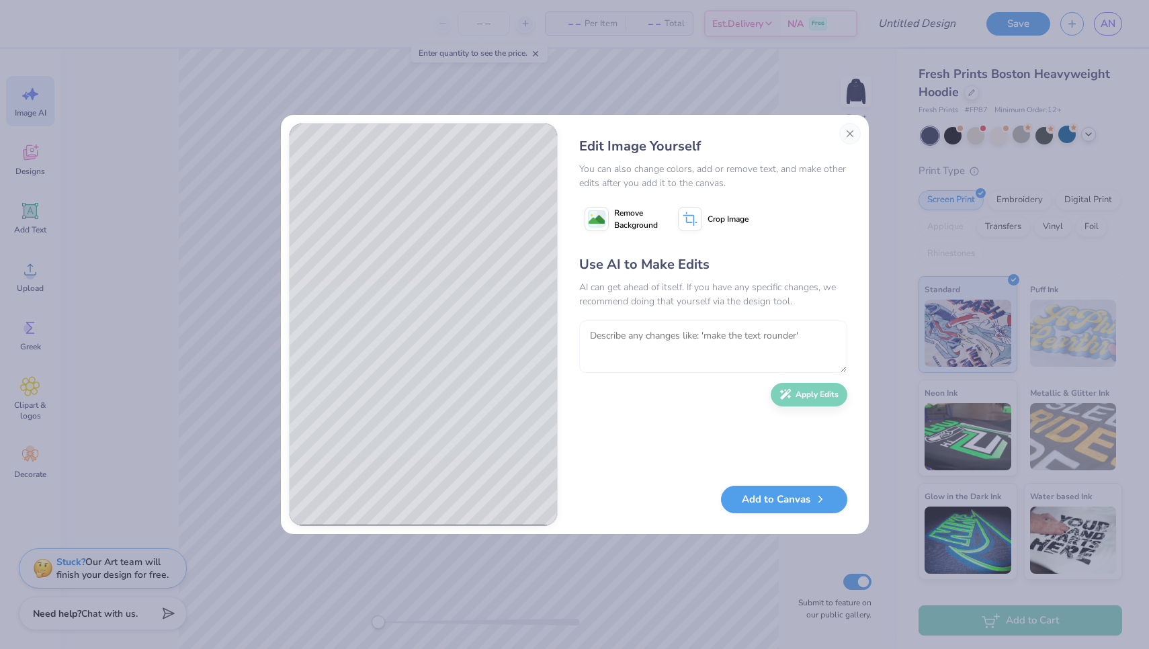
click at [684, 337] on textarea at bounding box center [713, 346] width 268 height 52
click at [658, 358] on textarea at bounding box center [713, 346] width 268 height 52
click at [803, 400] on div "Use AI to Make Edits AI can get ahead of itself. If you have any specific chang…" at bounding box center [713, 364] width 268 height 218
click at [601, 334] on textarea at bounding box center [713, 346] width 268 height 52
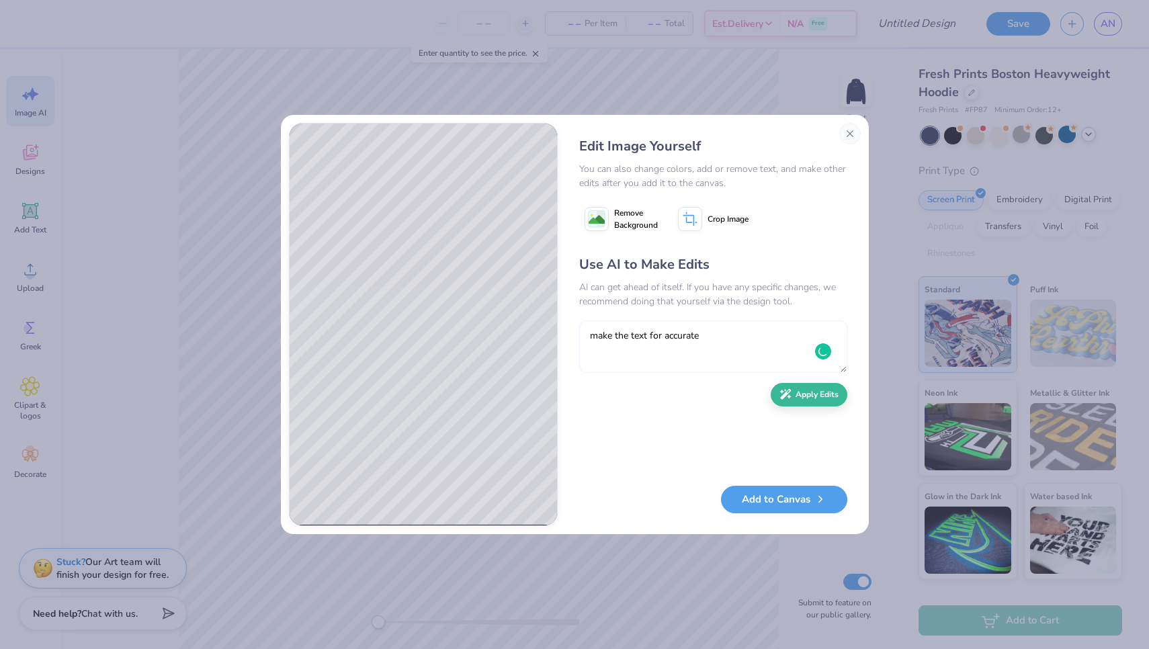
type textarea "make the text for accurate"
click at [818, 377] on div "Use AI to Make Edits AI can get ahead of itself. If you have any specific chang…" at bounding box center [713, 364] width 268 height 218
click at [818, 386] on button "Apply Edits" at bounding box center [808, 391] width 77 height 24
click at [802, 497] on button "Add to Canvas" at bounding box center [784, 496] width 126 height 28
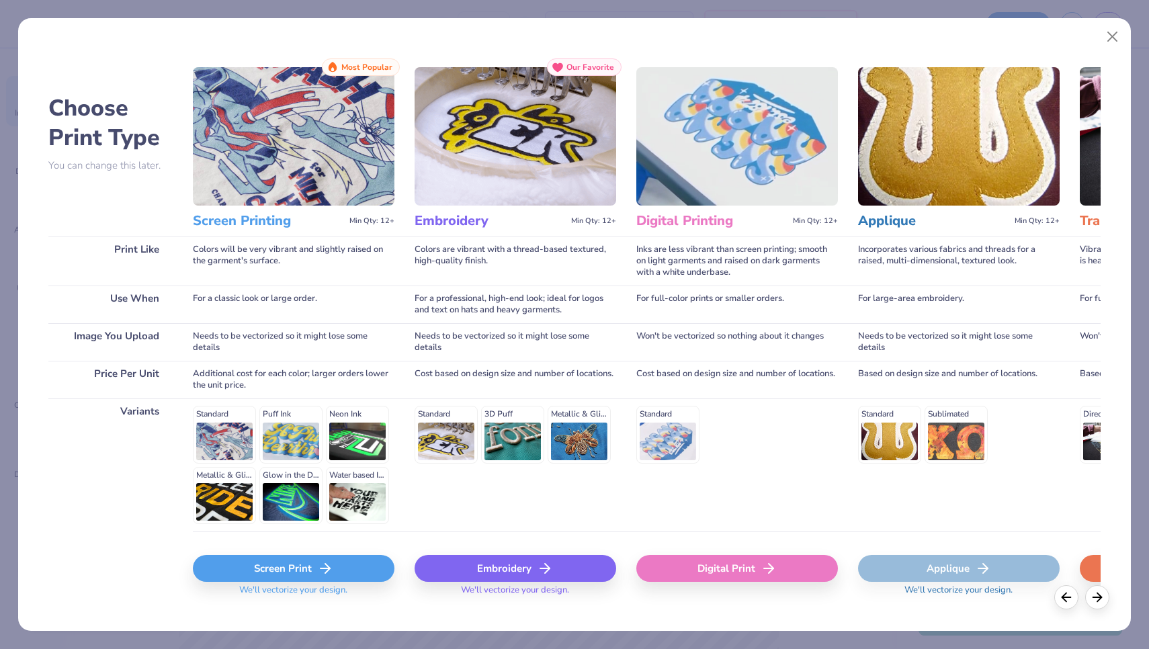
click at [549, 571] on icon at bounding box center [545, 568] width 16 height 16
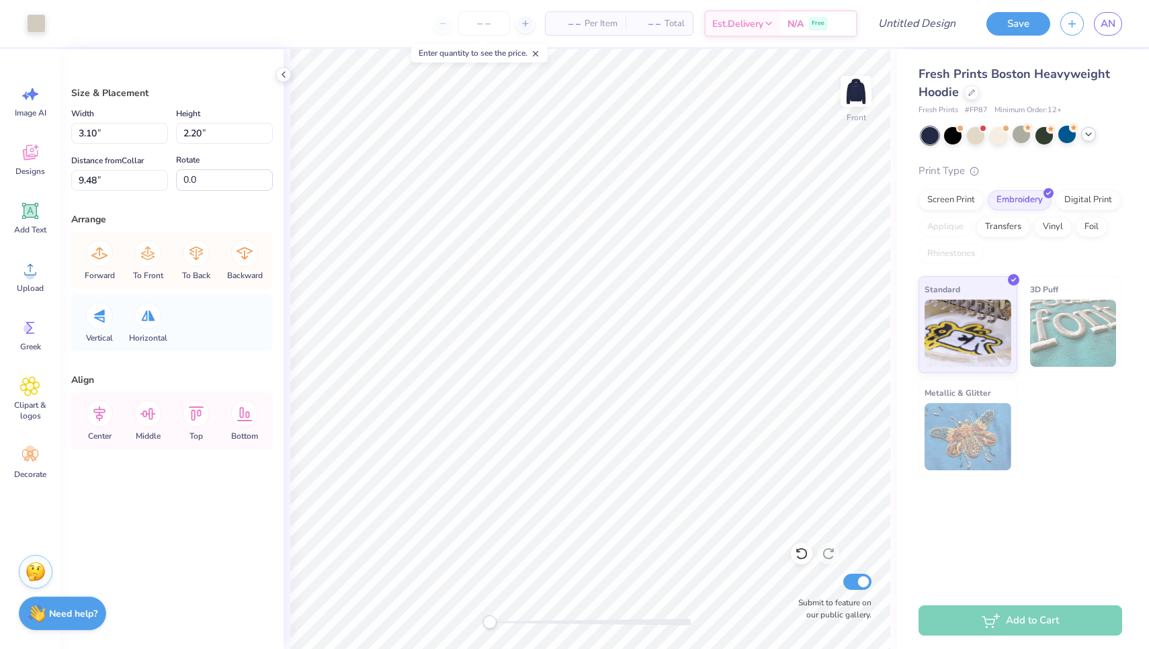
type input "3.09"
type input "2.34"
type input "11.92"
type input "5.66"
type input "3.59"
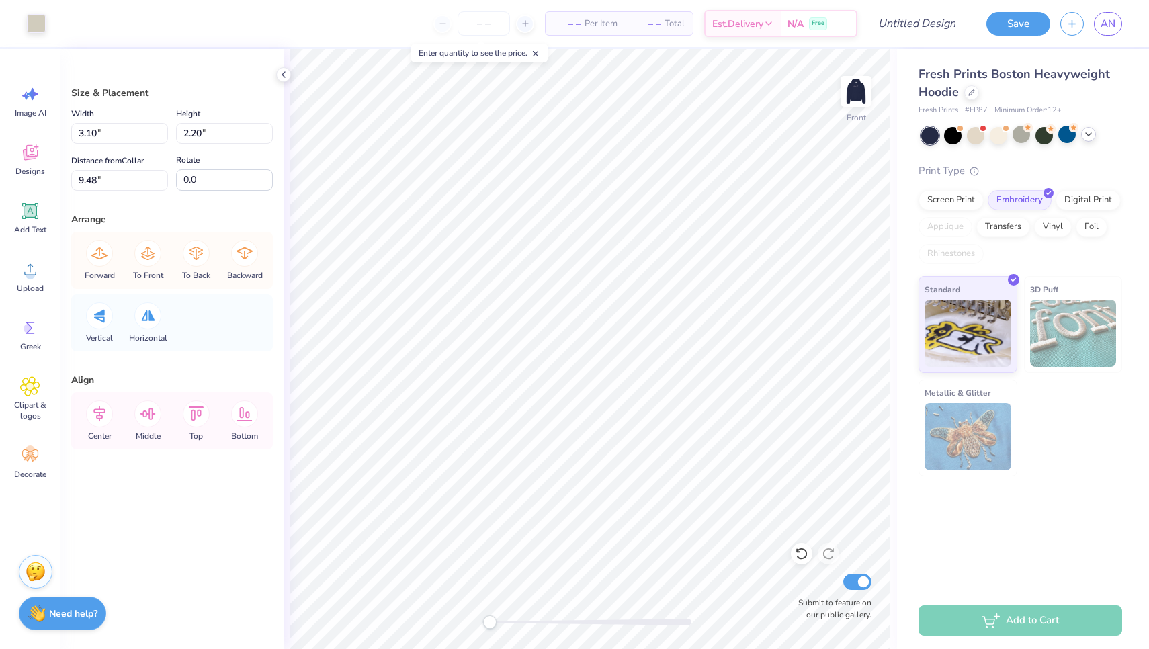
type input "8.75"
type input "3.10"
type input "2.20"
type input "9.48"
type input "0.36"
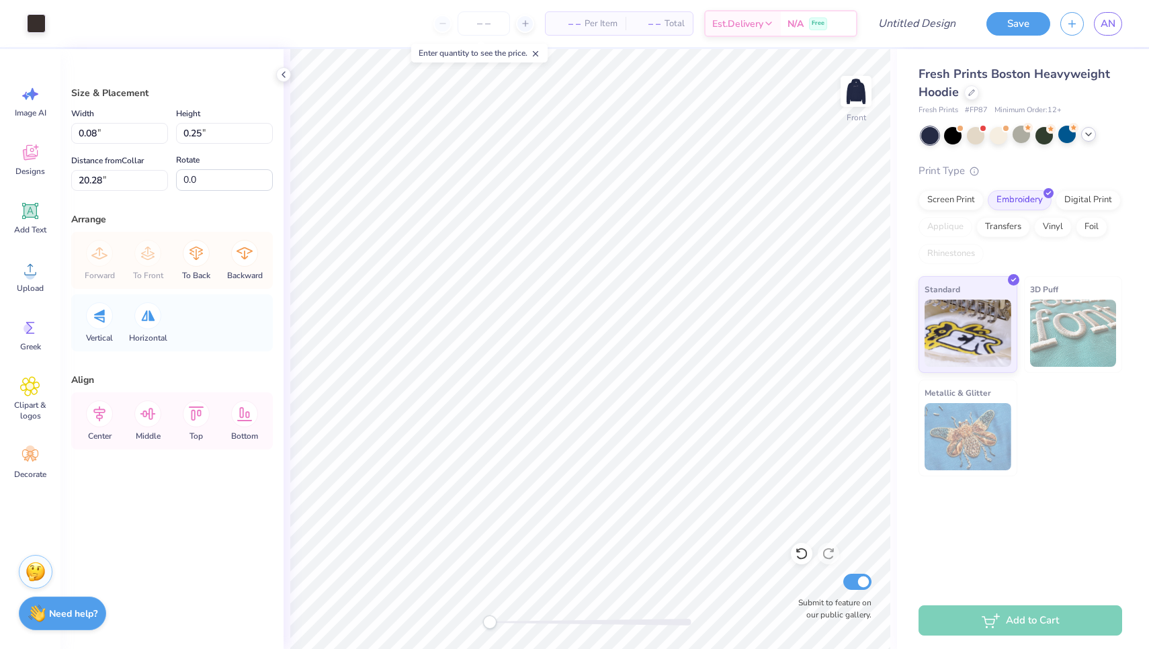
type input "0.60"
type input "20.04"
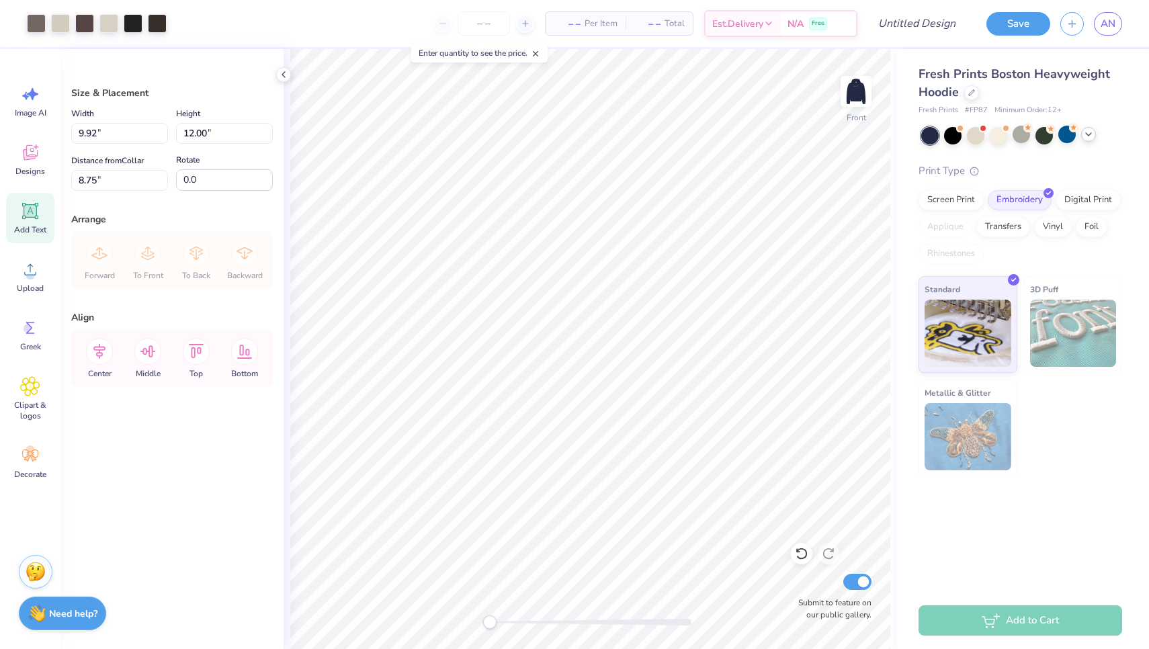
click at [28, 202] on icon at bounding box center [30, 211] width 20 height 20
click at [64, 20] on div at bounding box center [60, 22] width 19 height 19
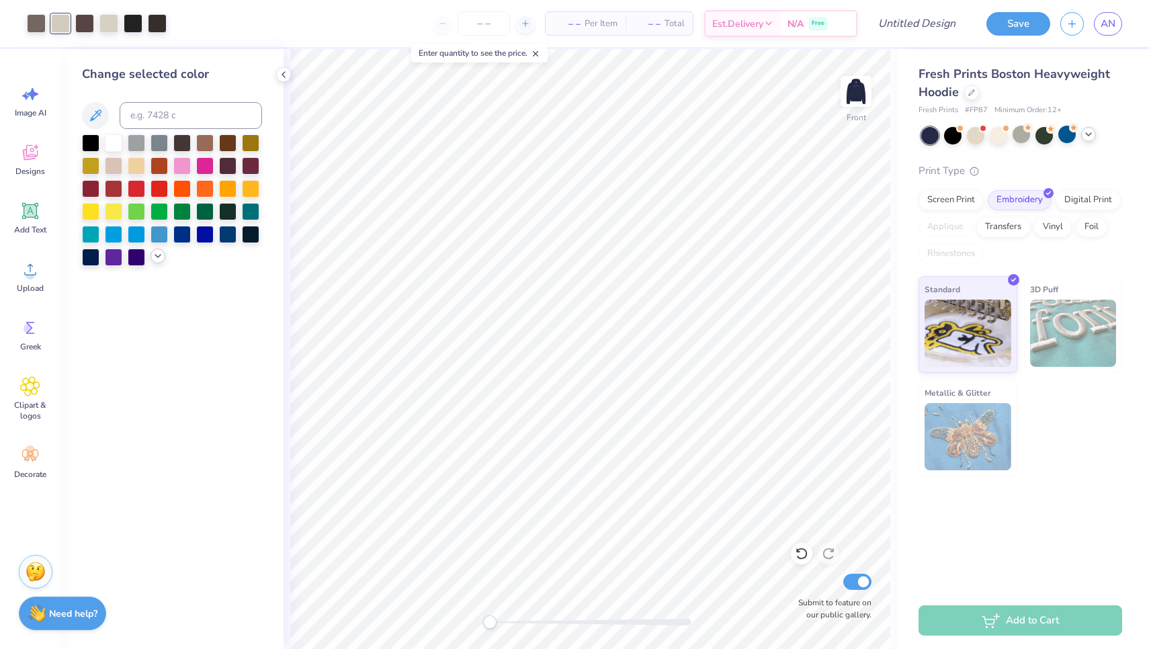
click at [163, 254] on div at bounding box center [157, 256] width 15 height 15
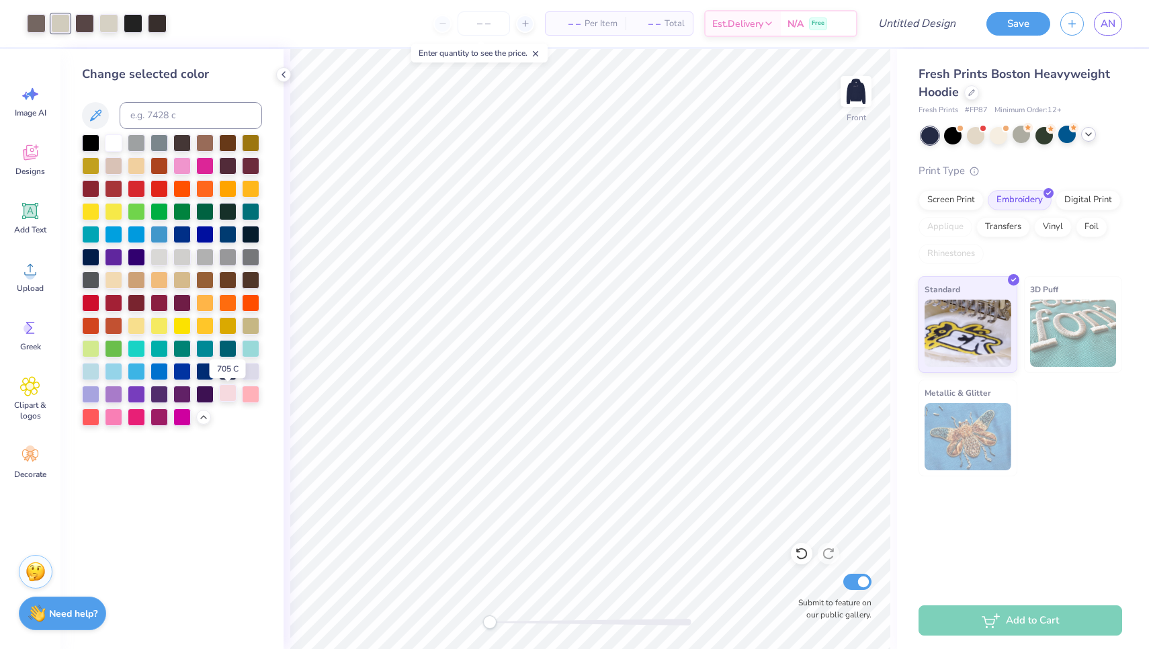
click at [230, 394] on div at bounding box center [227, 392] width 17 height 17
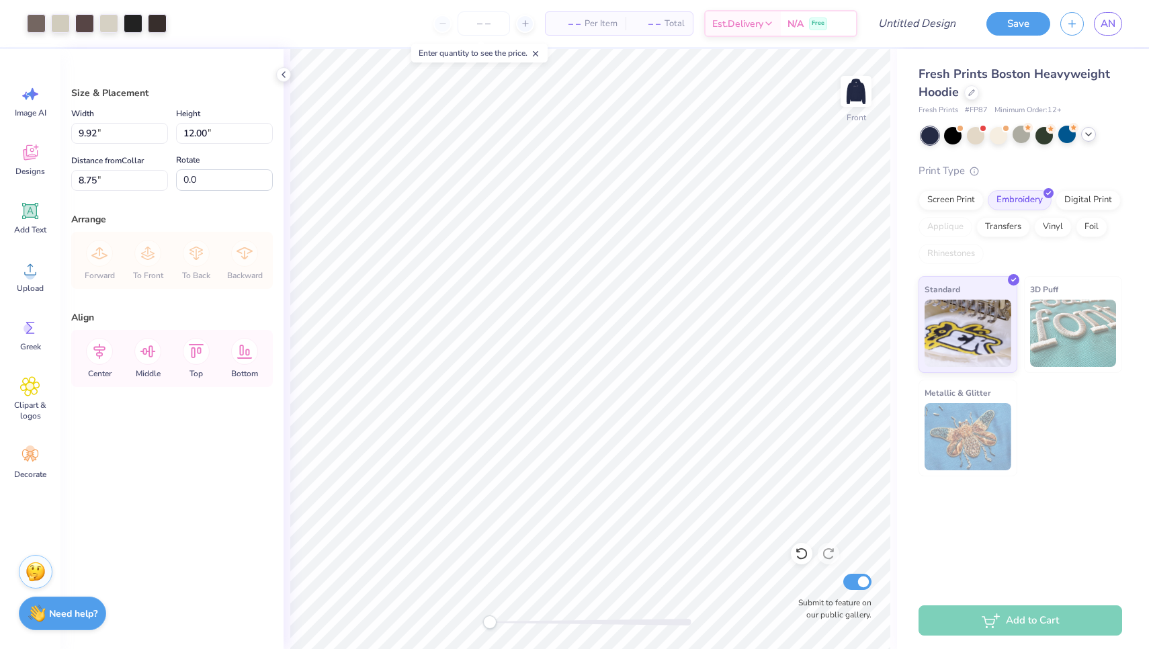
click at [224, 410] on div "Size & Placement Width 9.92 9.92 " Height 12.00 12.00 " Distance from Collar 8.…" at bounding box center [171, 349] width 223 height 600
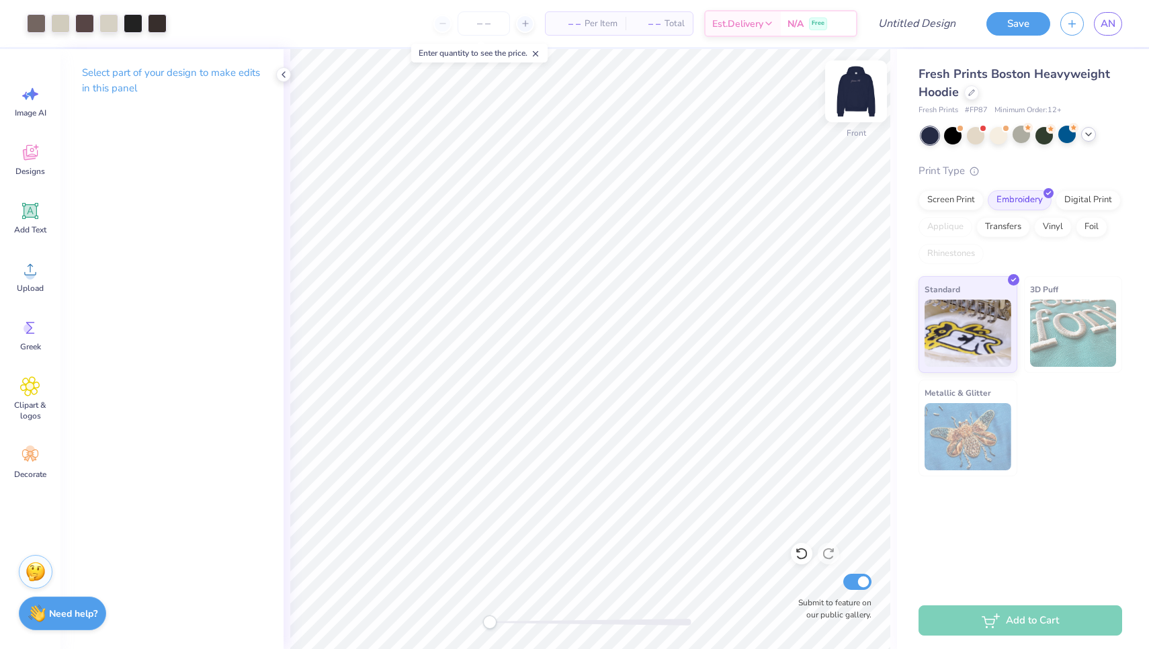
click at [863, 93] on img at bounding box center [856, 91] width 54 height 54
click at [857, 100] on img at bounding box center [856, 91] width 54 height 54
click at [868, 101] on img at bounding box center [856, 91] width 54 height 54
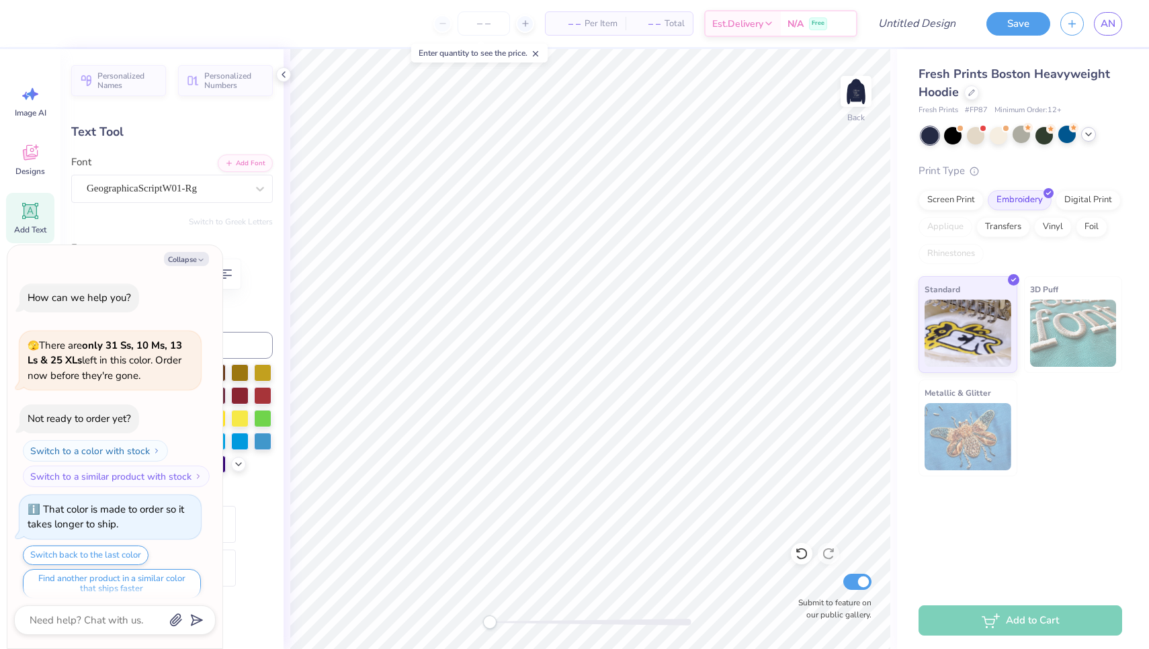
scroll to position [185, 0]
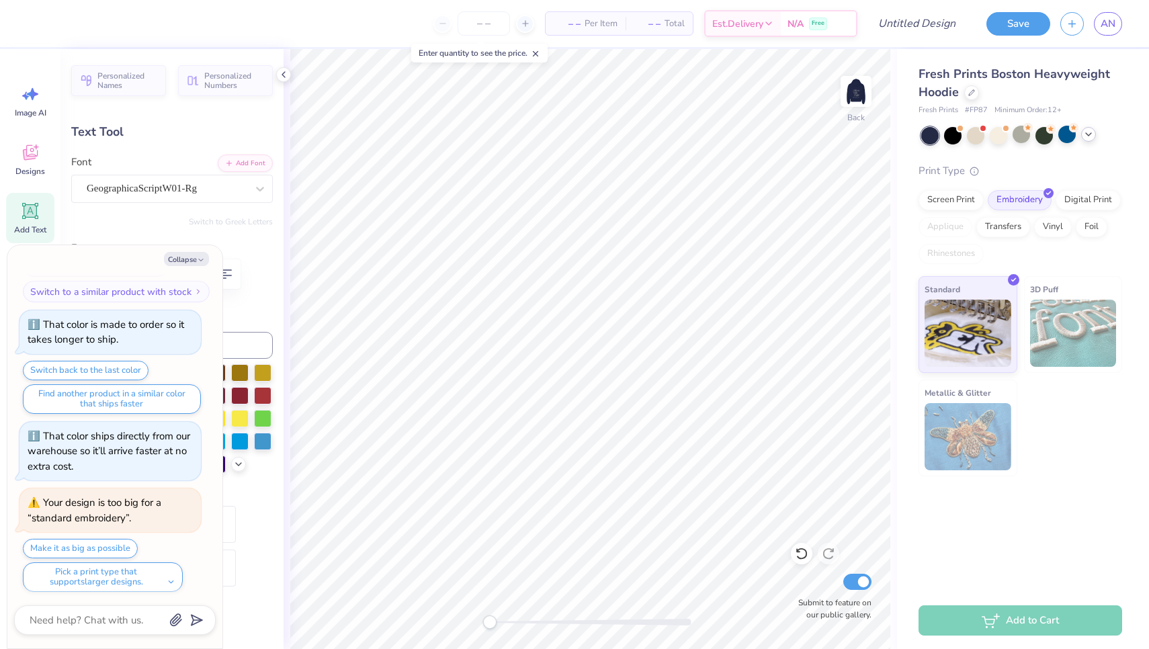
type textarea "x"
type input "6.05"
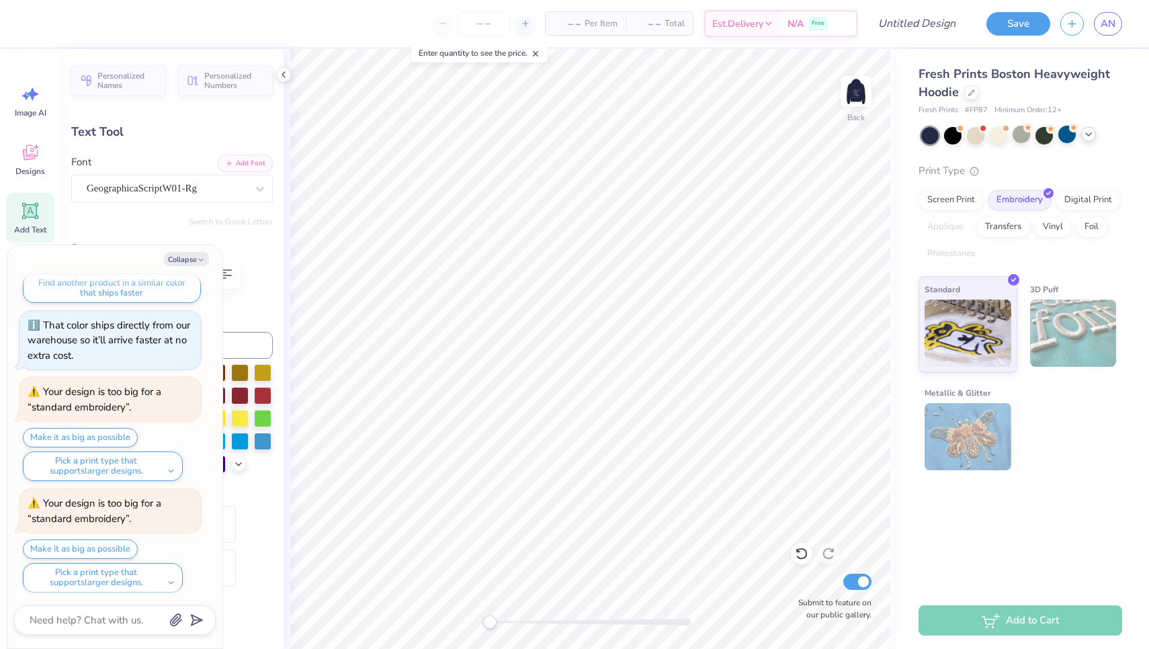
scroll to position [0, 2]
type textarea "x"
type input "6.31"
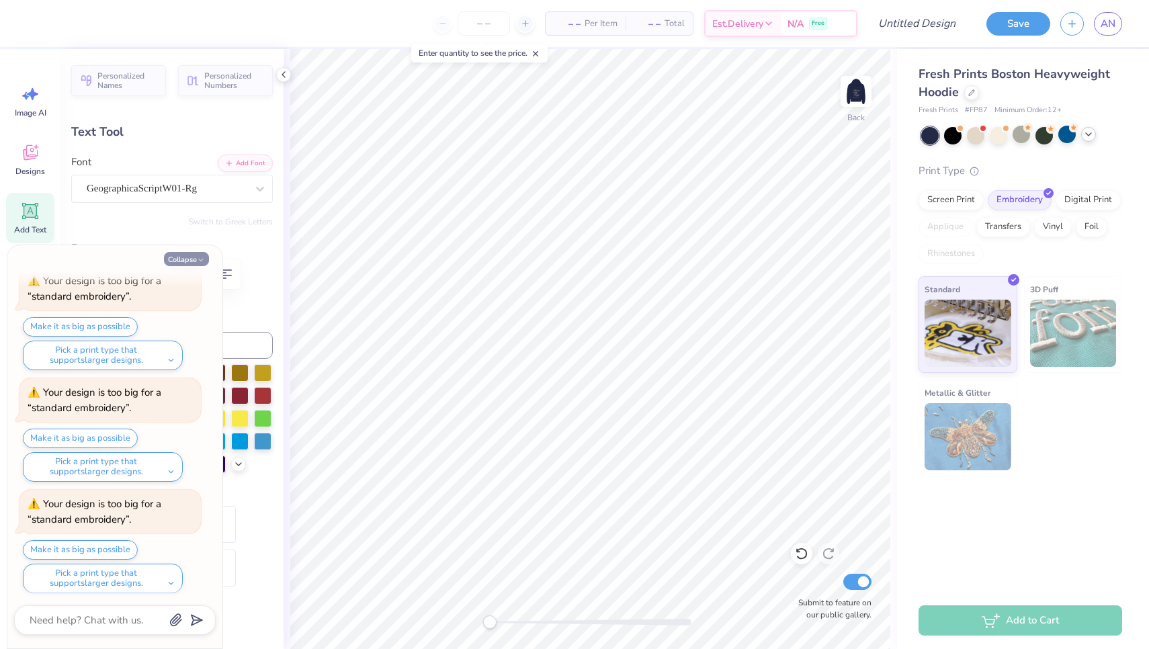
click at [187, 257] on button "Collapse" at bounding box center [186, 259] width 45 height 14
type textarea "x"
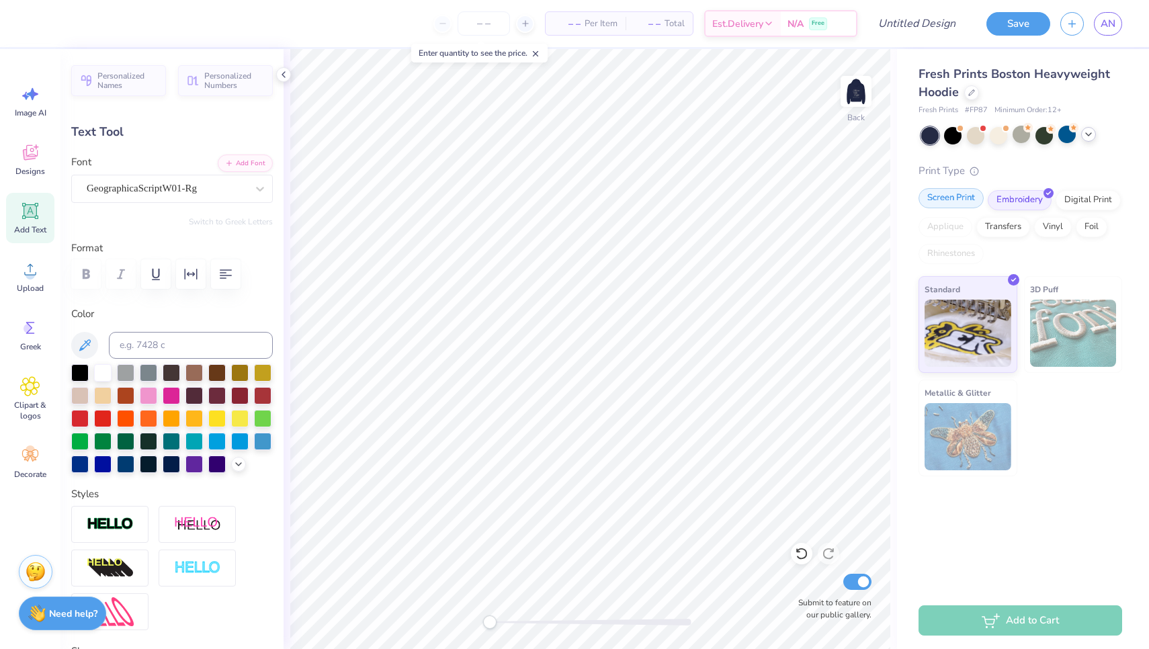
click at [973, 199] on div "Screen Print" at bounding box center [950, 198] width 65 height 20
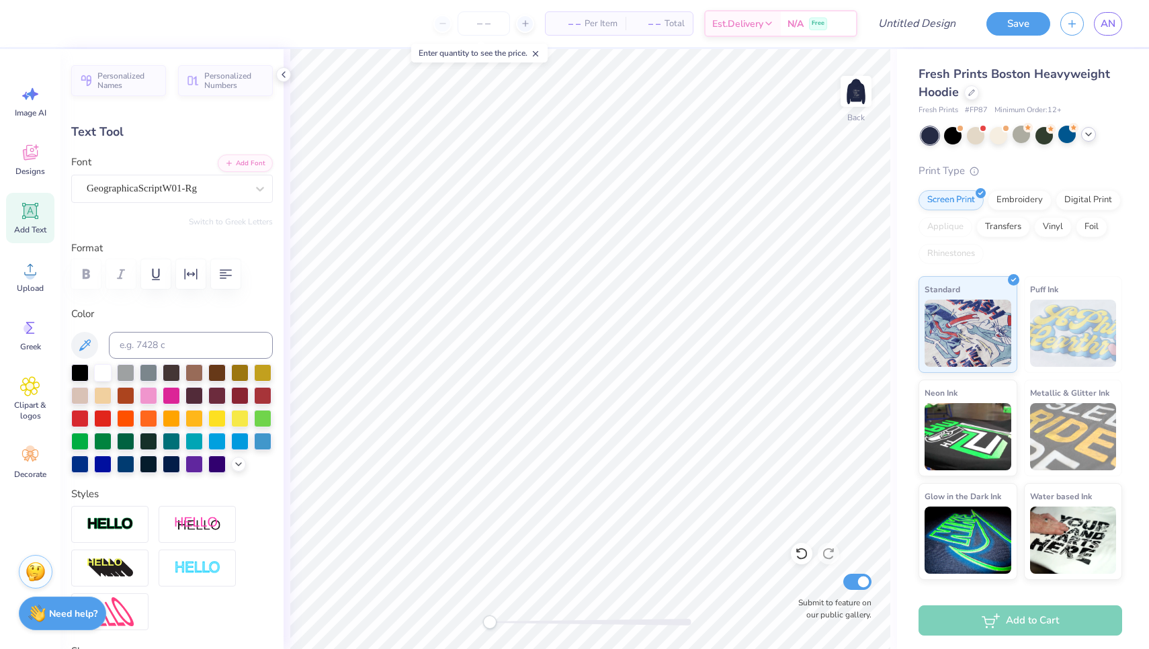
scroll to position [0, 2]
type input "12.33"
type input "3.84"
type input "3.56"
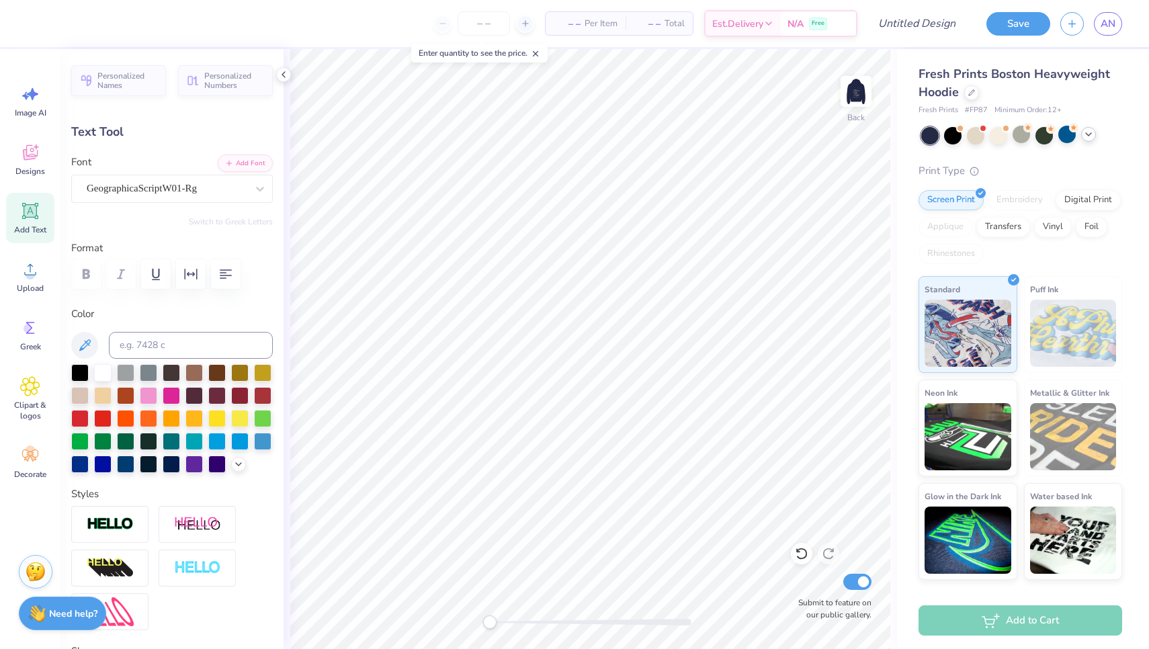
type textarea "G"
type textarea "Exec"
type input "3.88"
type input "1.99"
type input "9.37"
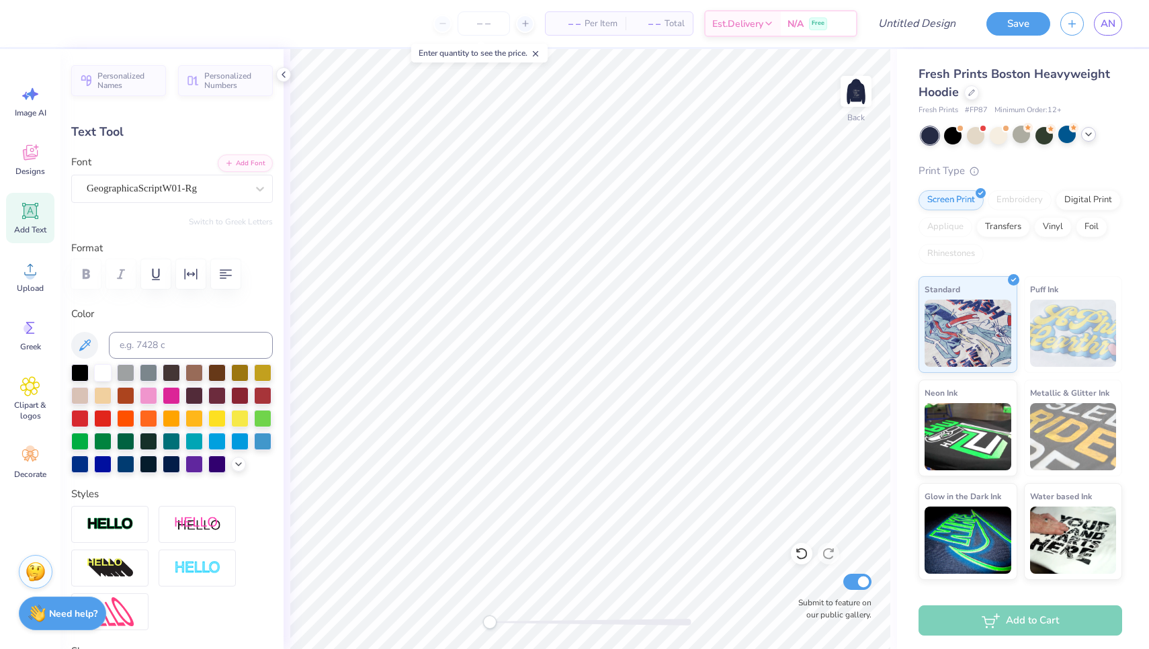
type input "1.93"
type input "0.99"
type input "12.33"
type input "3.84"
type input "3.56"
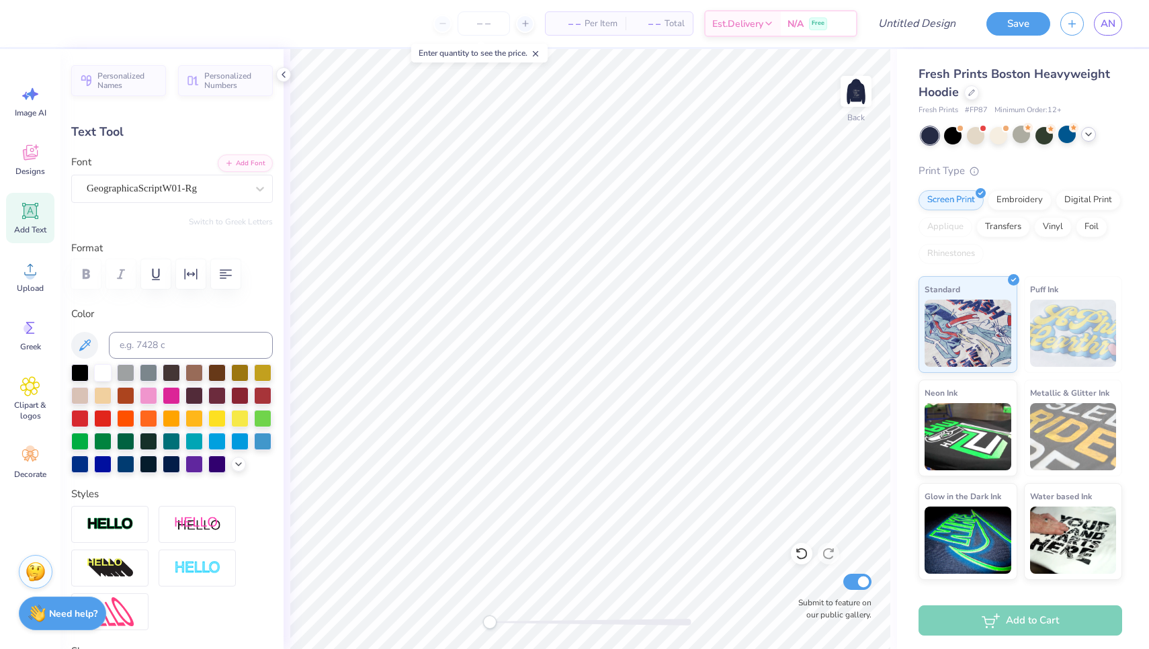
type input "6.15"
type input "1.92"
type input "7.35"
type input "2.29"
type input "2.63"
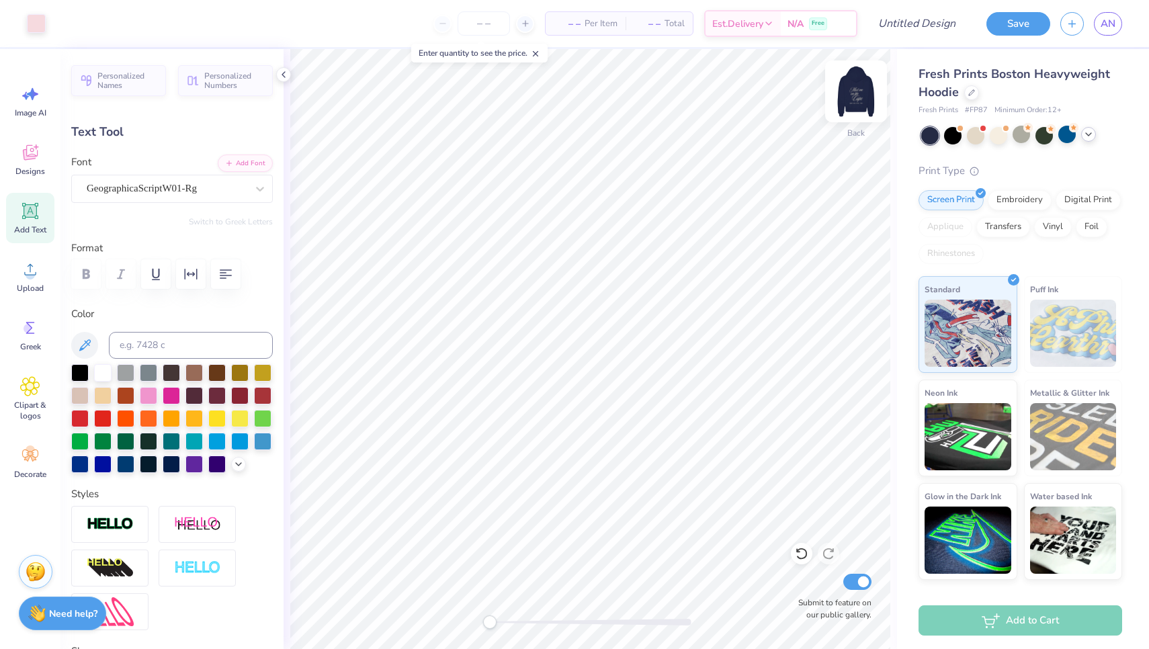
click at [852, 91] on img at bounding box center [856, 91] width 54 height 54
click at [849, 102] on img at bounding box center [856, 91] width 54 height 54
click at [38, 448] on icon at bounding box center [30, 455] width 20 height 20
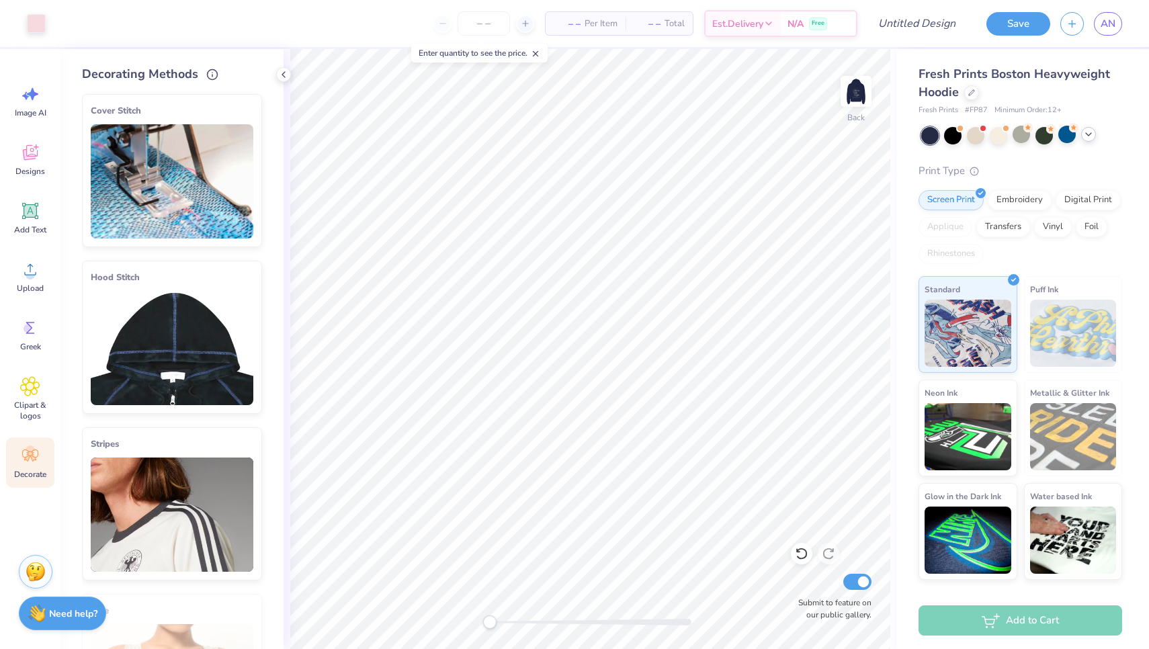
scroll to position [3, 0]
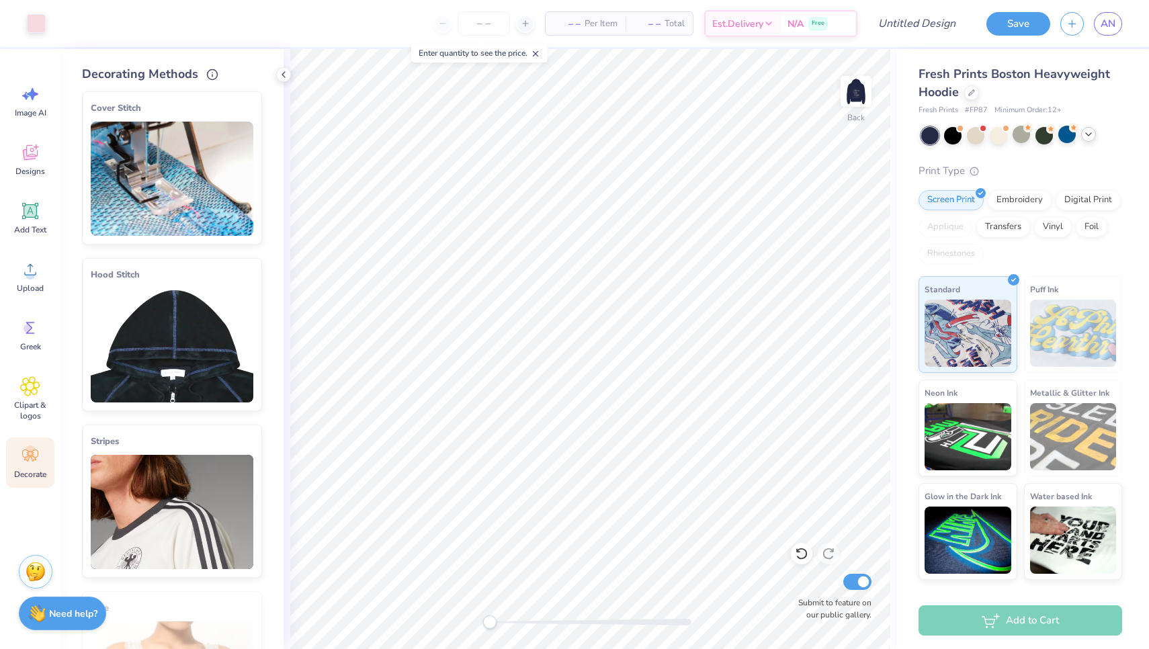
click at [148, 379] on img at bounding box center [172, 345] width 163 height 114
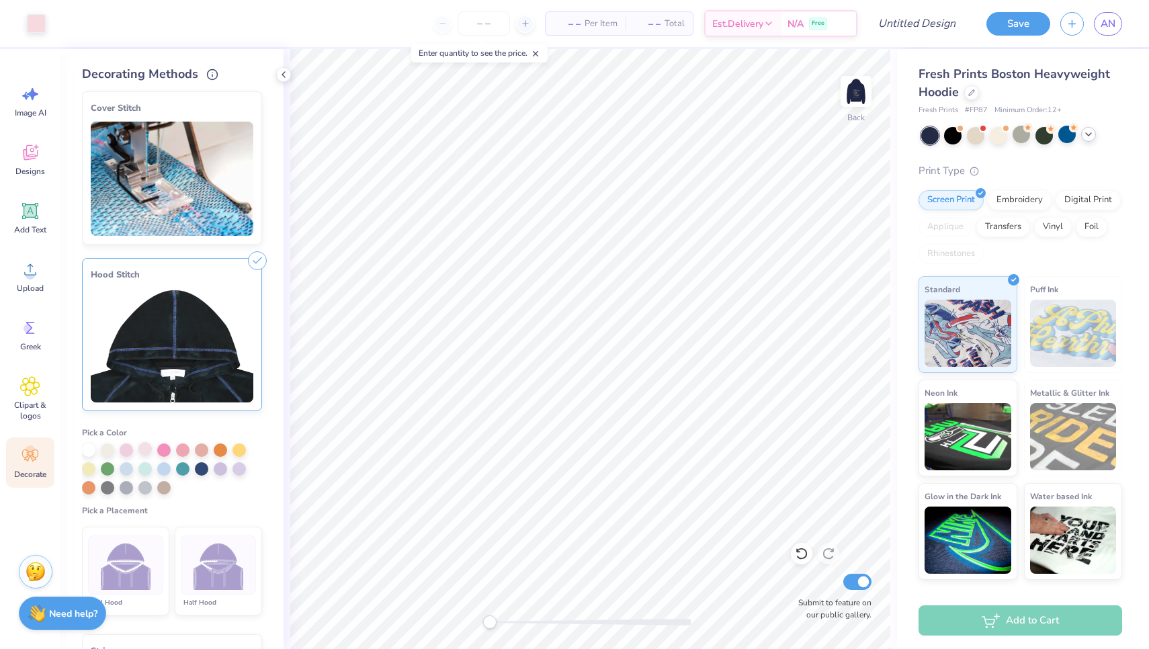
click at [143, 450] on div at bounding box center [144, 448] width 13 height 13
click at [204, 570] on img at bounding box center [218, 565] width 50 height 50
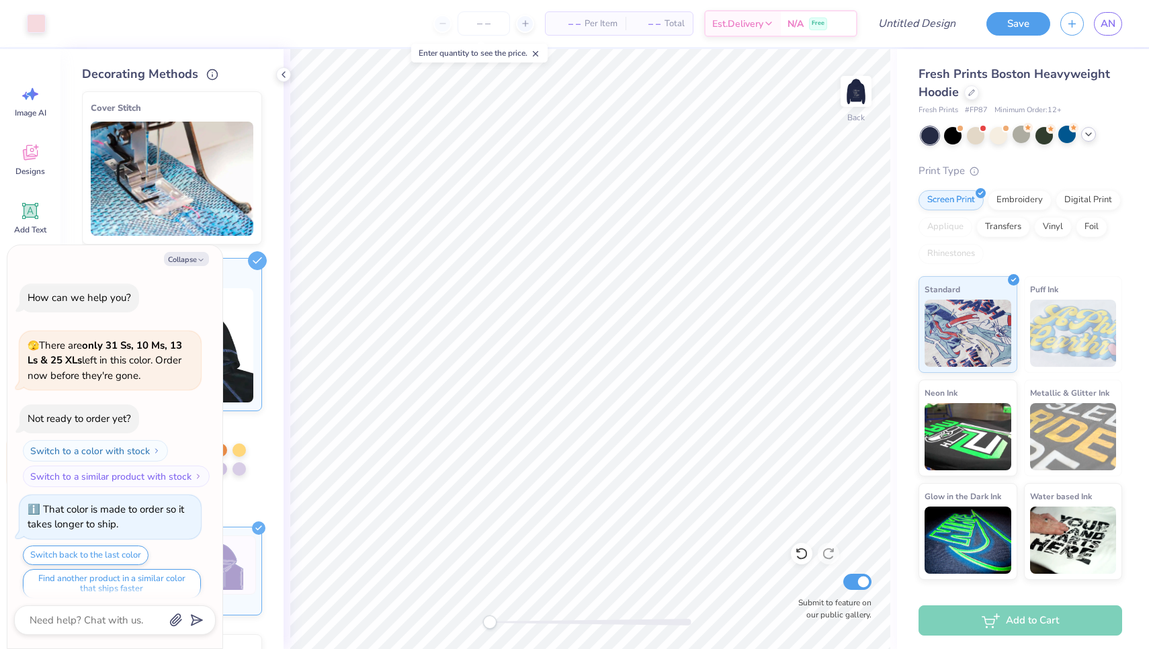
scroll to position [502, 0]
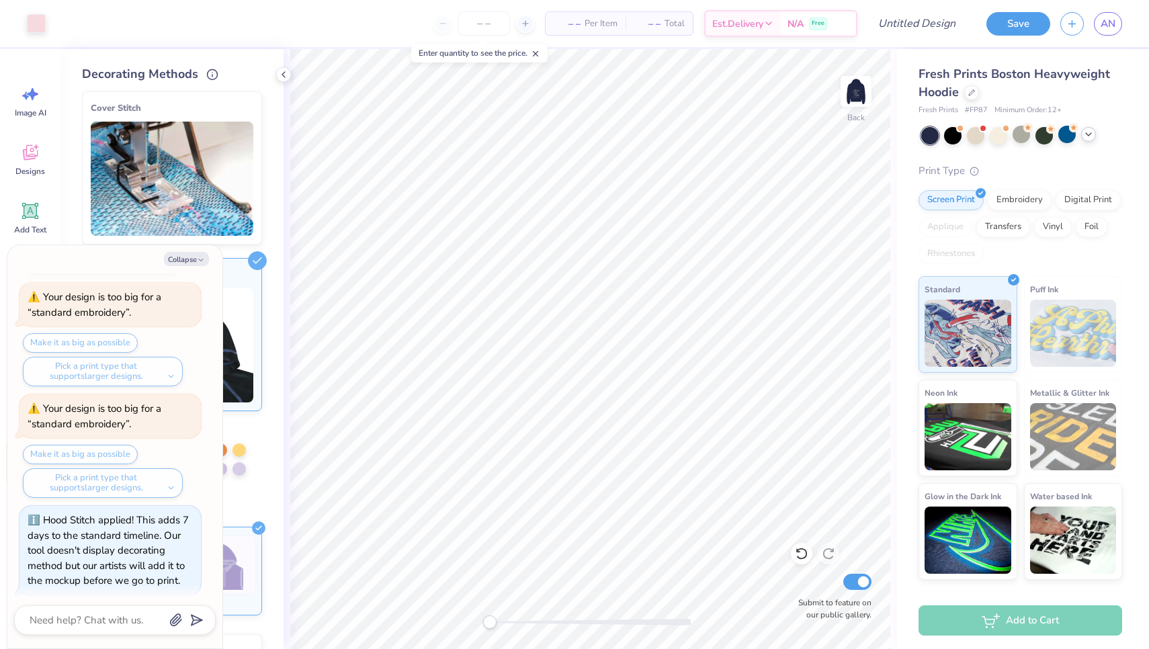
click at [243, 580] on img at bounding box center [218, 565] width 50 height 50
click at [189, 261] on button "Collapse" at bounding box center [186, 259] width 45 height 14
type textarea "x"
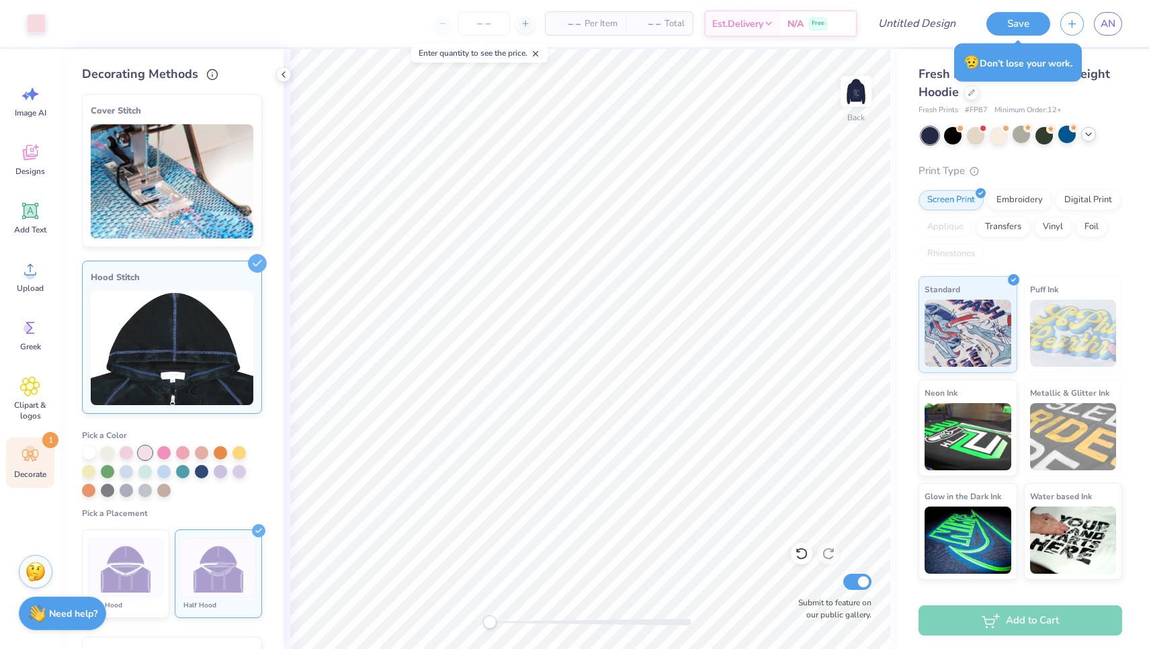
scroll to position [0, 0]
click at [852, 103] on img at bounding box center [856, 91] width 54 height 54
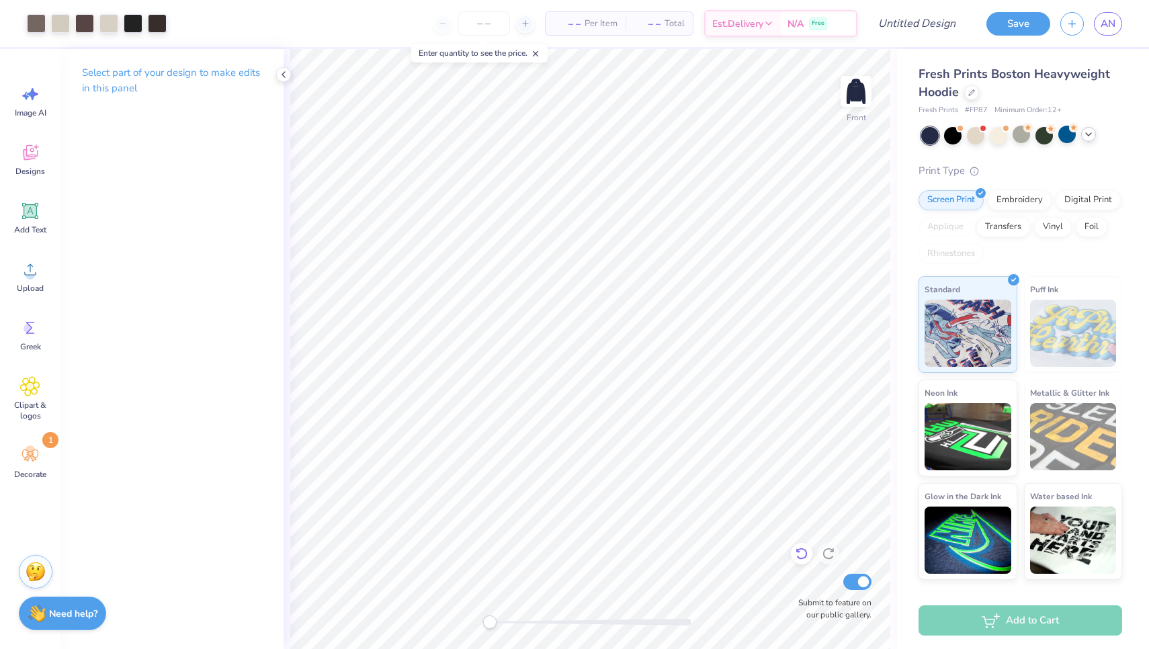
click at [805, 550] on icon at bounding box center [800, 554] width 11 height 12
click at [848, 88] on img at bounding box center [856, 91] width 54 height 54
click at [864, 93] on img at bounding box center [856, 91] width 54 height 54
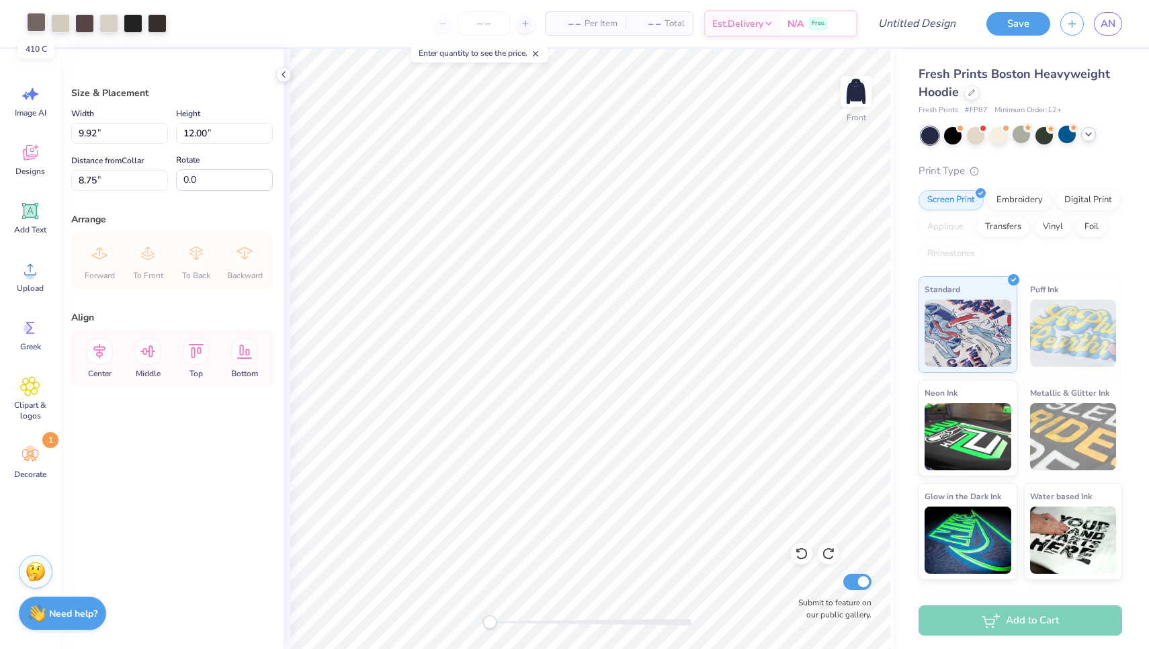
click at [43, 19] on div at bounding box center [36, 22] width 19 height 19
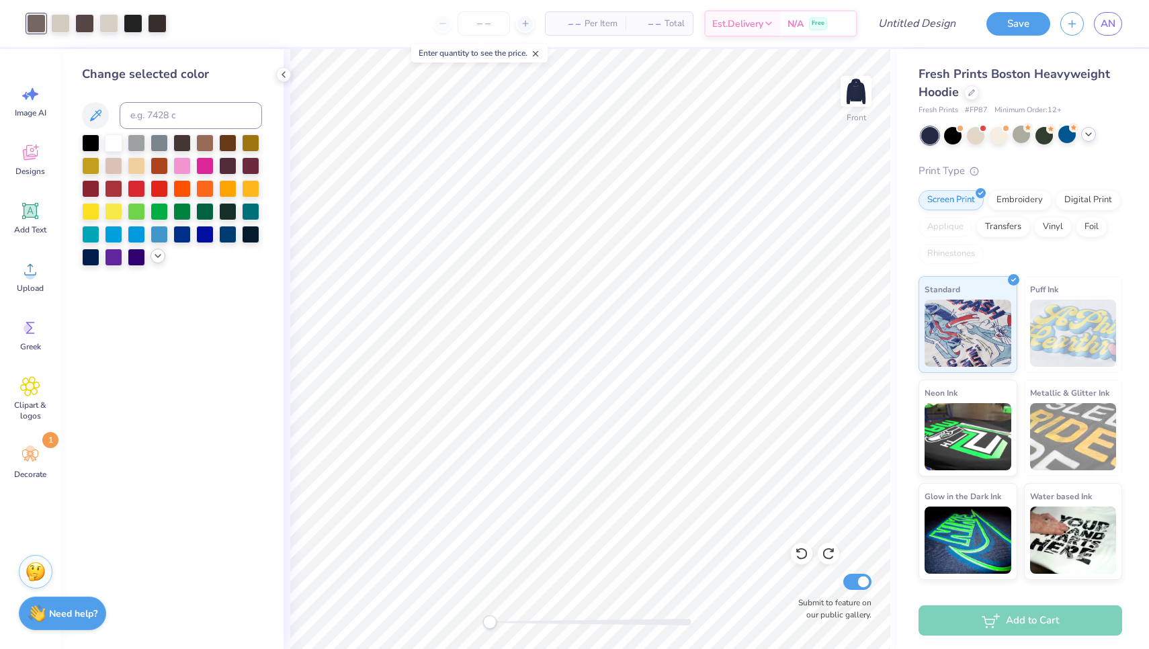
click at [161, 253] on div at bounding box center [157, 256] width 15 height 15
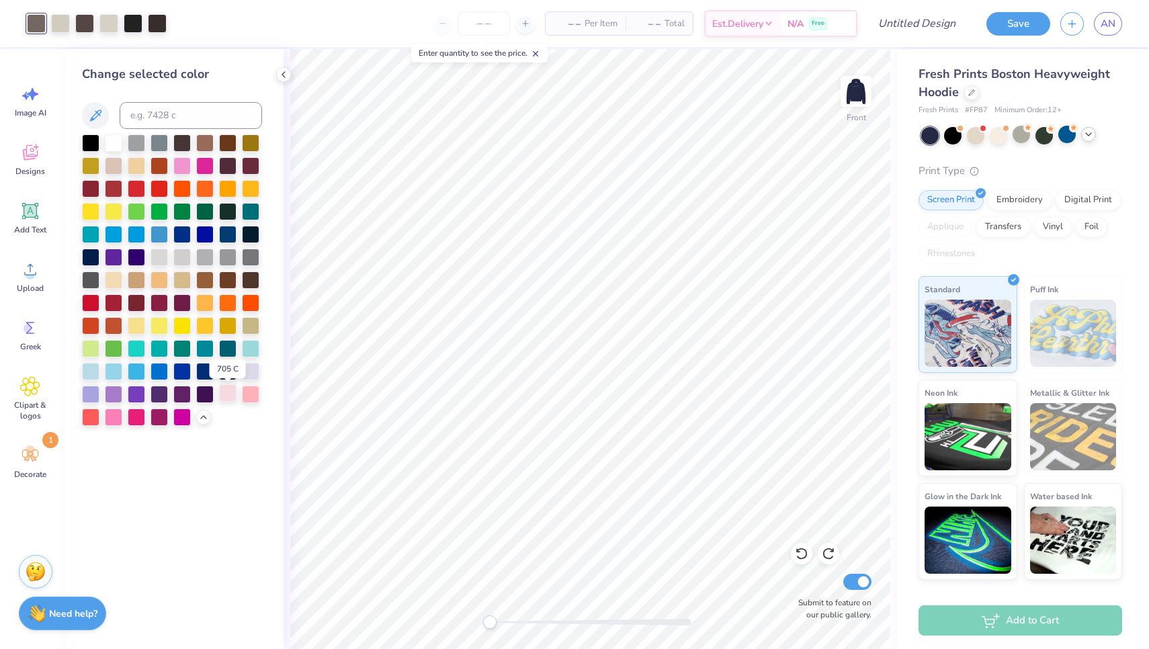
click at [226, 396] on div at bounding box center [227, 392] width 17 height 17
click at [64, 18] on div at bounding box center [60, 22] width 19 height 19
click at [229, 396] on div at bounding box center [227, 392] width 17 height 17
click at [62, 22] on div at bounding box center [60, 22] width 19 height 19
click at [230, 392] on div at bounding box center [227, 392] width 17 height 17
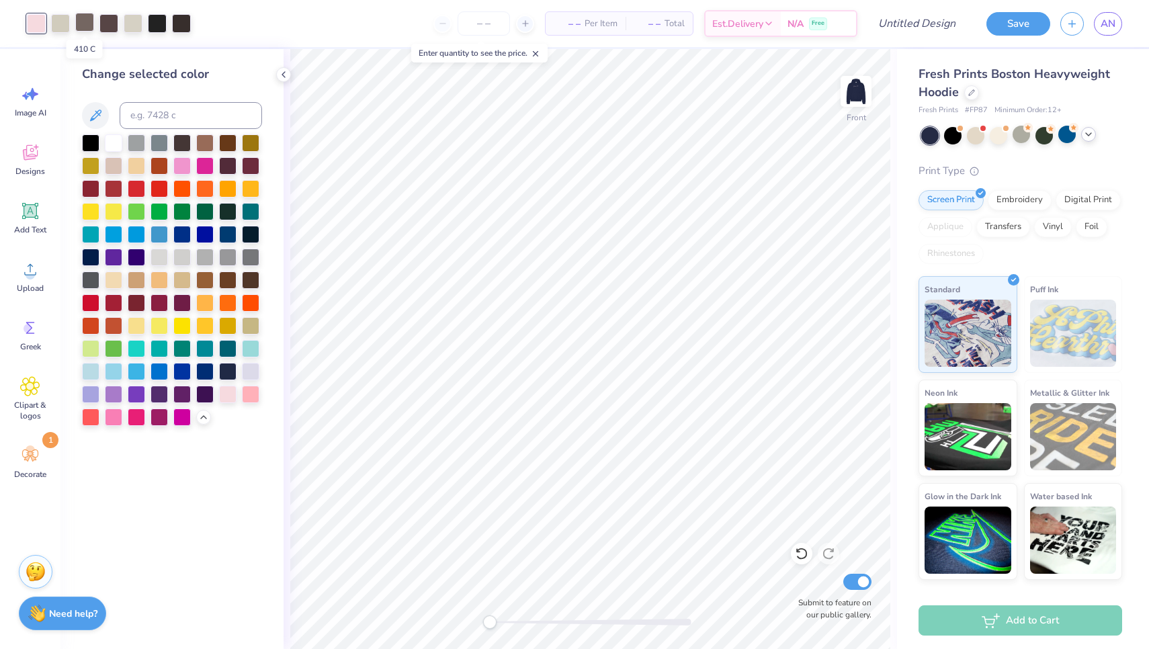
click at [87, 21] on div at bounding box center [84, 22] width 19 height 19
click at [231, 395] on div at bounding box center [227, 392] width 17 height 17
click at [198, 415] on icon at bounding box center [203, 415] width 11 height 11
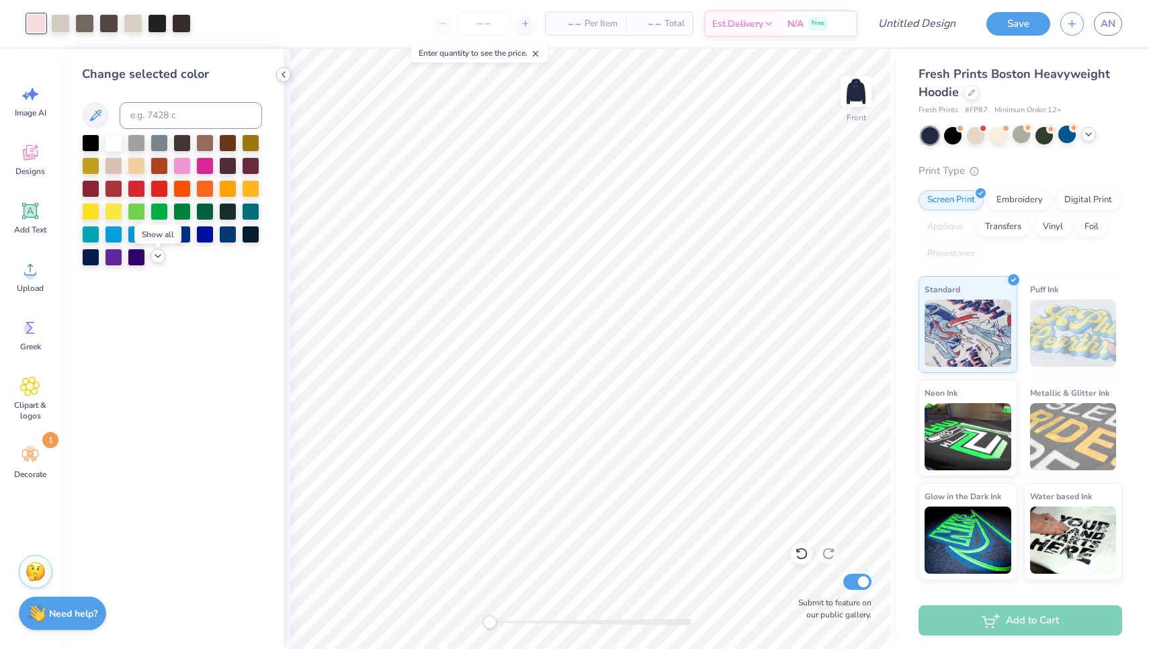
click at [279, 72] on icon at bounding box center [283, 74] width 11 height 11
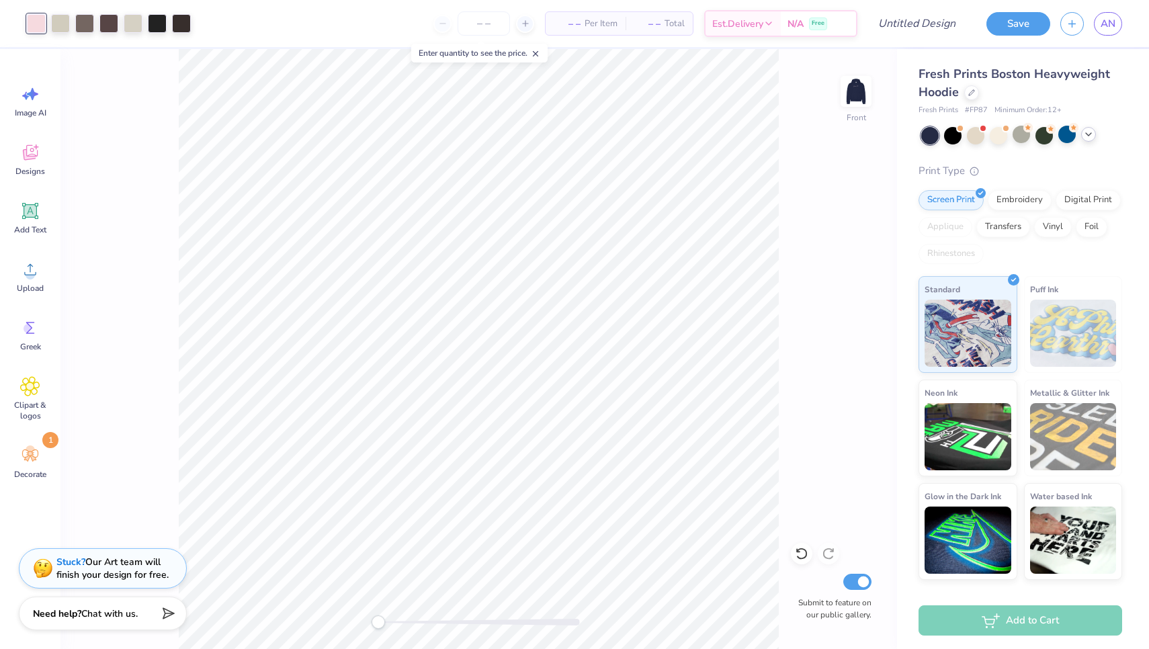
click at [832, 91] on div "Front Submit to feature on our public gallery." at bounding box center [478, 349] width 836 height 600
click at [849, 89] on img at bounding box center [856, 91] width 54 height 54
click at [849, 83] on img at bounding box center [856, 91] width 54 height 54
click at [954, 18] on input "Design Title" at bounding box center [900, 23] width 132 height 27
click at [870, 24] on input "gphi exec merch" at bounding box center [900, 23] width 132 height 27
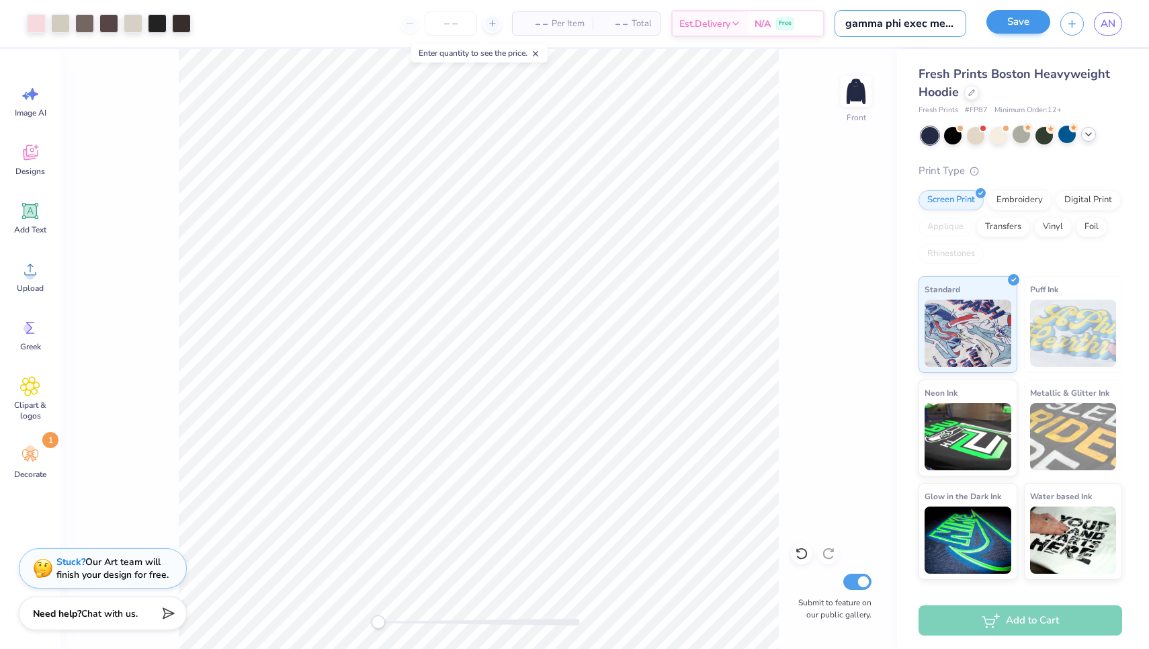
type input "gamma phi exec merch"
click at [1028, 24] on button "Save" at bounding box center [1018, 22] width 64 height 24
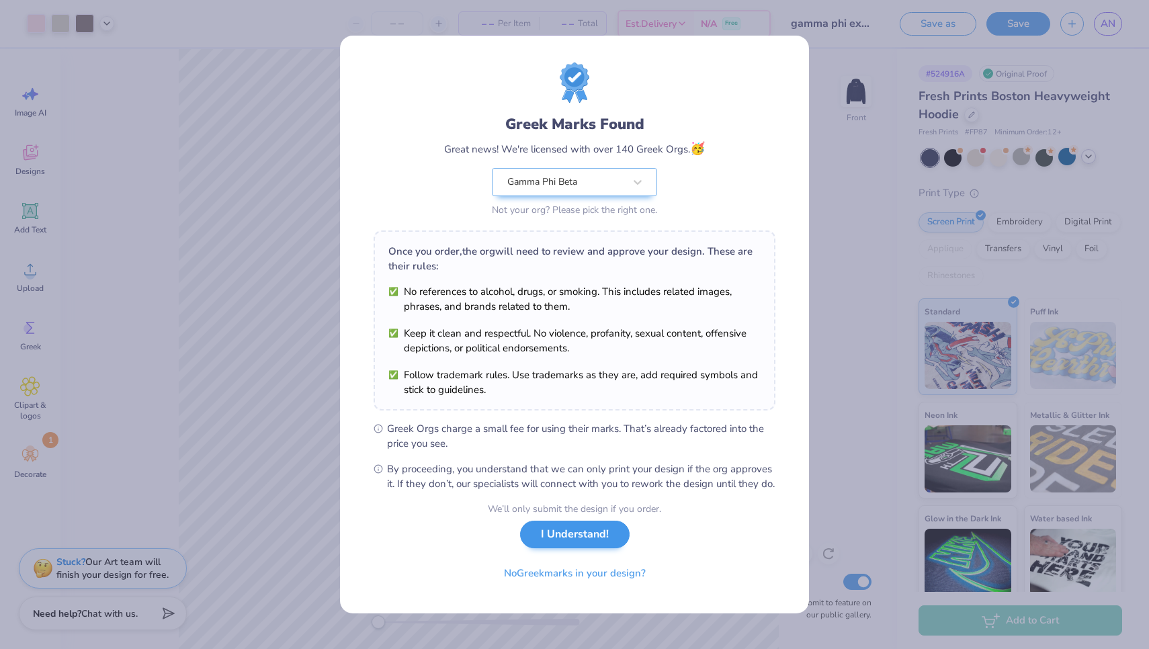
click at [547, 543] on button "I Understand!" at bounding box center [574, 535] width 109 height 28
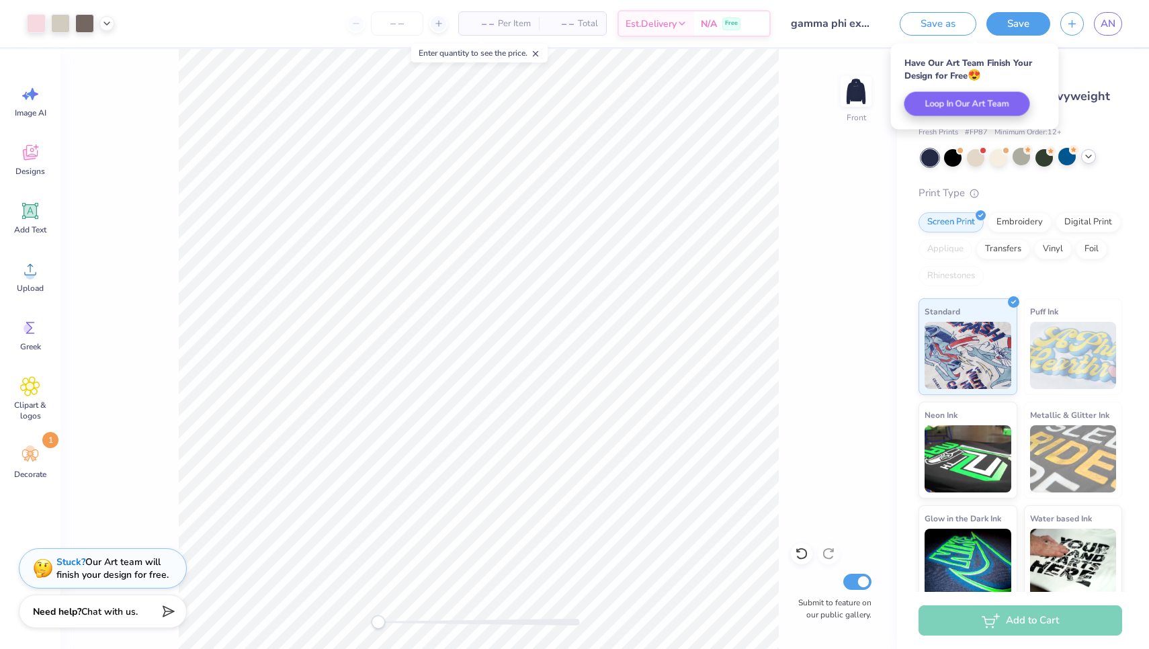
click at [120, 623] on div "Need help? Chat with us." at bounding box center [103, 611] width 168 height 34
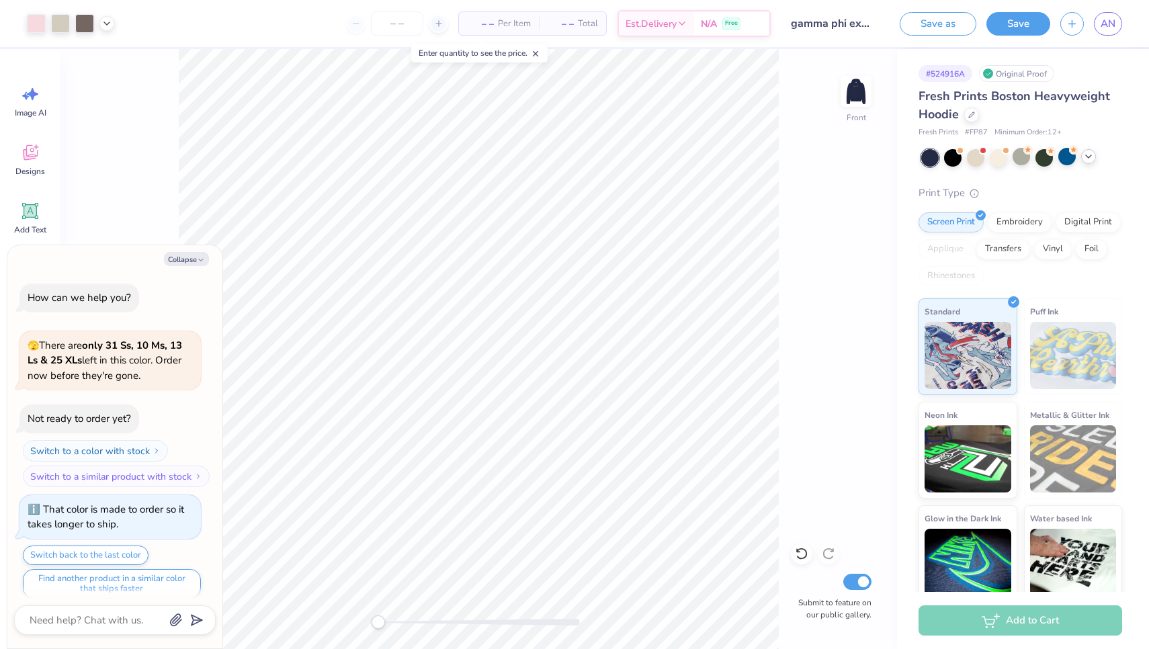
scroll to position [502, 0]
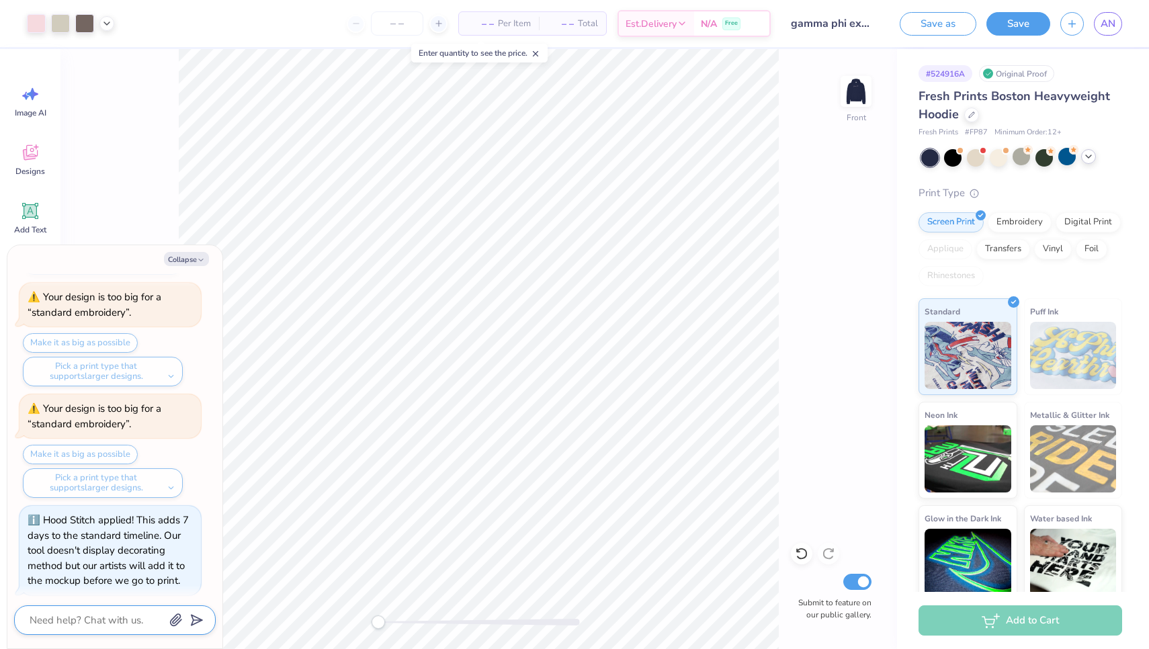
click at [118, 619] on textarea at bounding box center [96, 619] width 136 height 17
type textarea "x"
type textarea "C"
type textarea "x"
type textarea "Ca"
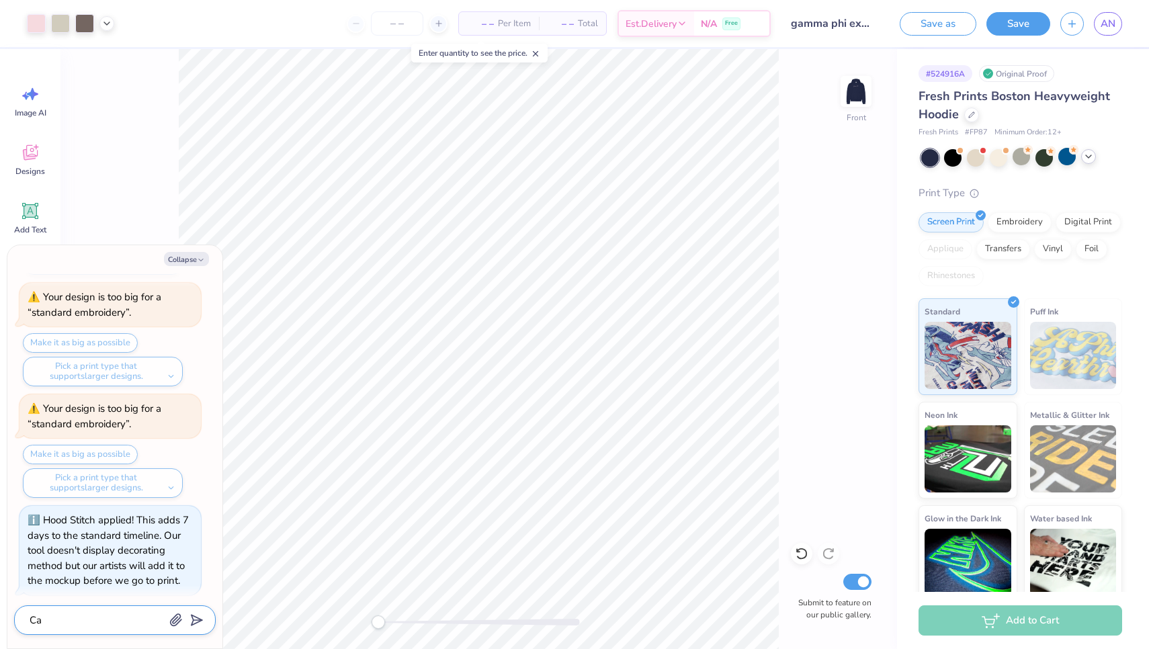
type textarea "x"
type textarea "Can"
type textarea "x"
type textarea "Can"
type textarea "x"
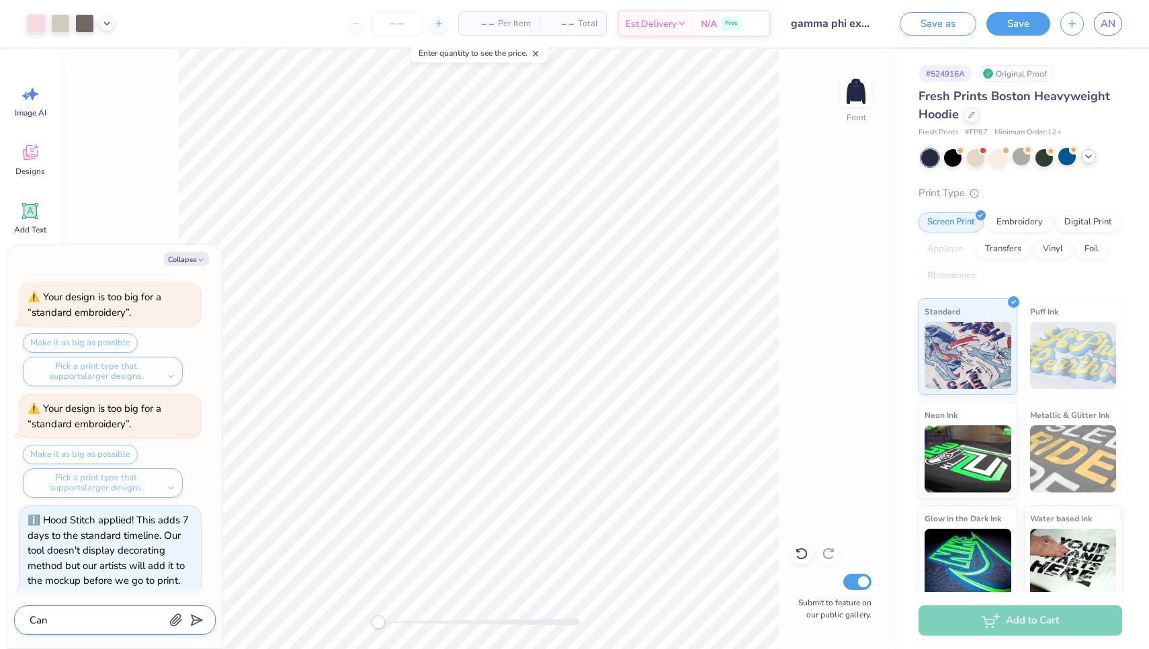
type textarea "Can"
type textarea "x"
type textarea "Ca"
type textarea "x"
type textarea "C"
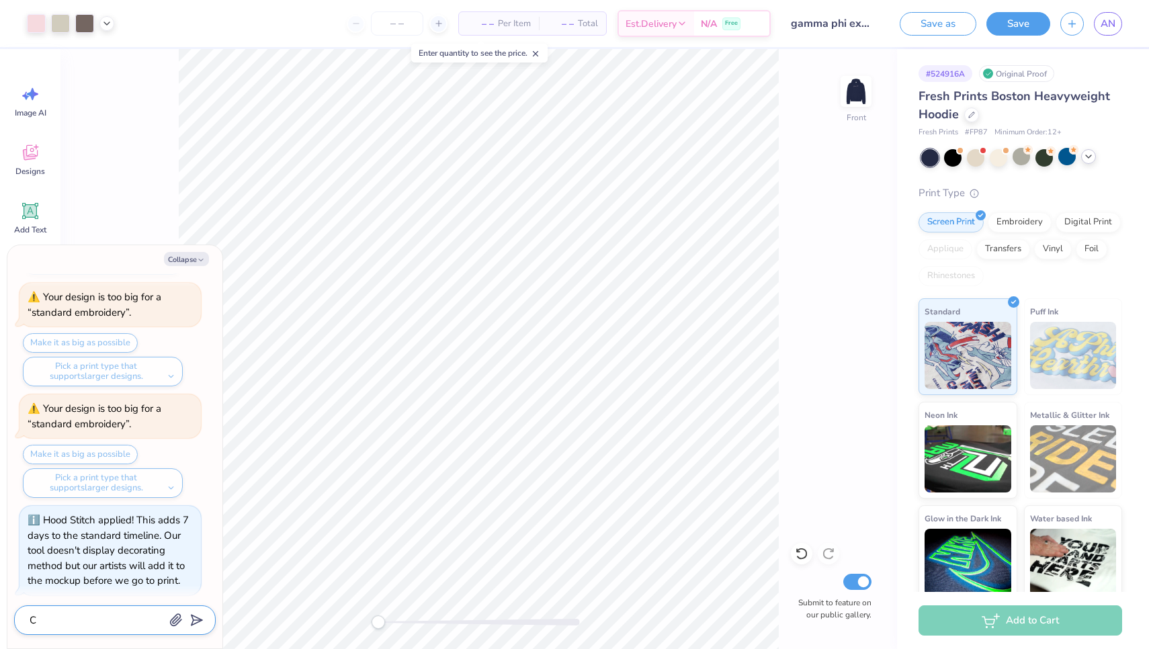
type textarea "x"
click at [114, 215] on div "Front Submit to feature on our public gallery." at bounding box center [478, 349] width 836 height 600
click at [192, 254] on button "Collapse" at bounding box center [186, 259] width 45 height 14
type textarea "x"
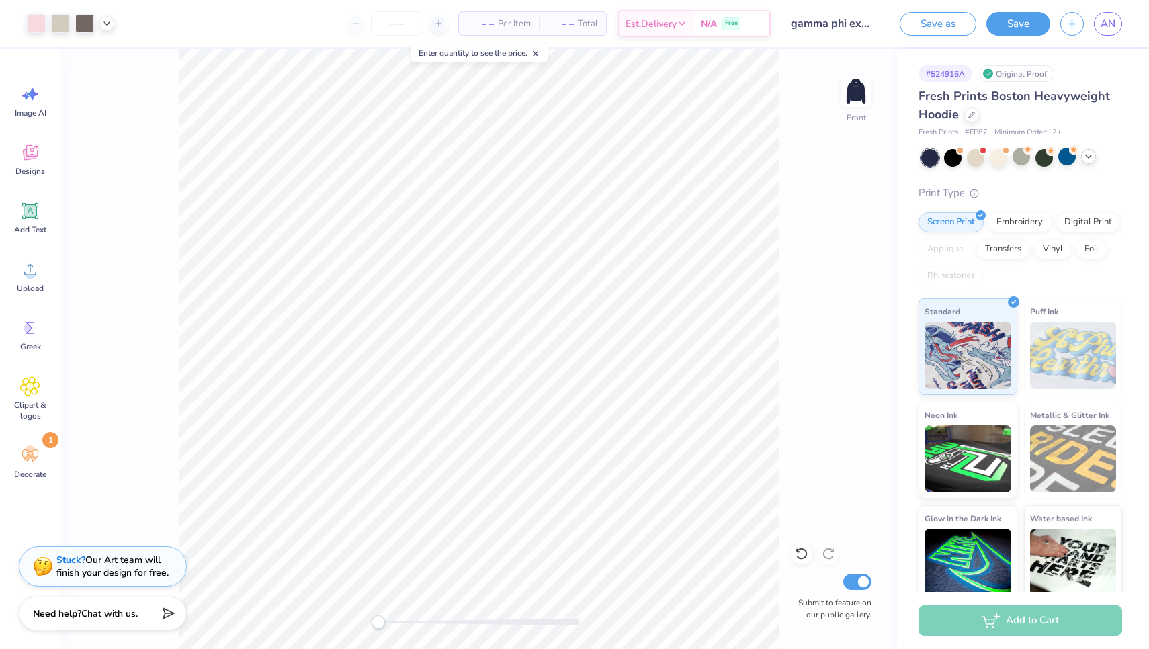
click at [67, 553] on strong "Stuck?" at bounding box center [70, 559] width 29 height 13
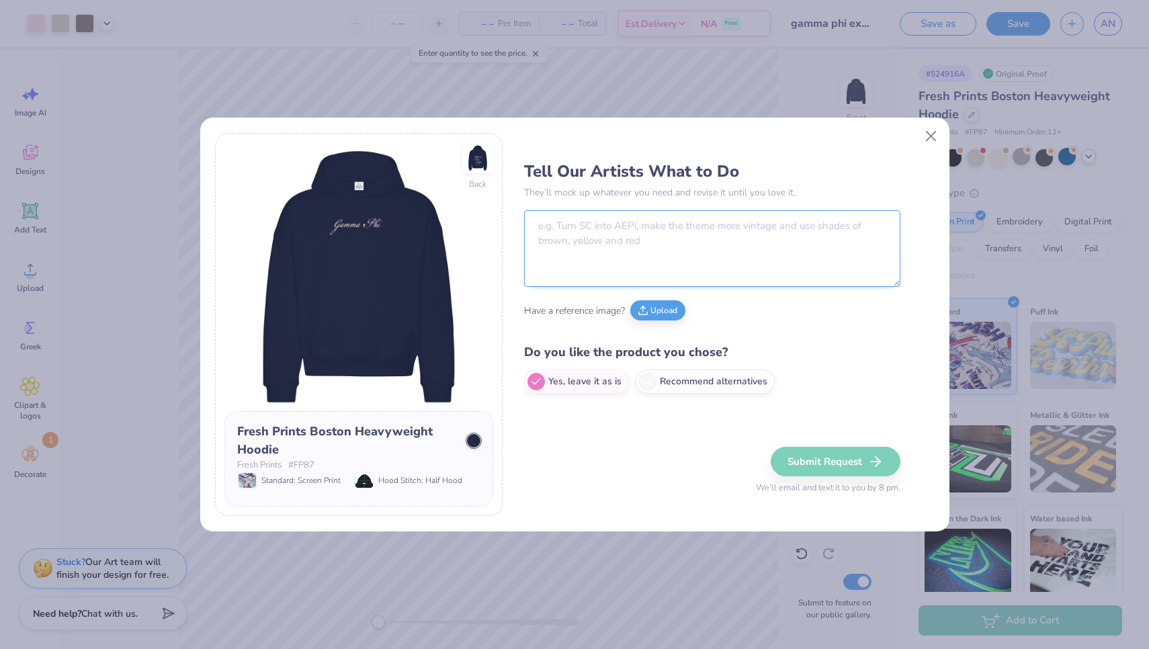
click at [646, 226] on textarea at bounding box center [712, 248] width 376 height 77
click at [620, 242] on textarea at bounding box center [712, 248] width 376 height 77
type textarea "j"
click at [715, 245] on textarea "j" at bounding box center [712, 248] width 376 height 77
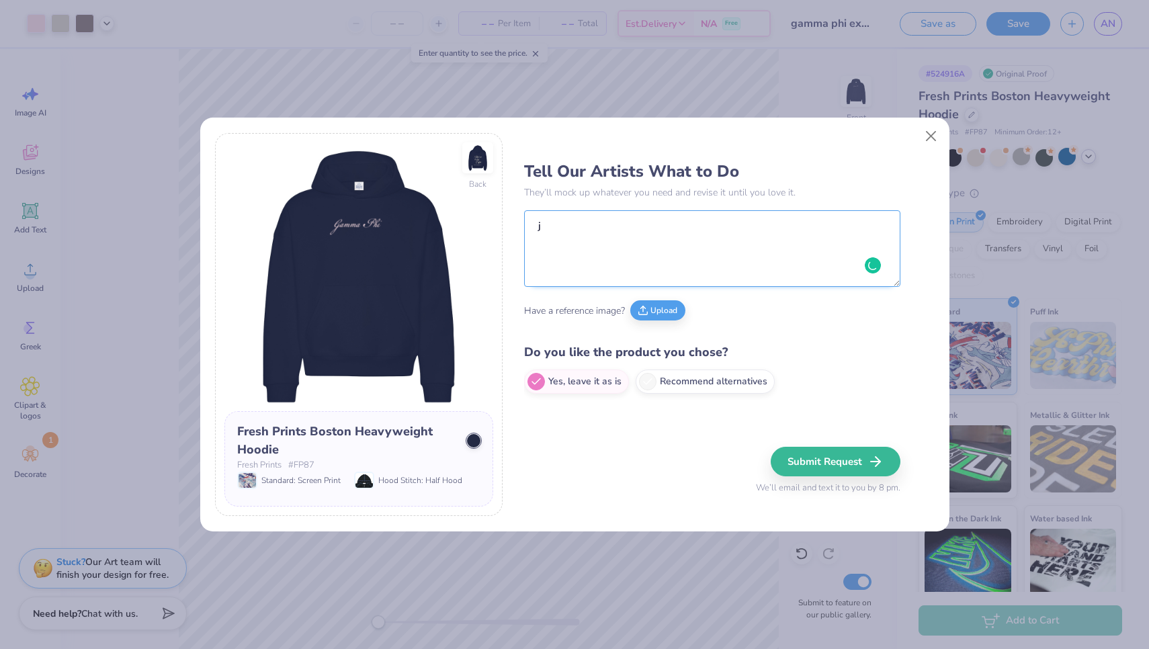
click at [666, 241] on textarea "j" at bounding box center [712, 248] width 376 height 77
click at [580, 228] on textarea "j" at bounding box center [712, 248] width 376 height 77
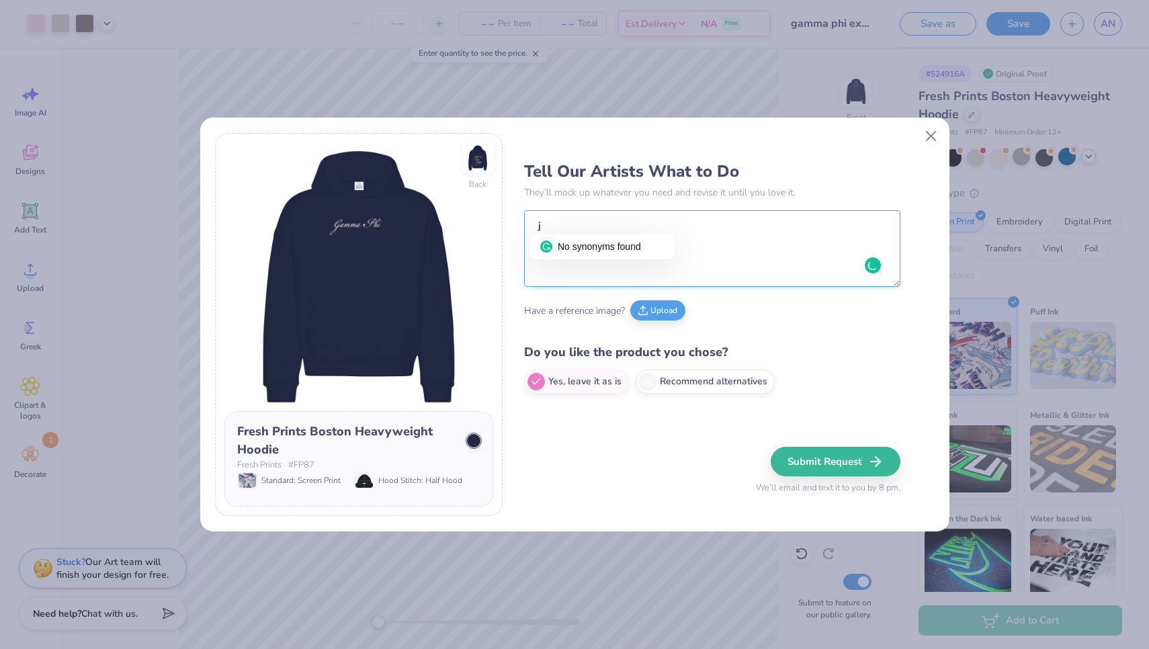
click at [580, 229] on textarea "j" at bounding box center [712, 248] width 376 height 77
type textarea "C"
type textarea "Make the same pink color and have the left"
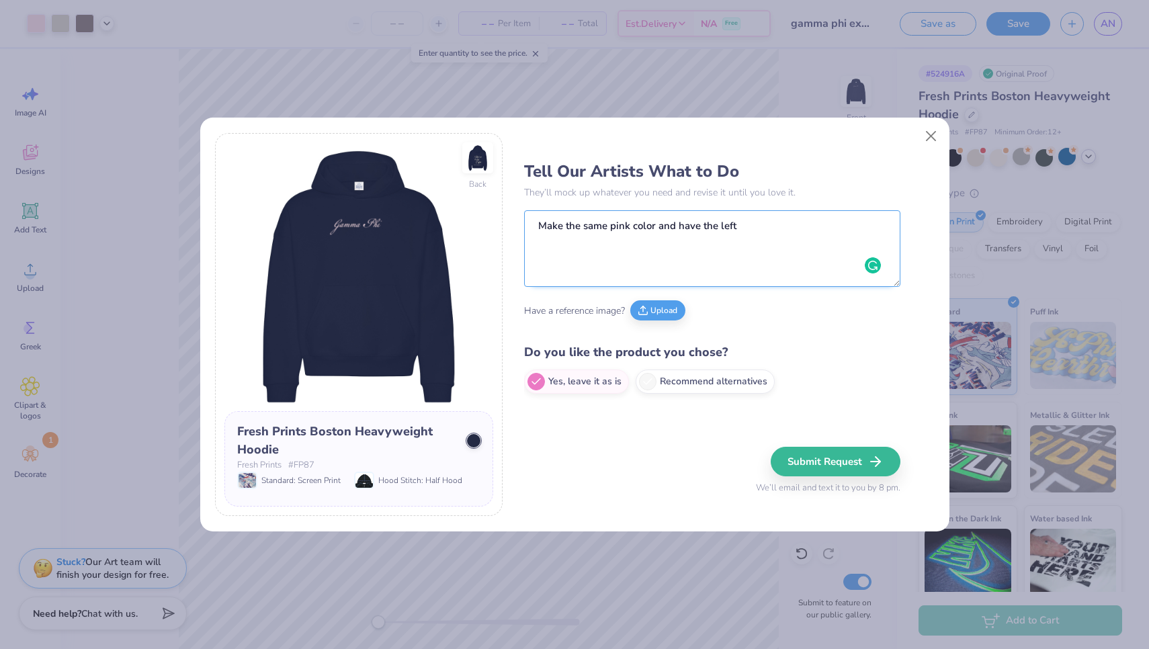
click at [760, 224] on textarea "Make the same pink color and have the left" at bounding box center [712, 248] width 376 height 77
drag, startPoint x: 764, startPoint y: 229, endPoint x: 527, endPoint y: 210, distance: 237.2
click at [527, 210] on textarea "Make the same pink color and have the left" at bounding box center [712, 248] width 376 height 77
click at [600, 242] on textarea "Make the left sleeve have the word exec in the same pink as the gamma phi on th…" at bounding box center [712, 248] width 376 height 77
click at [754, 242] on textarea "Make the left sleeve have the word exec in the same pink as the gamma phi on th…" at bounding box center [712, 248] width 376 height 77
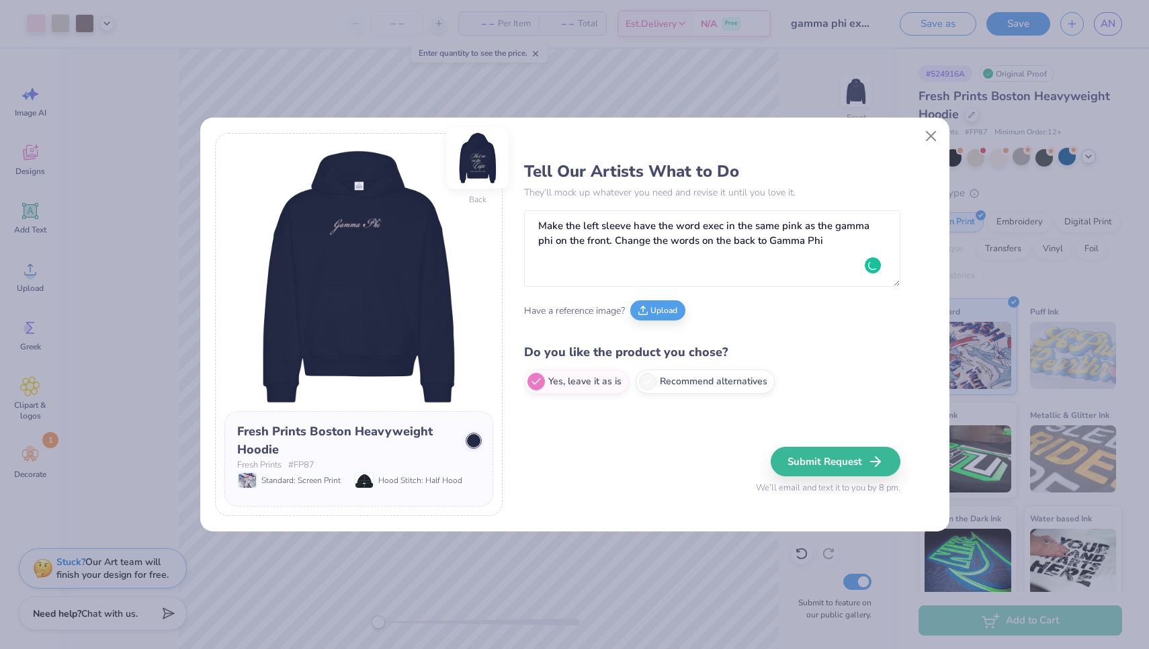
click at [472, 167] on img at bounding box center [478, 158] width 62 height 62
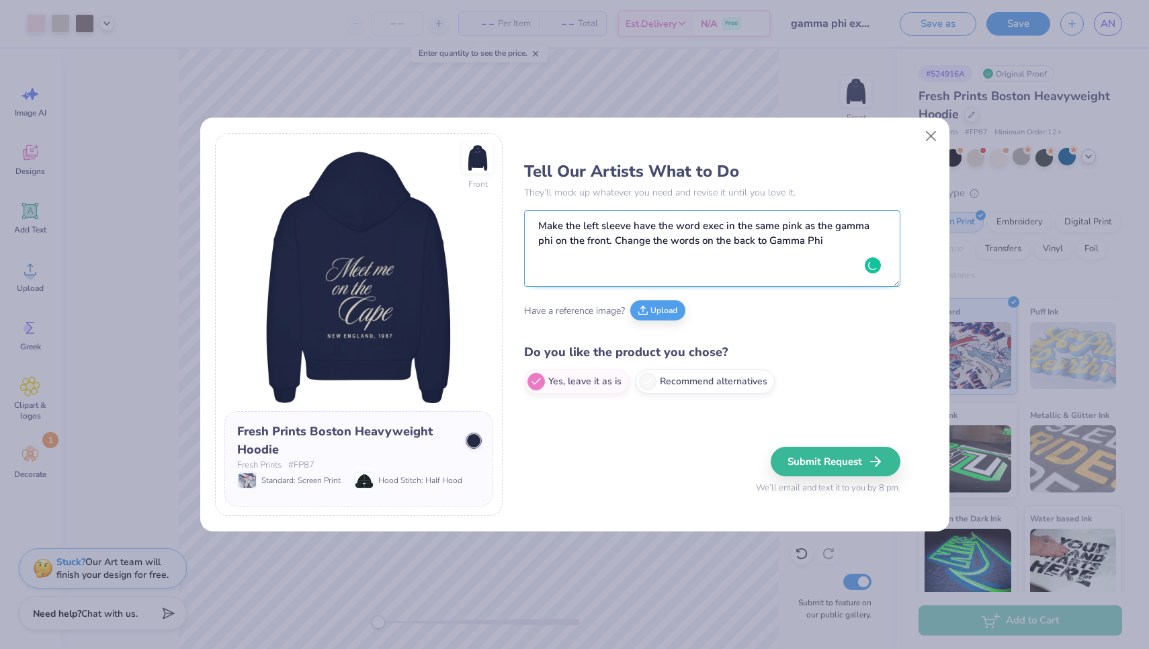
click at [825, 249] on textarea "Make the left sleeve have the word exec in the same pink as the gamma phi on th…" at bounding box center [712, 248] width 376 height 77
type textarea "Make the left sleeve have the word exec in the same pink as the gamma phi on th…"
click at [476, 157] on img at bounding box center [478, 158] width 62 height 62
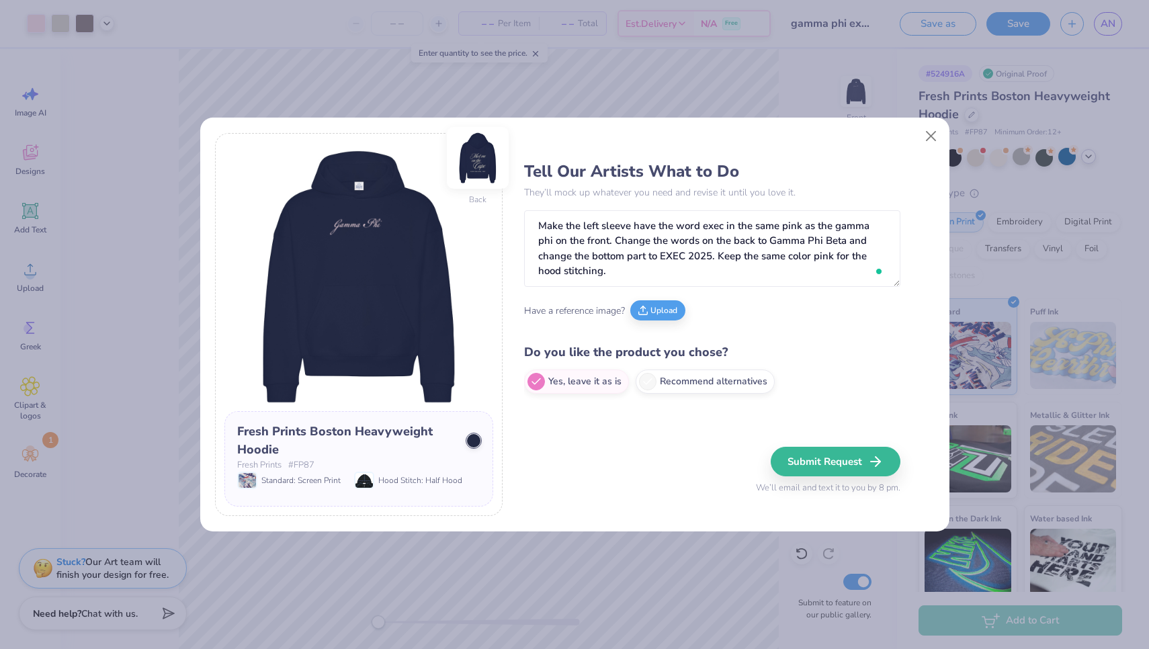
click at [480, 152] on img at bounding box center [478, 158] width 62 height 62
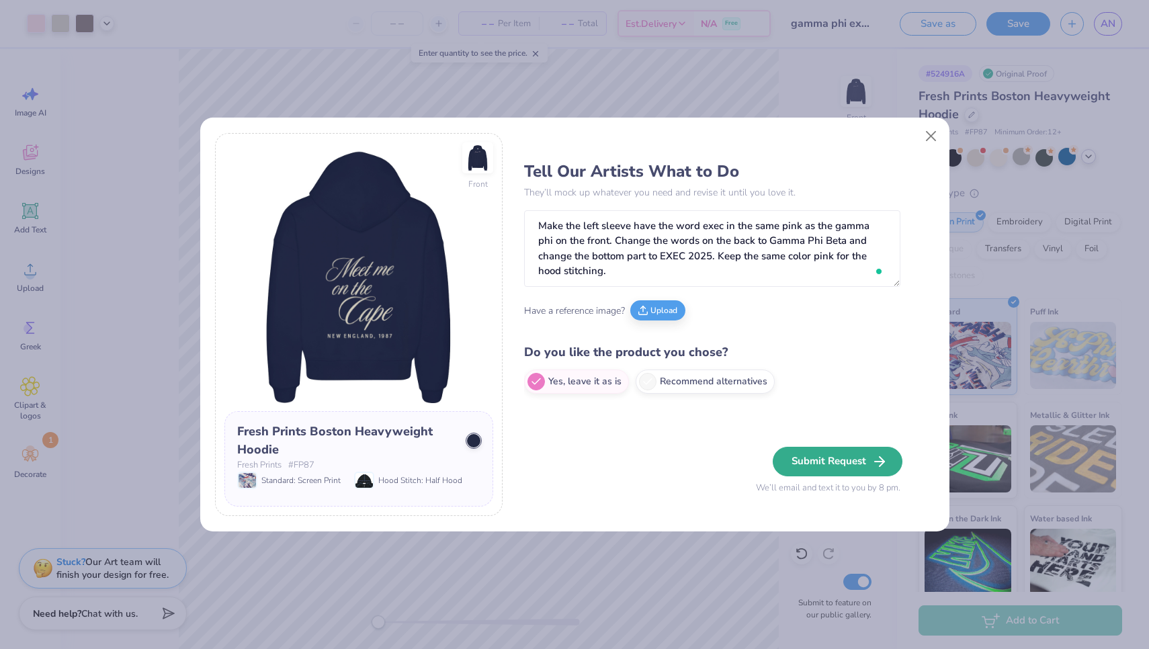
click at [828, 461] on button "Submit Request" at bounding box center [837, 462] width 130 height 30
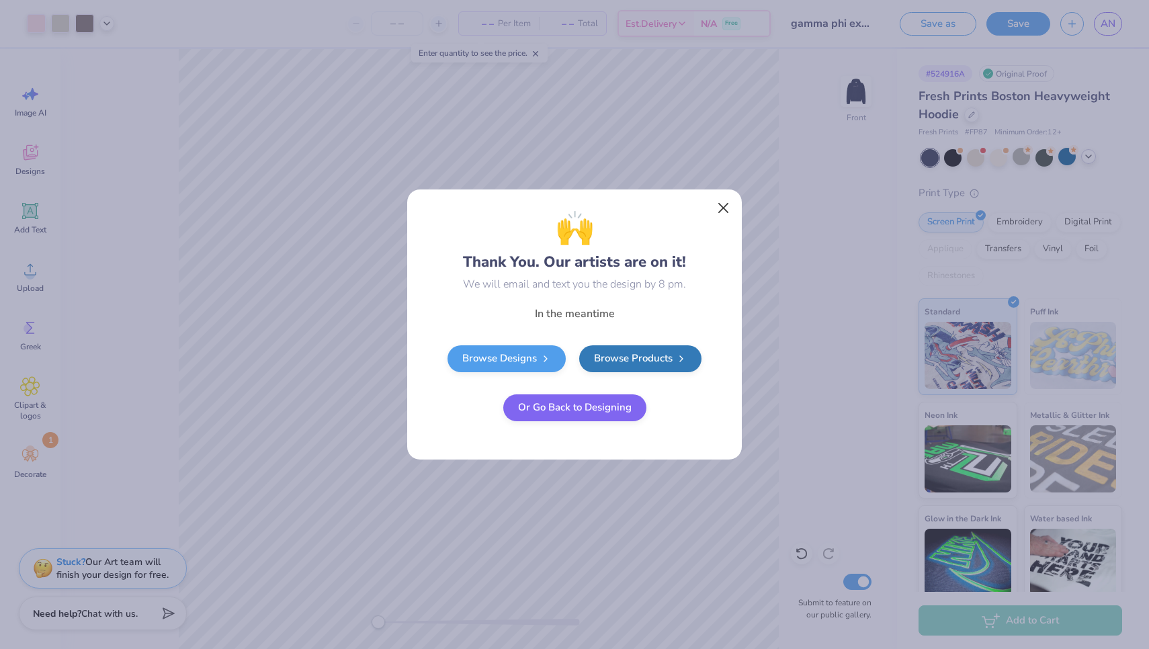
click at [721, 206] on button "Close" at bounding box center [724, 208] width 26 height 26
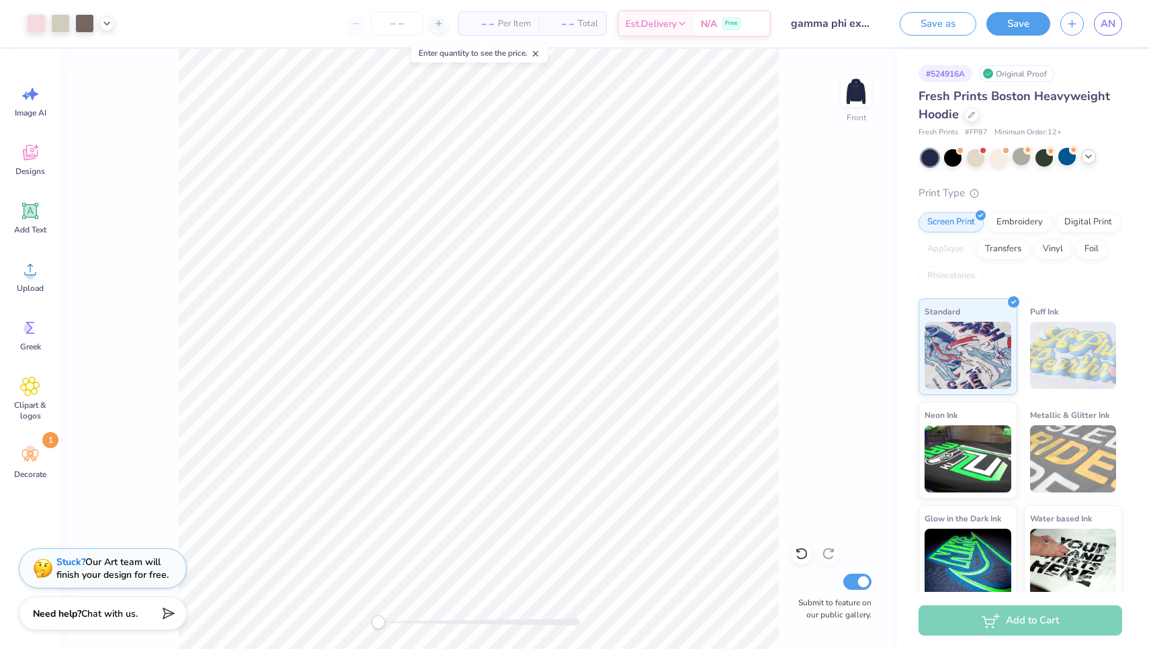
click at [1084, 156] on icon at bounding box center [1088, 156] width 11 height 11
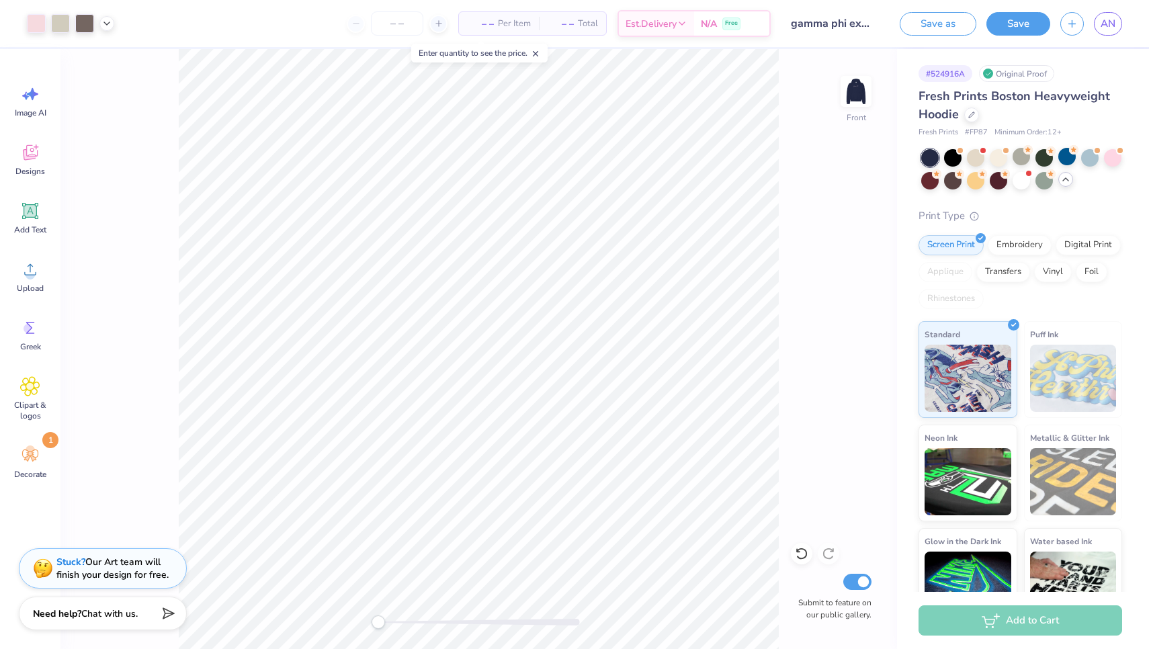
scroll to position [0, 0]
click at [691, 24] on div "Est. Delivery" at bounding box center [656, 25] width 75 height 24
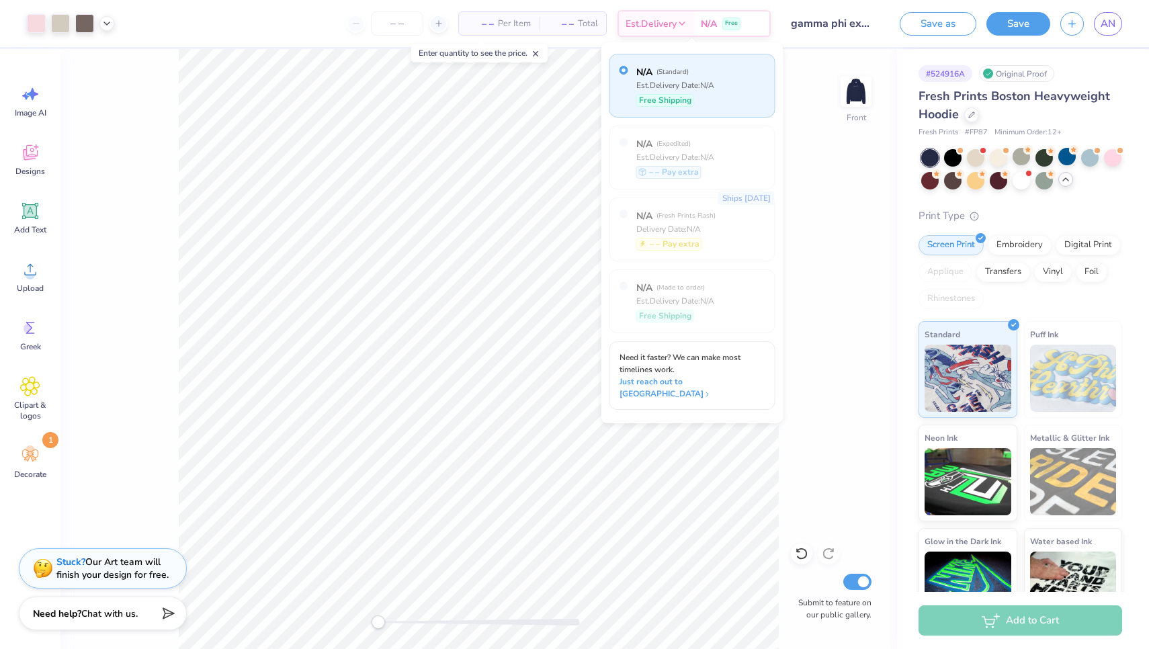
click at [787, 91] on div "Front Submit to feature on our public gallery." at bounding box center [478, 349] width 836 height 600
